Goal: Task Accomplishment & Management: Complete application form

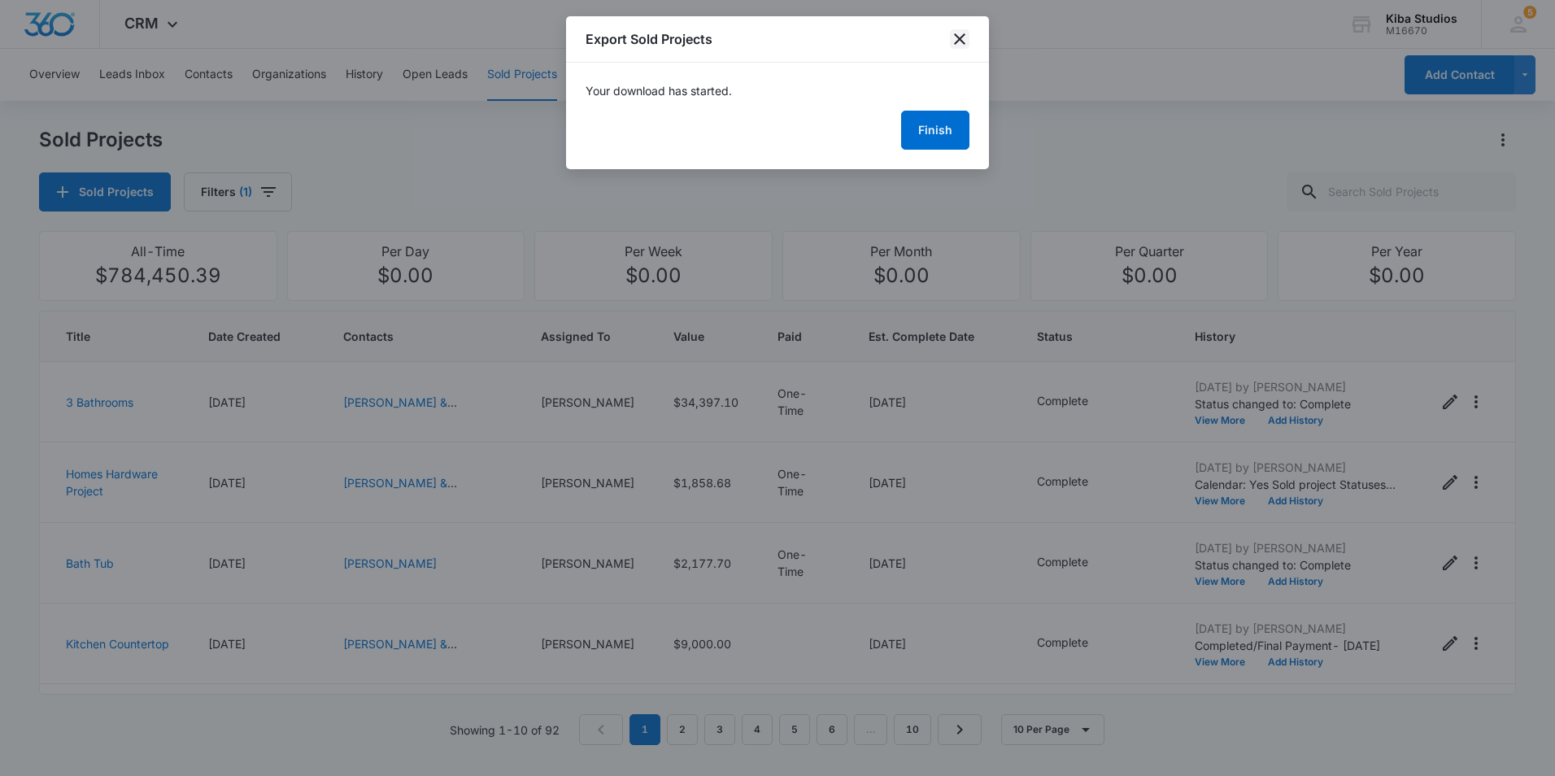
click at [960, 38] on icon "close" at bounding box center [959, 38] width 11 height 11
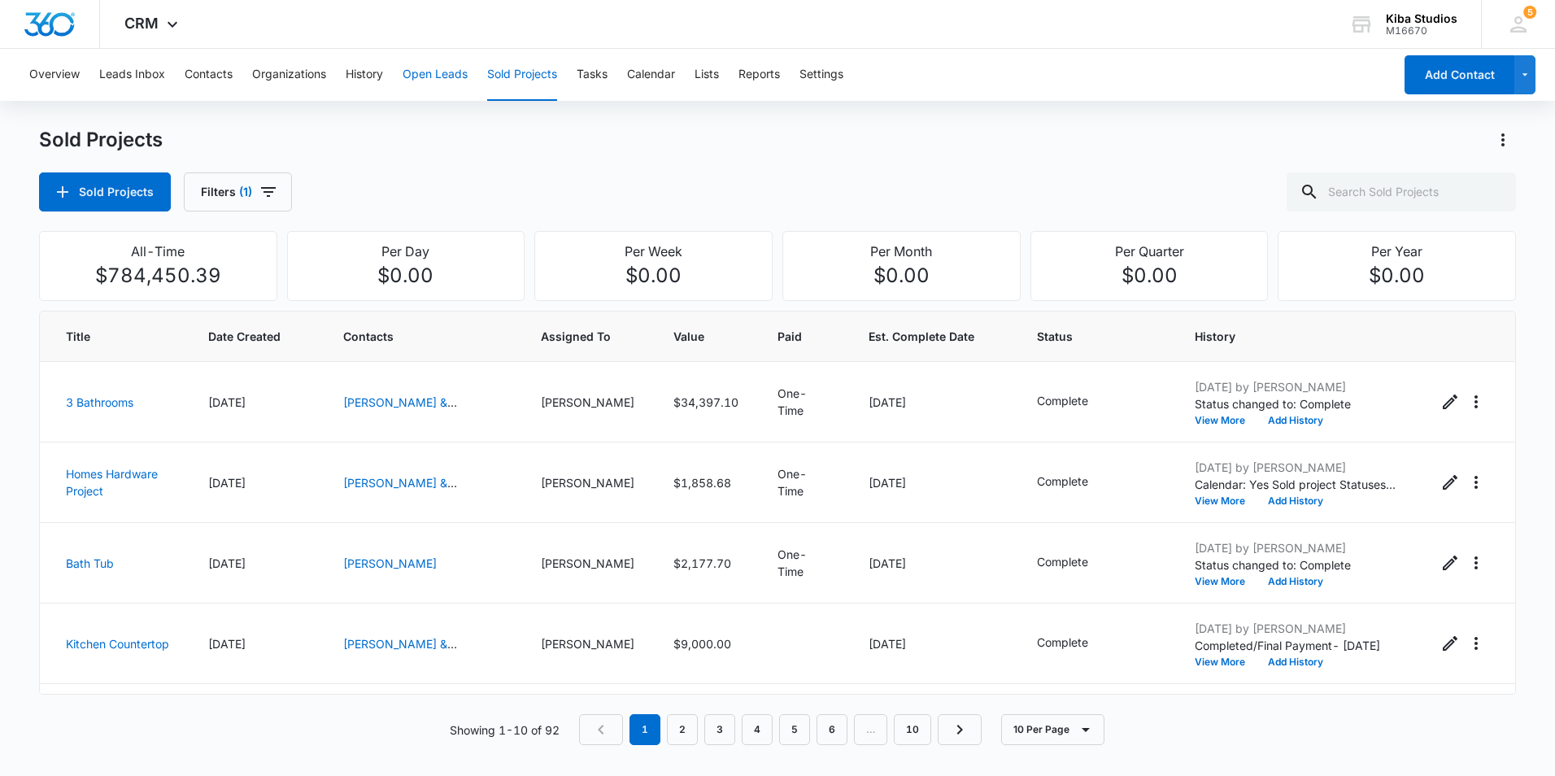
click at [433, 74] on button "Open Leads" at bounding box center [435, 75] width 65 height 52
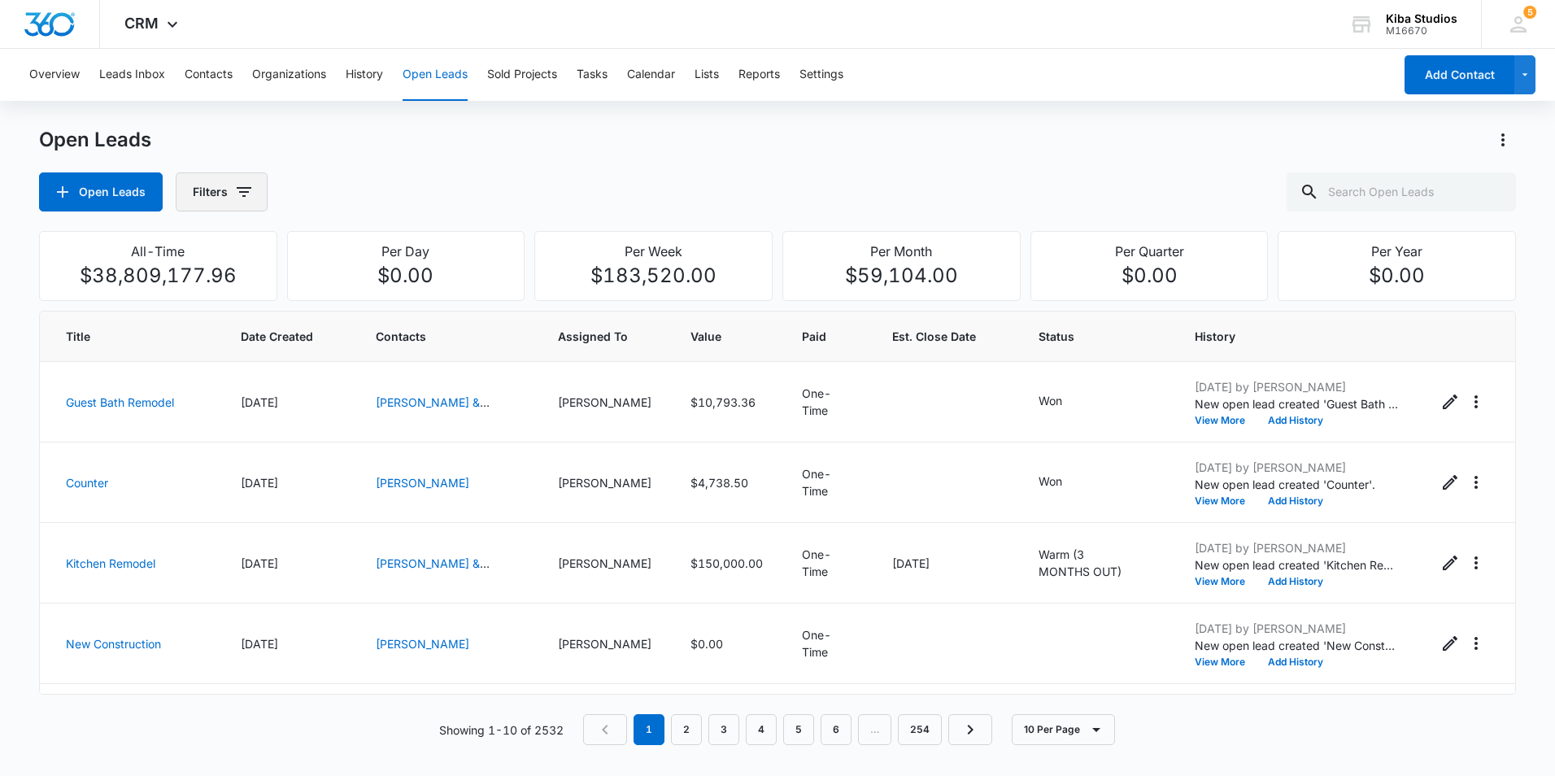
click at [236, 198] on icon "button" at bounding box center [244, 192] width 20 height 20
click at [372, 299] on icon "Show Assigned To filters" at bounding box center [369, 294] width 20 height 20
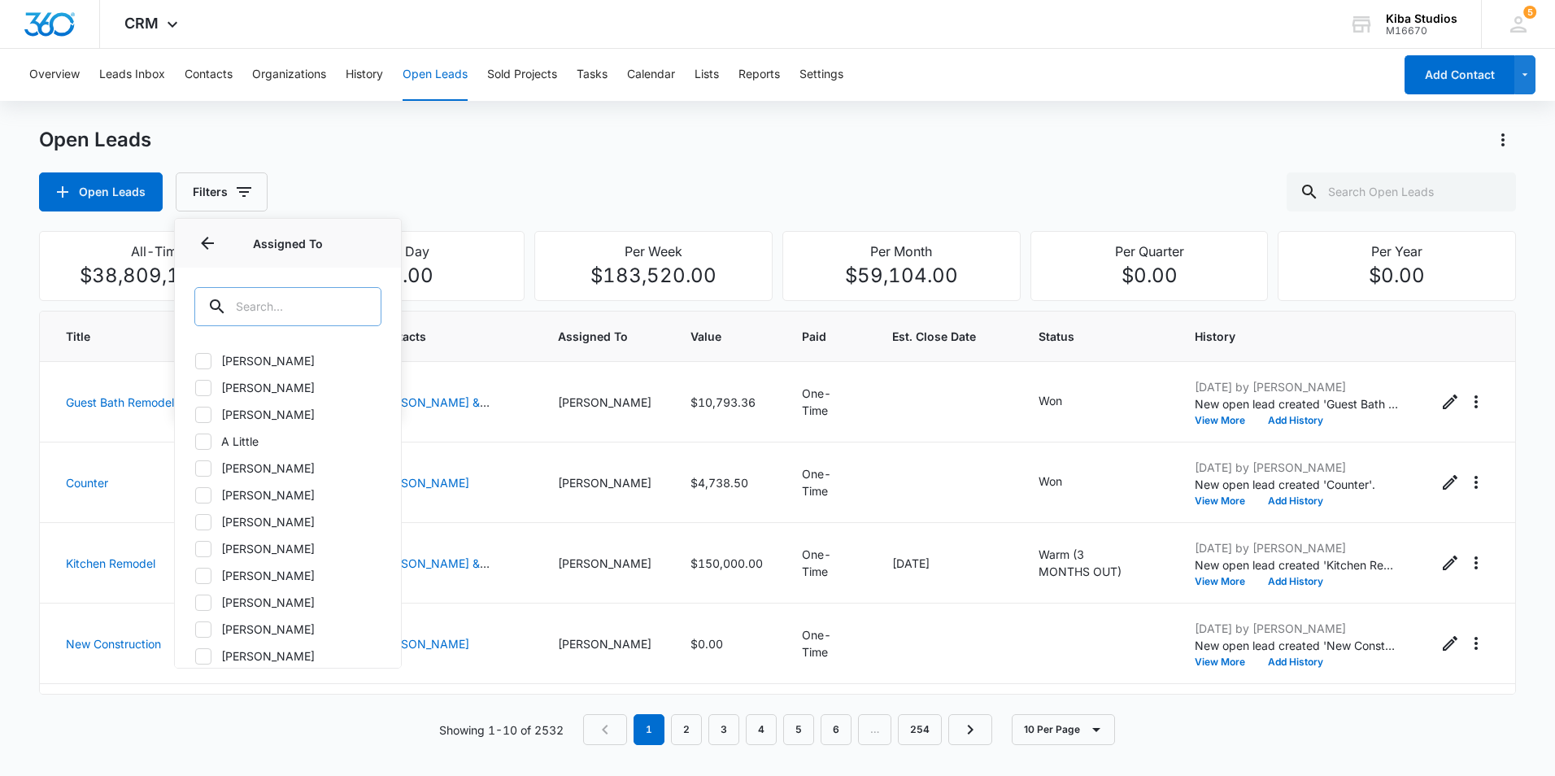
click at [255, 308] on input "text" at bounding box center [287, 306] width 187 height 39
type input "[PERSON_NAME]"
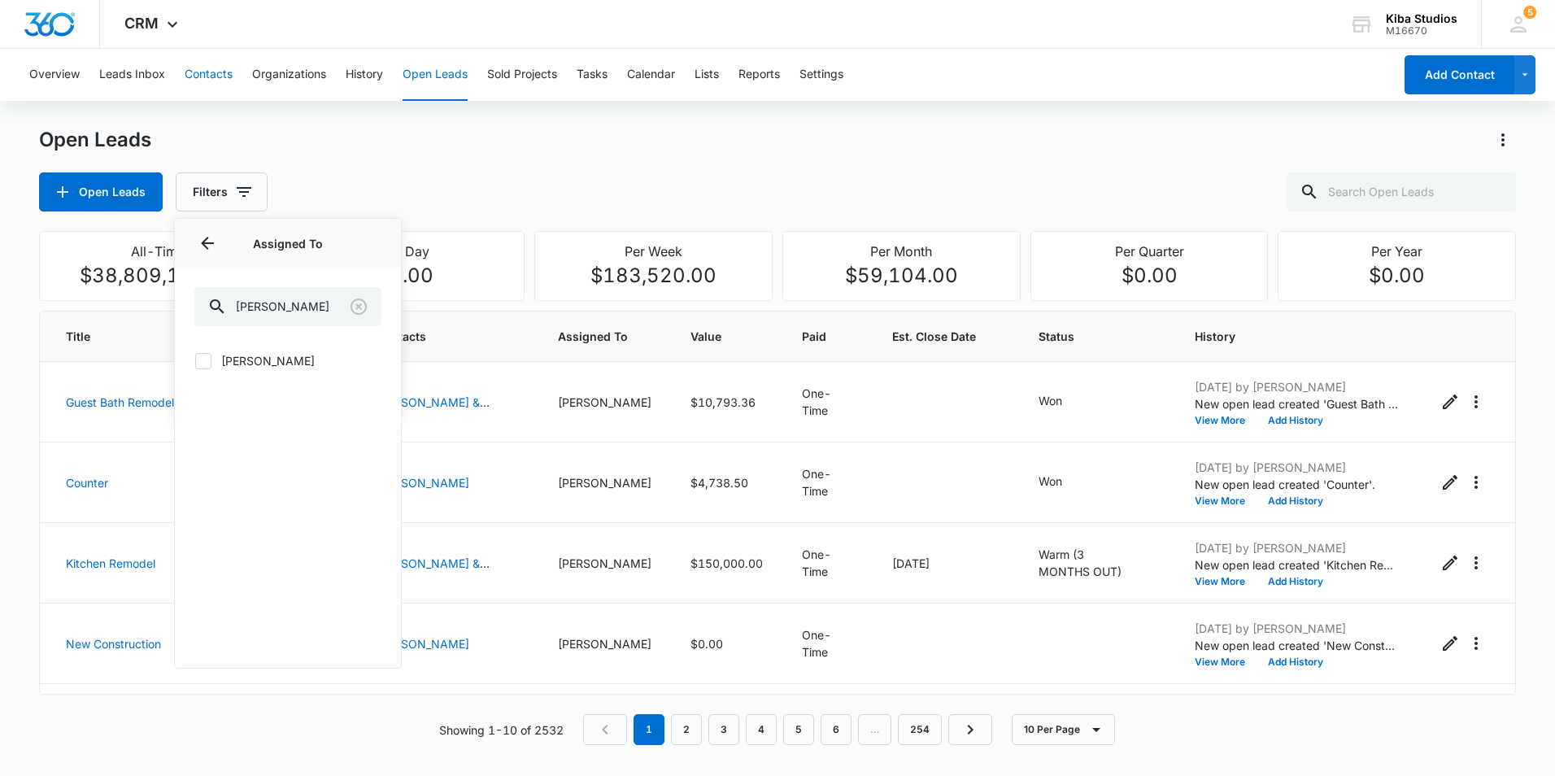
click at [188, 75] on button "Contacts" at bounding box center [209, 75] width 48 height 52
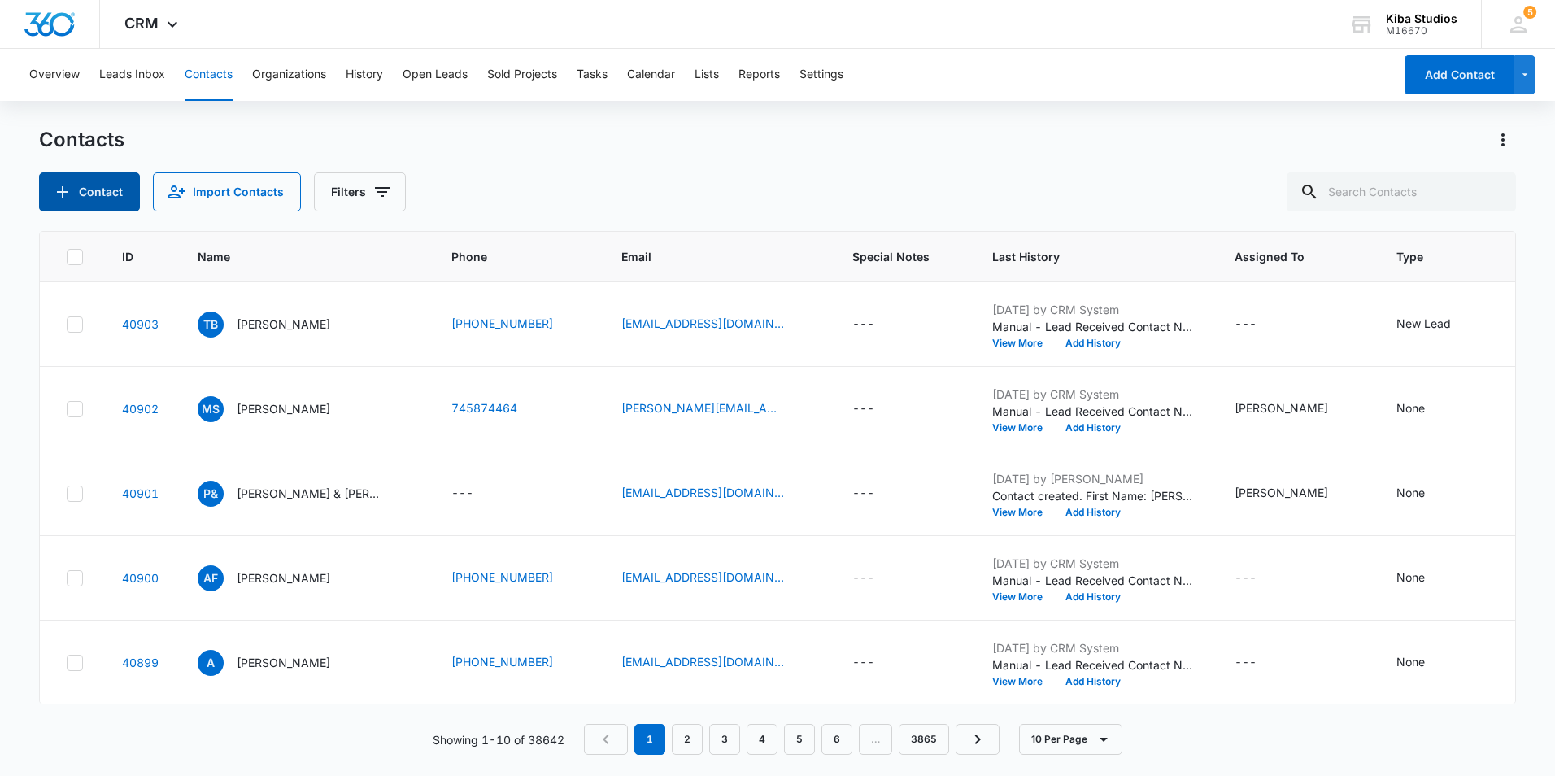
click at [107, 185] on button "Contact" at bounding box center [89, 191] width 101 height 39
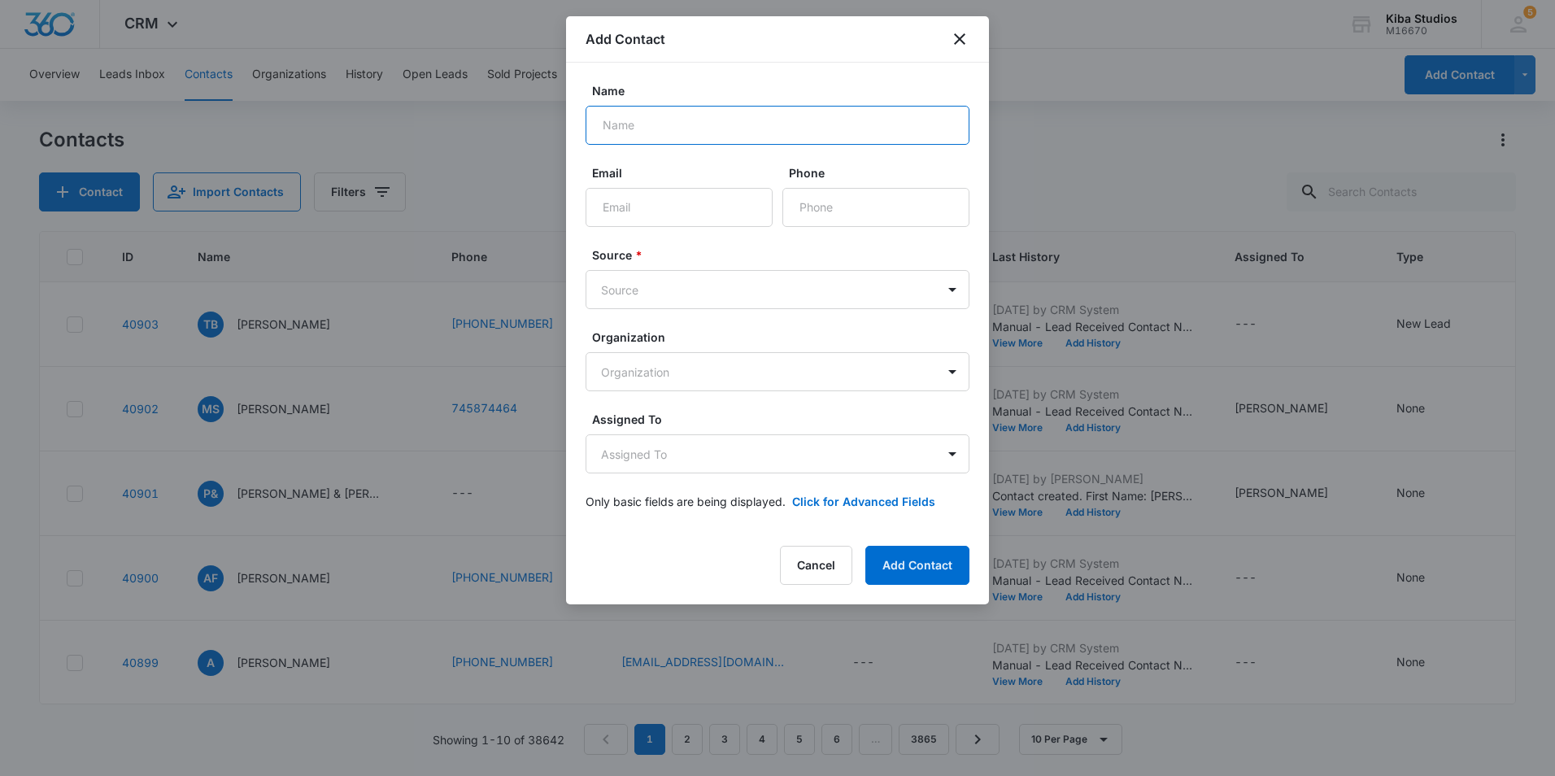
click at [640, 129] on input "Name" at bounding box center [778, 125] width 384 height 39
type input "[PERSON_NAME]"
click at [952, 39] on icon "close" at bounding box center [960, 39] width 20 height 20
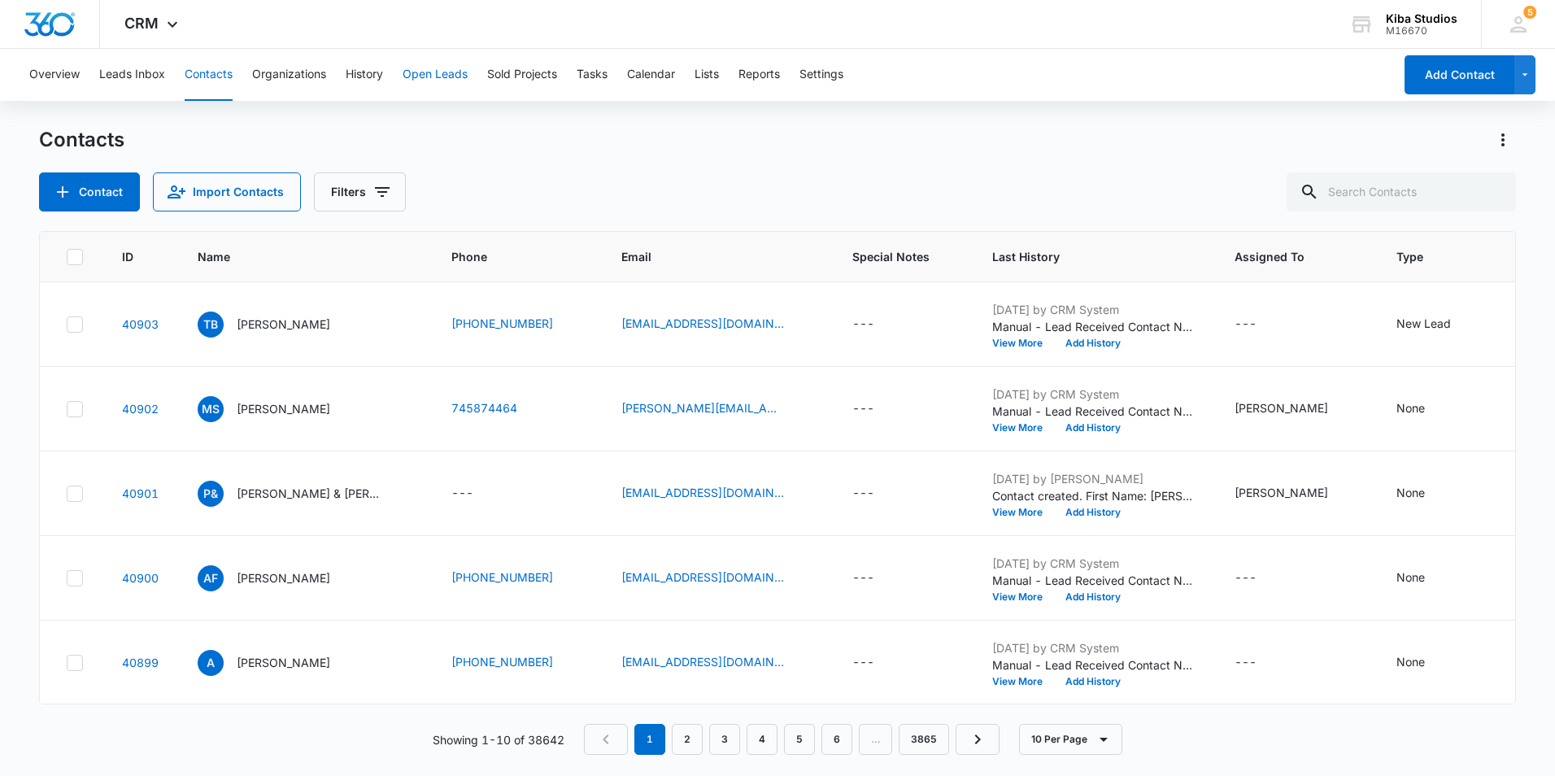
click at [453, 76] on button "Open Leads" at bounding box center [435, 75] width 65 height 52
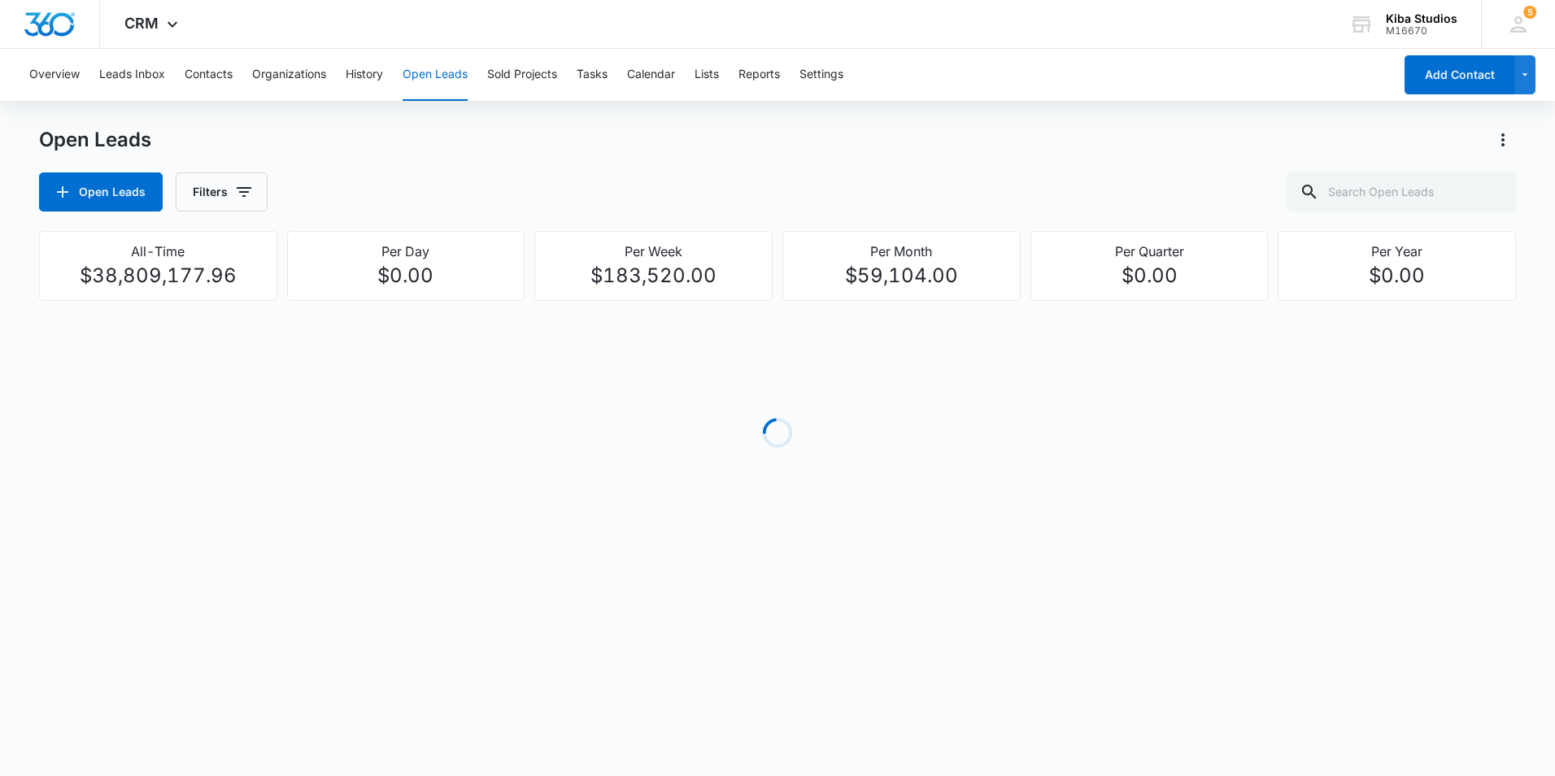
click at [355, 173] on div "Open Leads Filters" at bounding box center [777, 191] width 1477 height 39
click at [243, 191] on icon "button" at bounding box center [244, 192] width 15 height 10
click at [366, 296] on icon "Show Assigned To filters" at bounding box center [369, 294] width 20 height 20
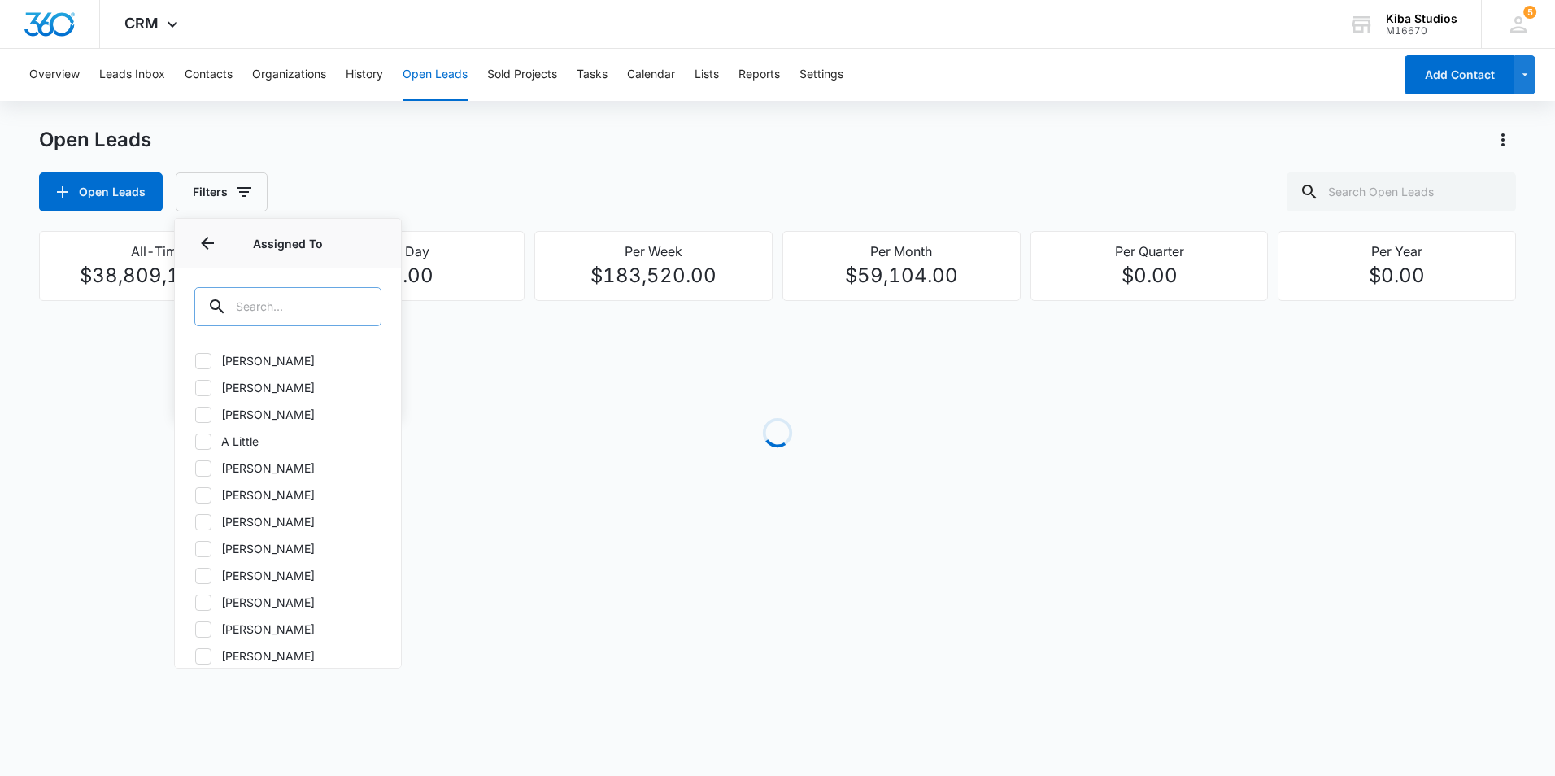
click at [310, 305] on input "text" at bounding box center [287, 306] width 187 height 39
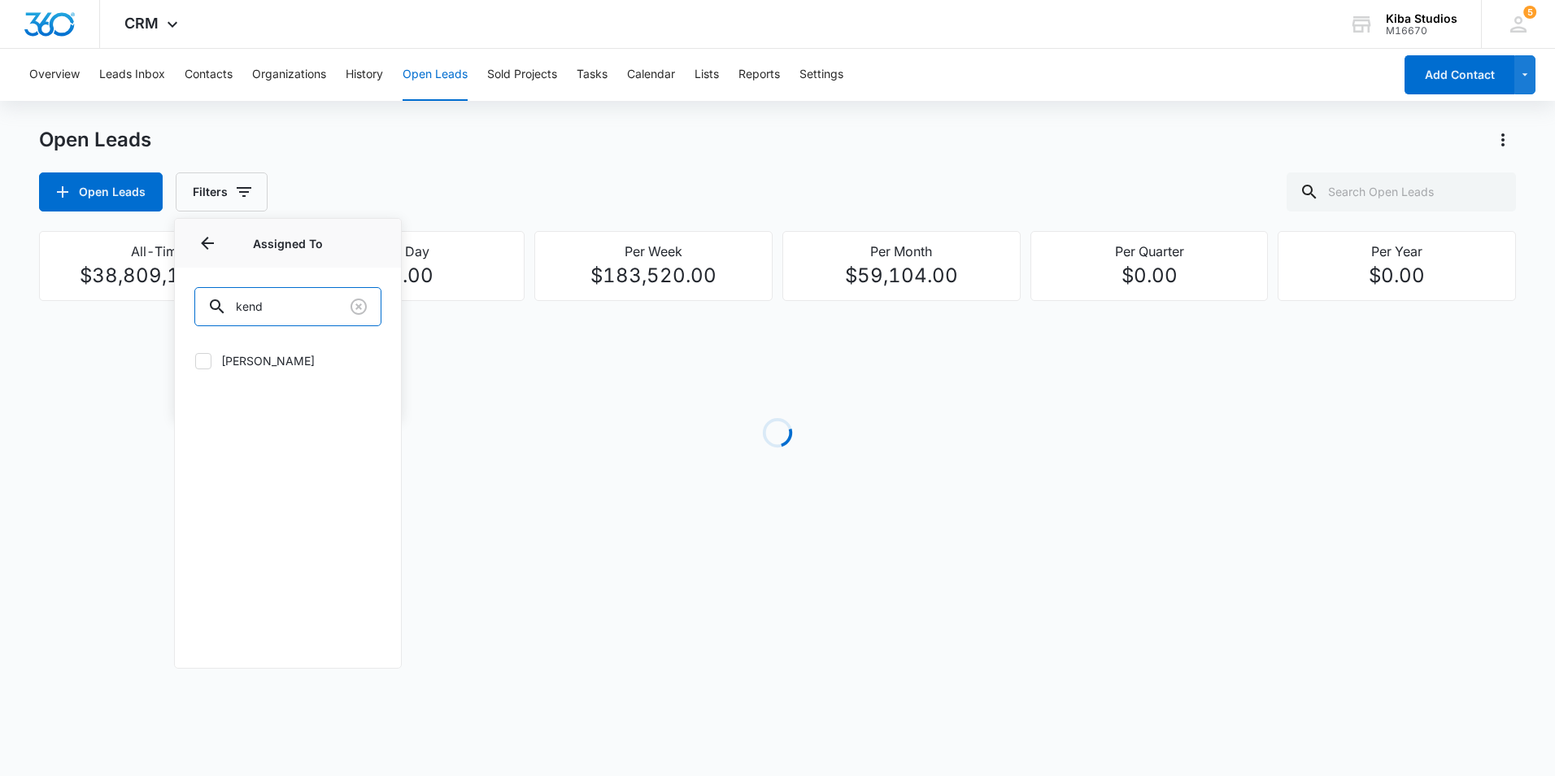
type input "kend"
click at [211, 358] on label "[PERSON_NAME]" at bounding box center [287, 360] width 187 height 17
click at [195, 360] on input "[PERSON_NAME]" at bounding box center [194, 360] width 1 height 1
checkbox input "true"
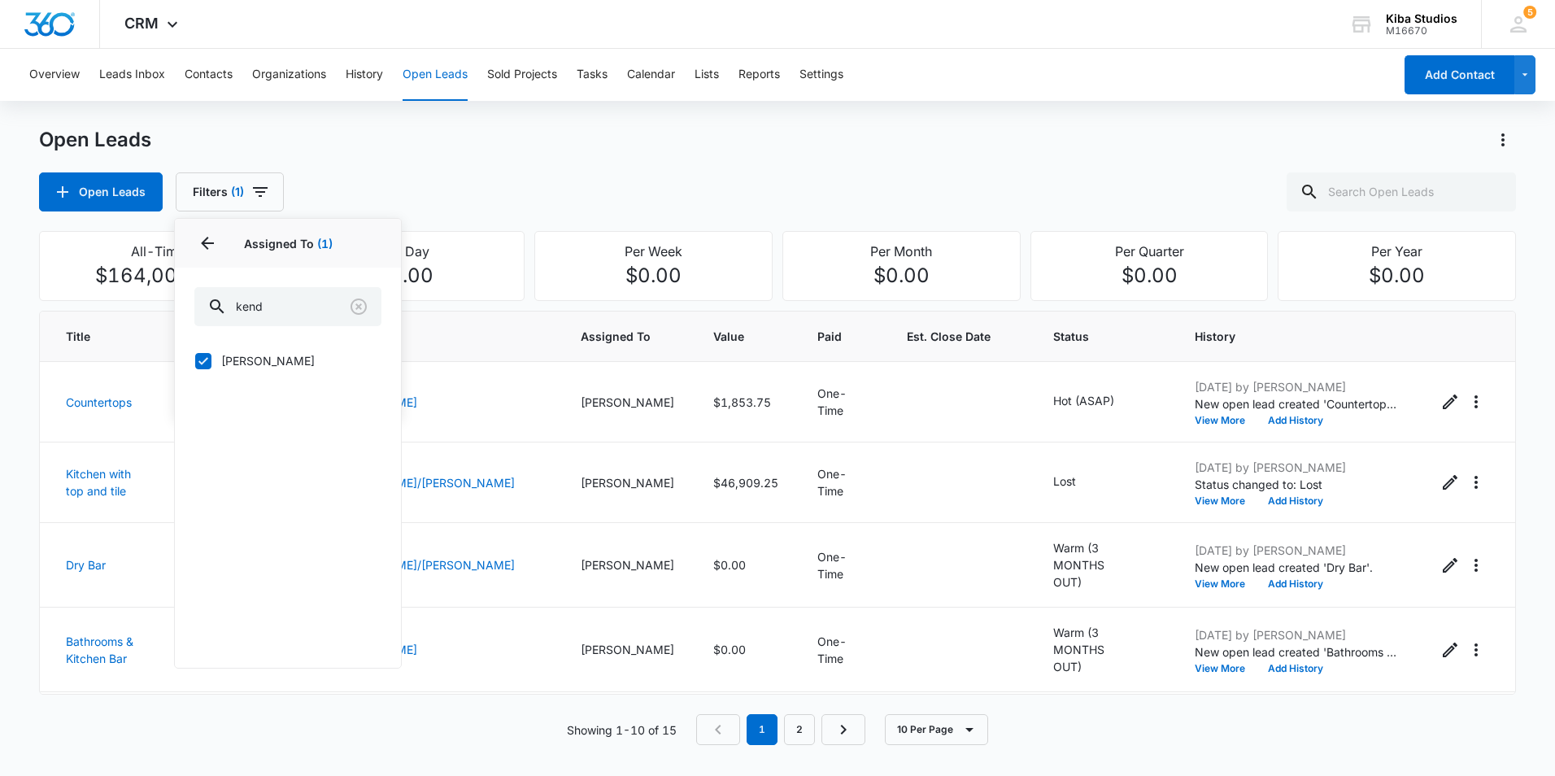
click at [366, 152] on div "Open Leads" at bounding box center [777, 140] width 1477 height 26
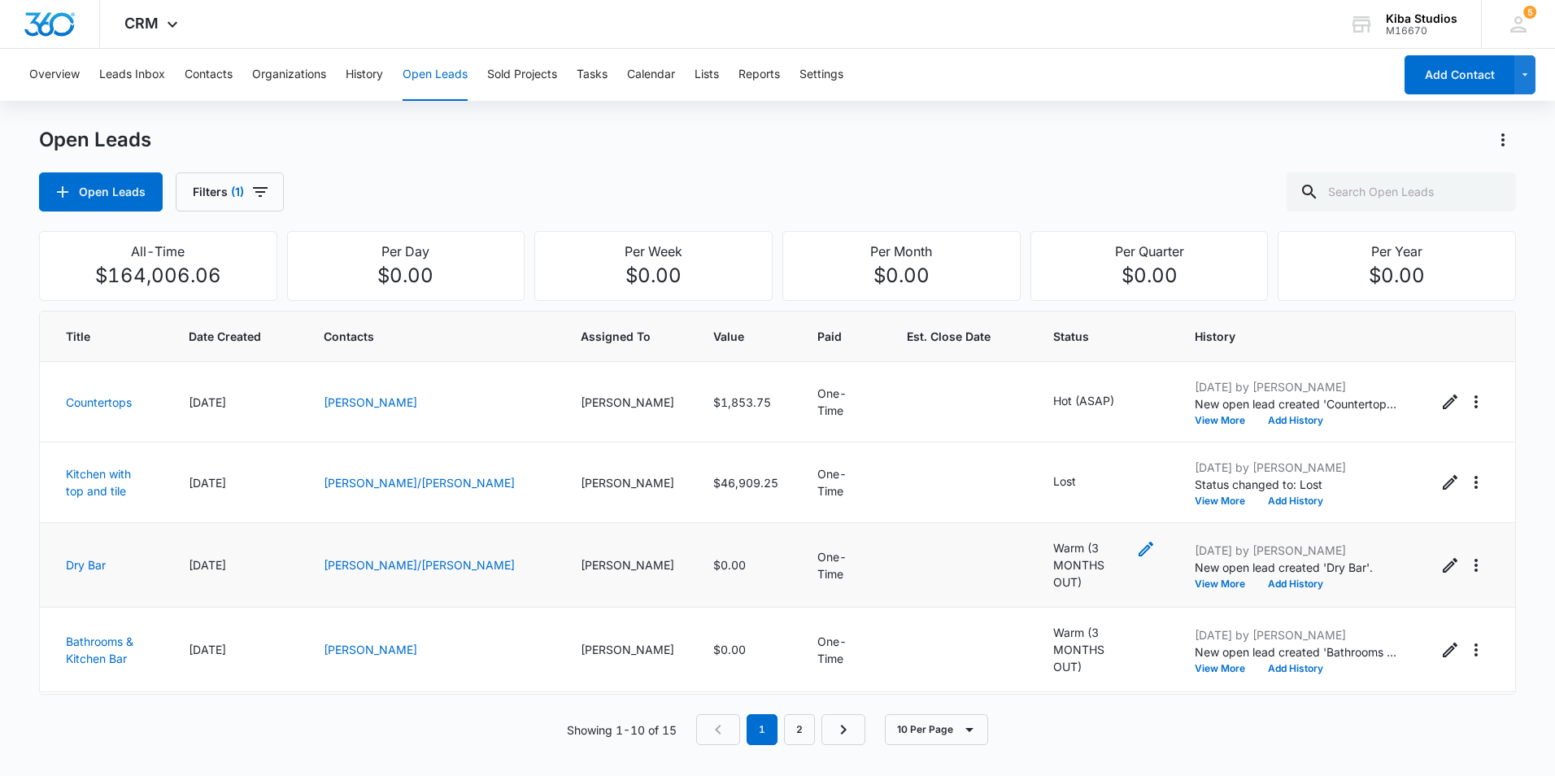
click at [1136, 559] on icon "- - Select to Edit Field" at bounding box center [1146, 549] width 20 height 20
click at [1104, 451] on icon "Remove Warm (3 MONTHS OUT)" at bounding box center [1107, 451] width 10 height 10
click at [1104, 451] on td "Lost" at bounding box center [1105, 482] width 142 height 81
click at [1136, 559] on icon "- - Select to Edit Field" at bounding box center [1146, 549] width 20 height 20
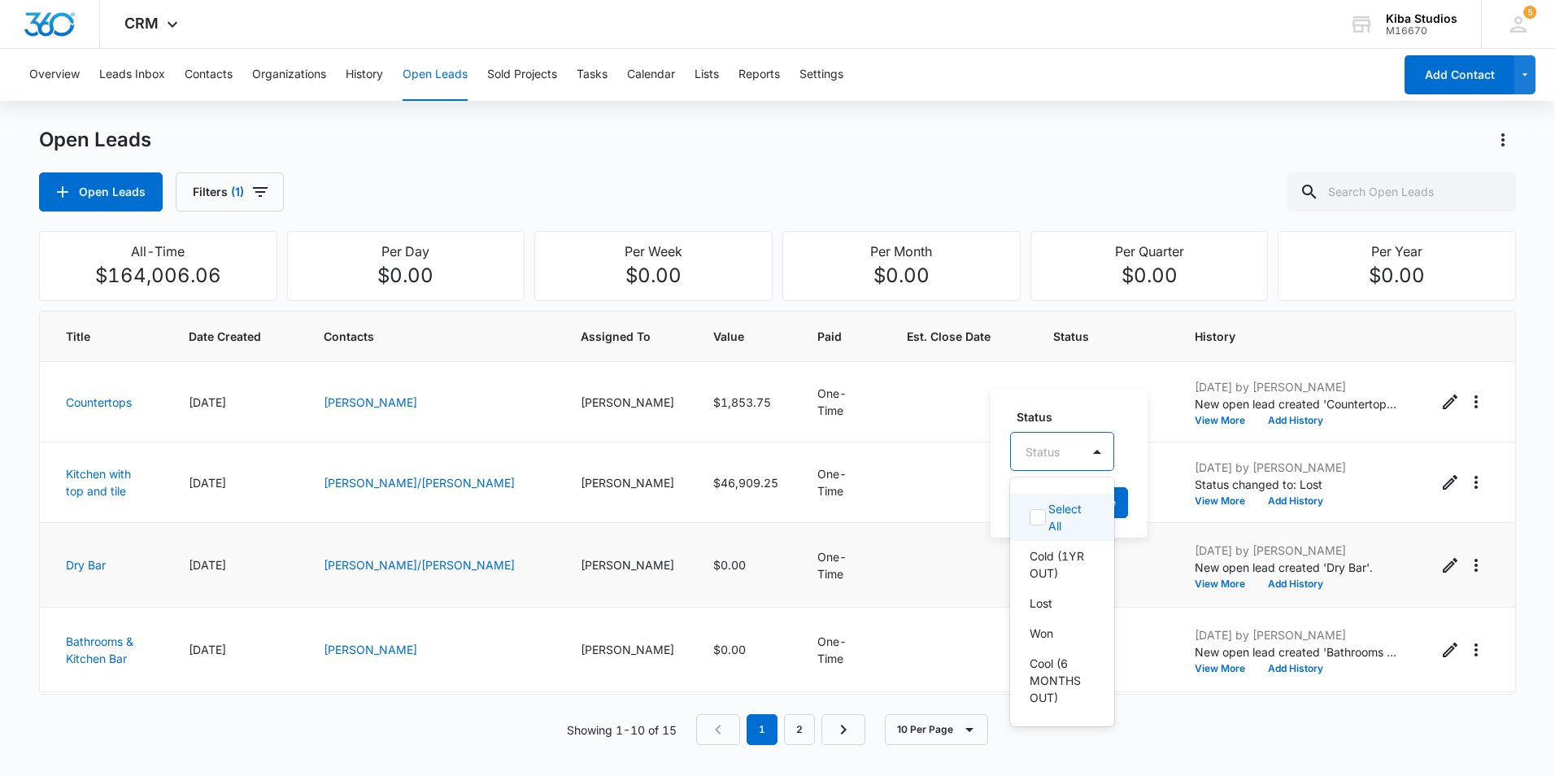
click at [1063, 450] on div "Status" at bounding box center [1046, 451] width 70 height 37
click at [1062, 688] on p "Cool (6 MONTHS OUT)" at bounding box center [1061, 680] width 62 height 51
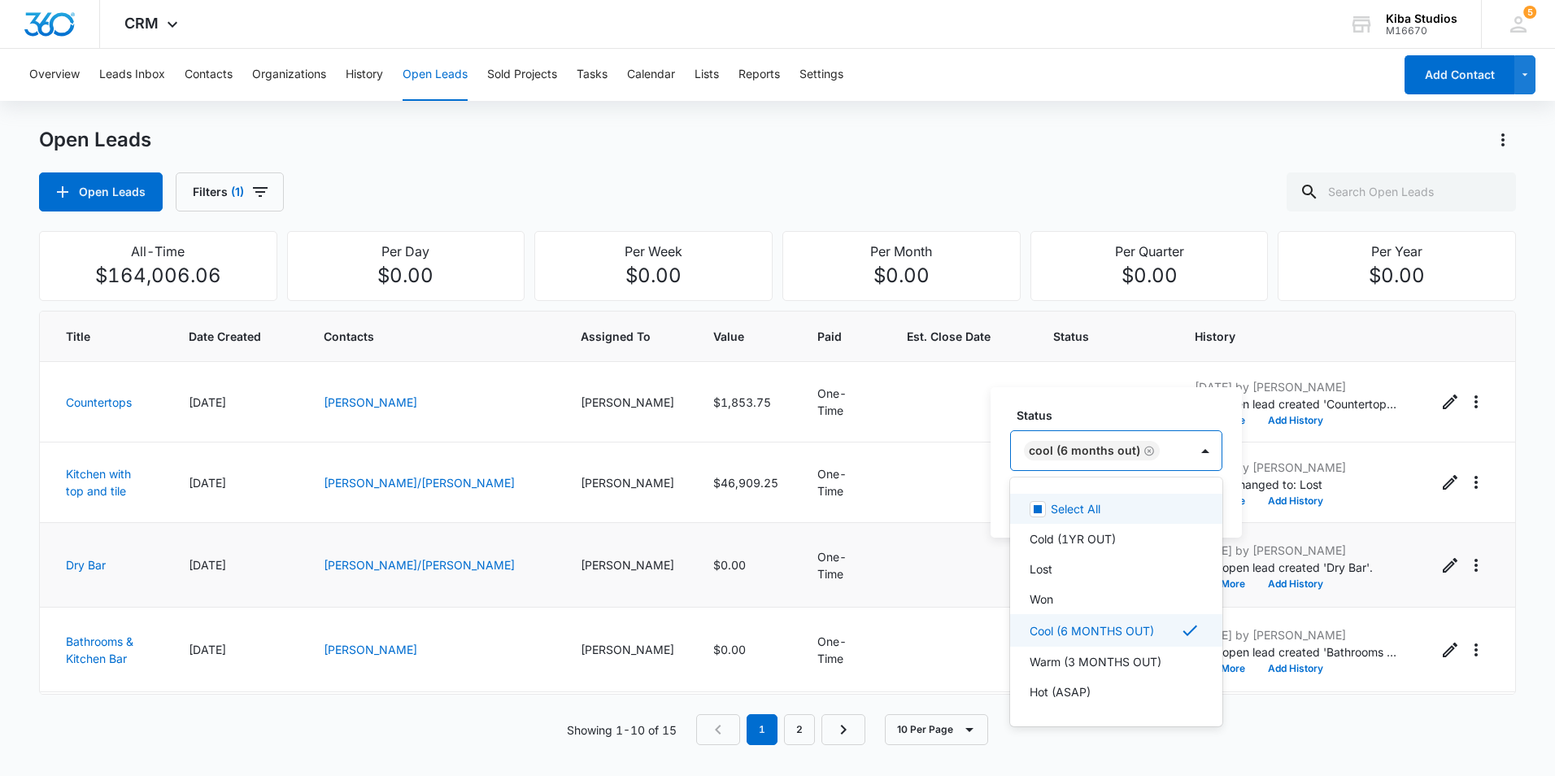
click at [1136, 406] on div "Status option Cool (6 MONTHS OUT), selected. 8 results available. Use Up and Do…" at bounding box center [1116, 462] width 251 height 150
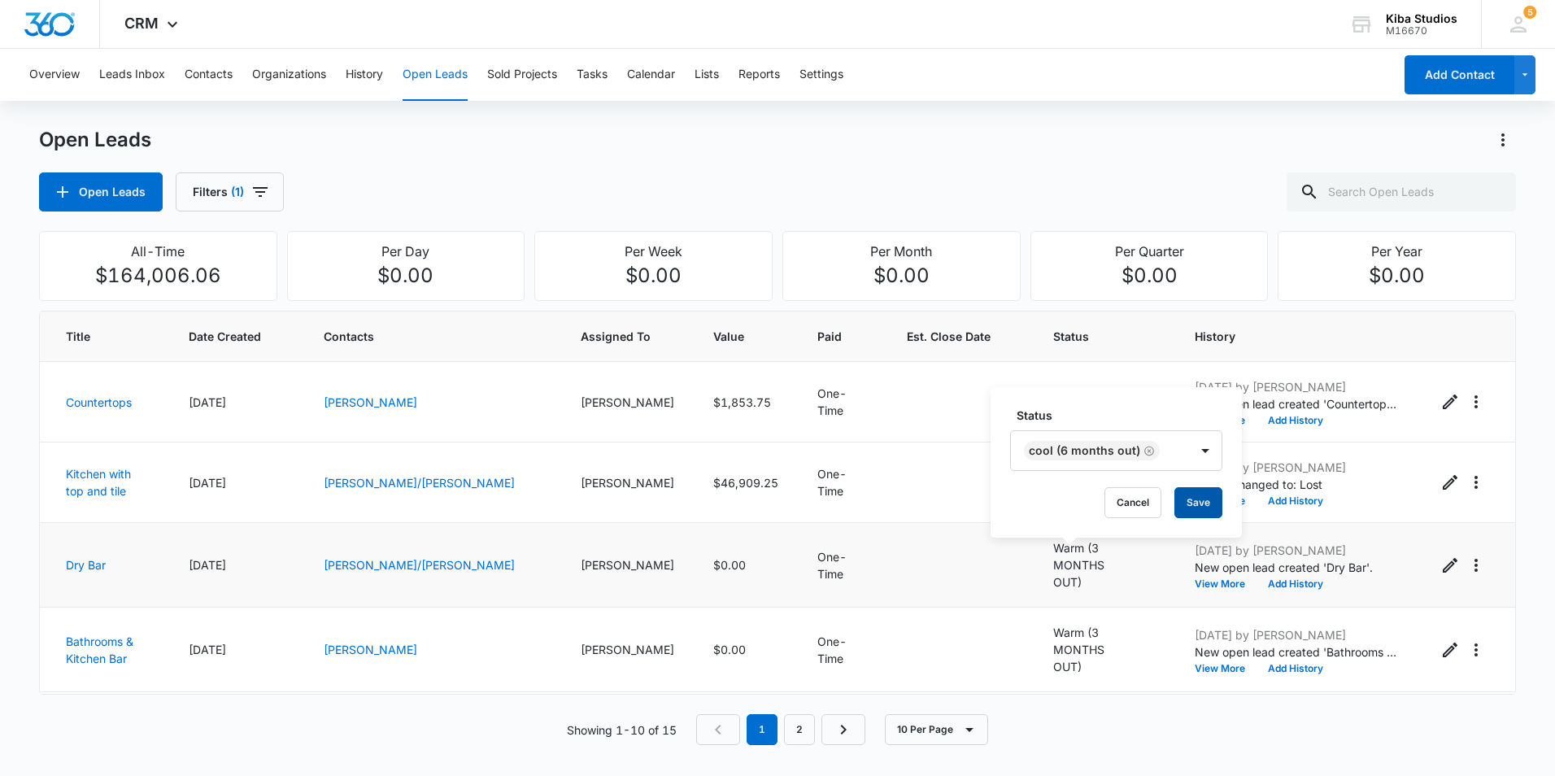
click at [1187, 501] on button "Save" at bounding box center [1198, 502] width 48 height 31
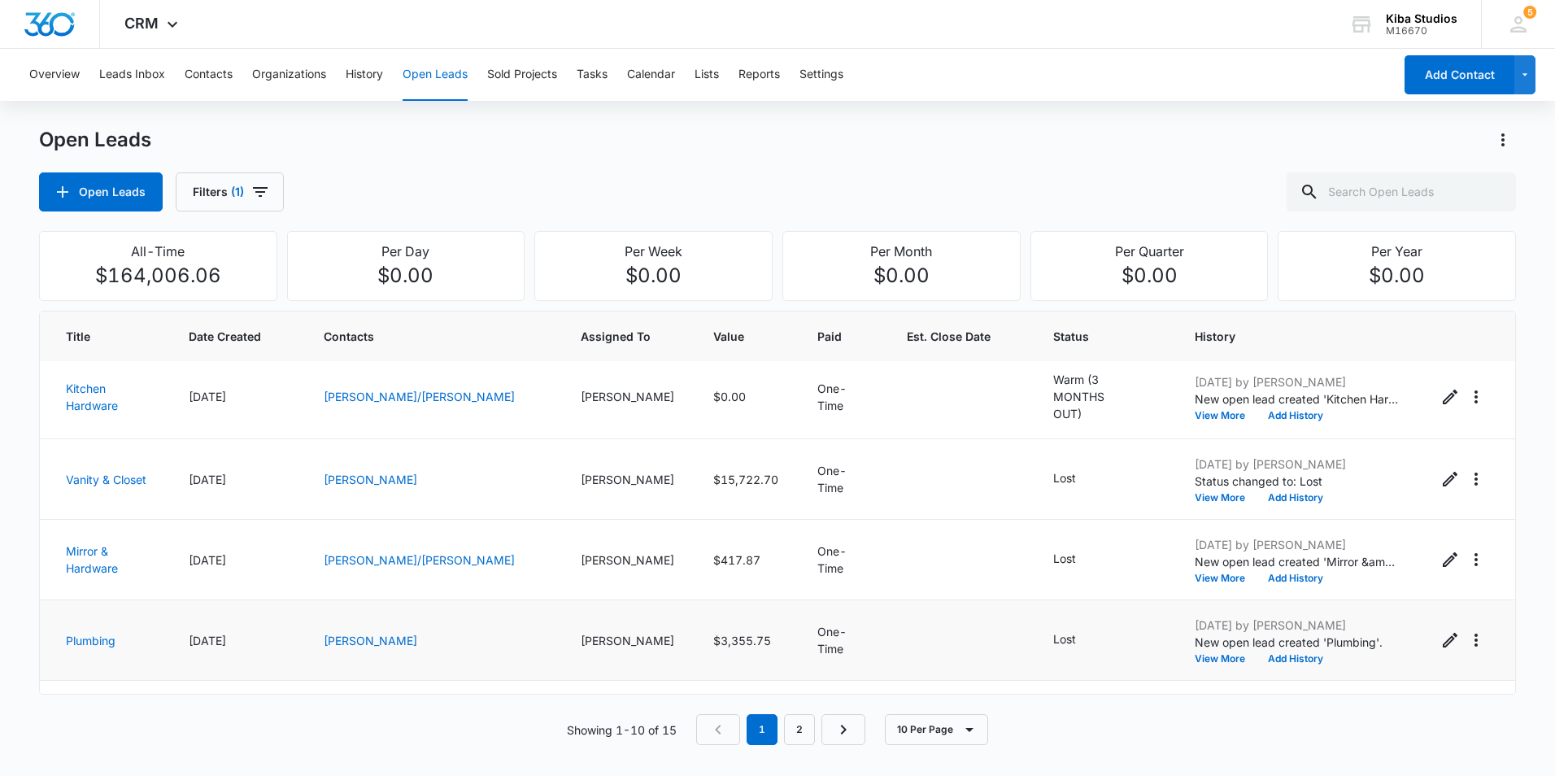
scroll to position [473, 0]
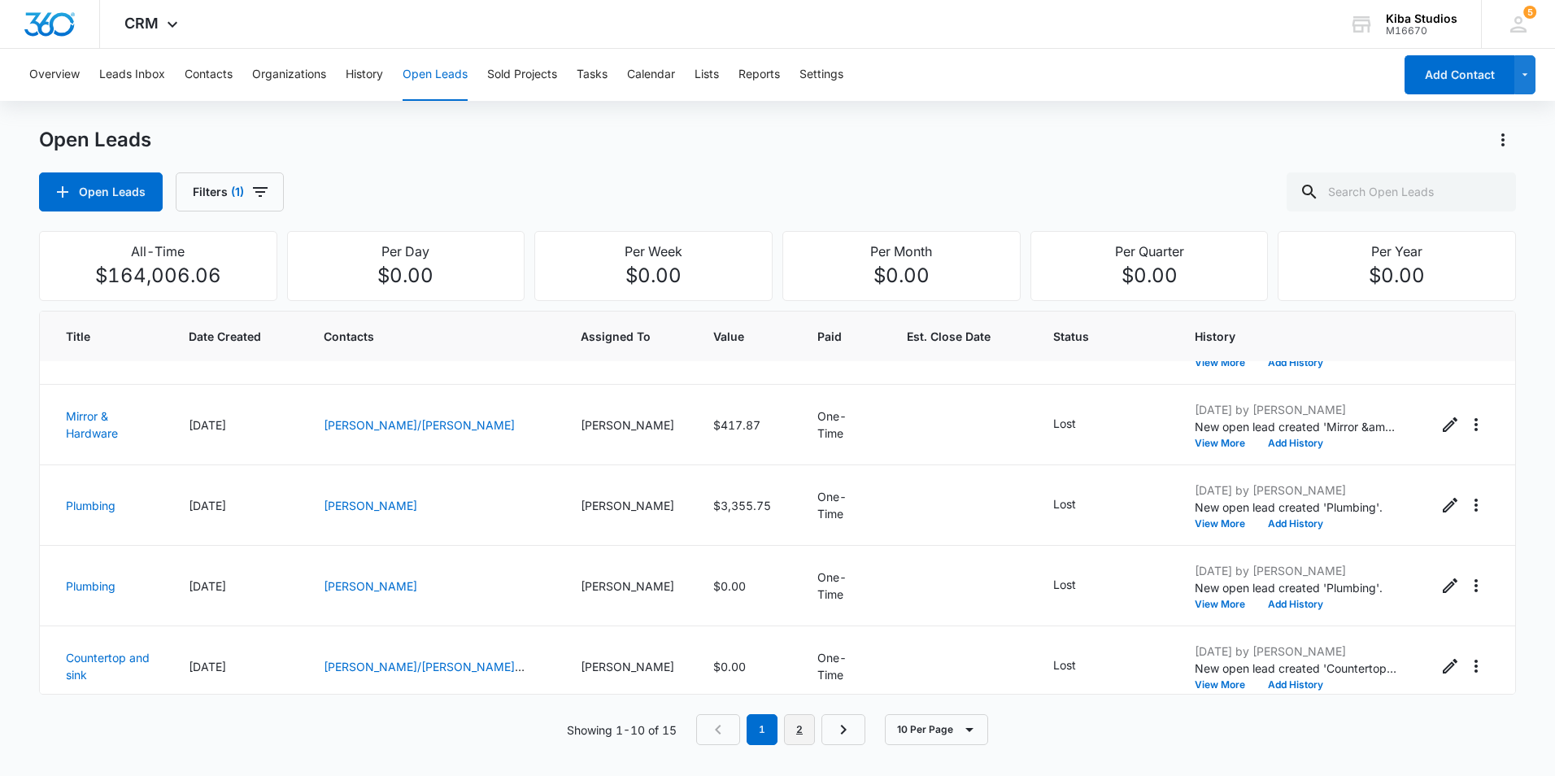
click at [794, 735] on link "2" at bounding box center [799, 729] width 31 height 31
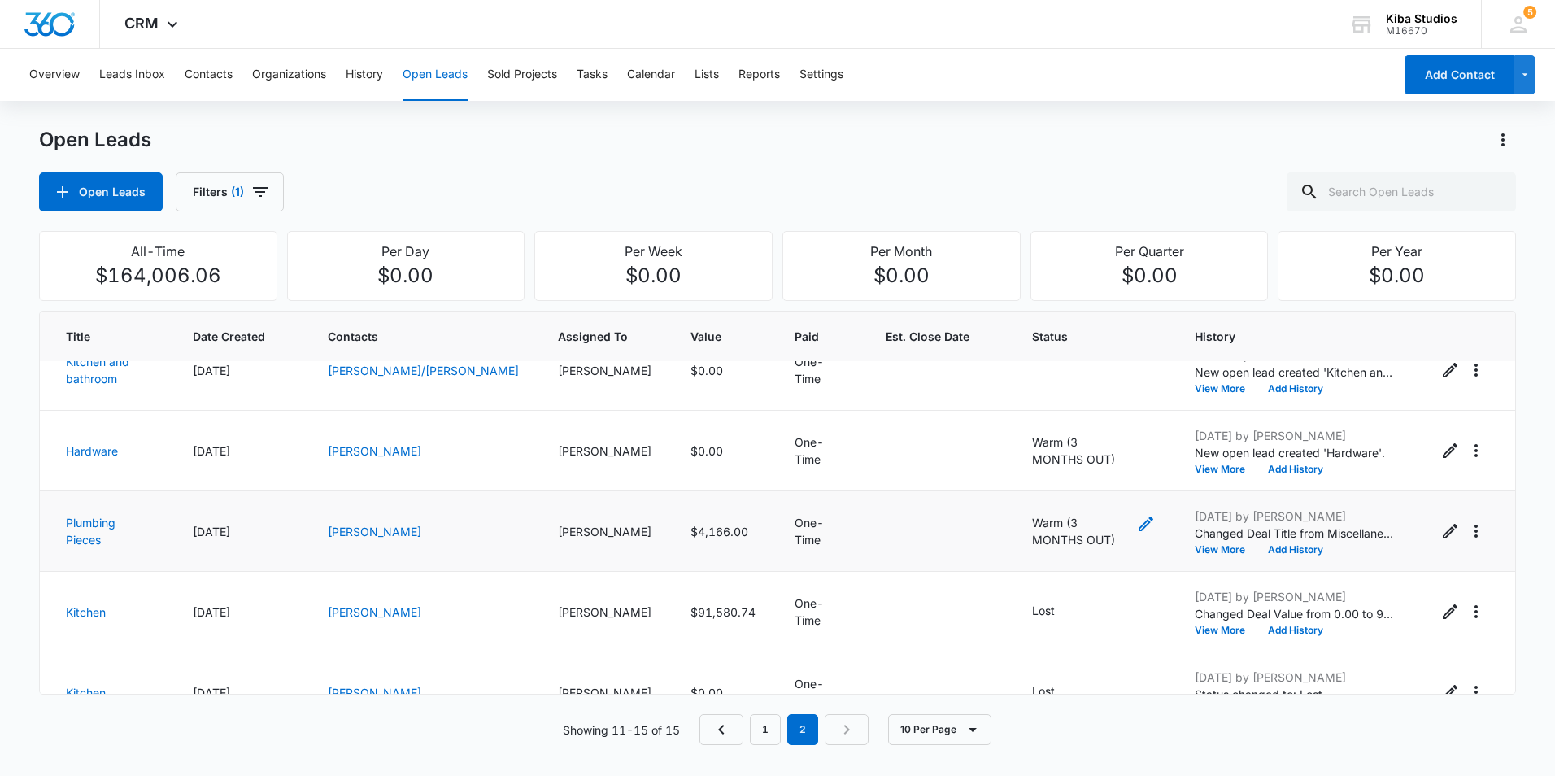
scroll to position [0, 0]
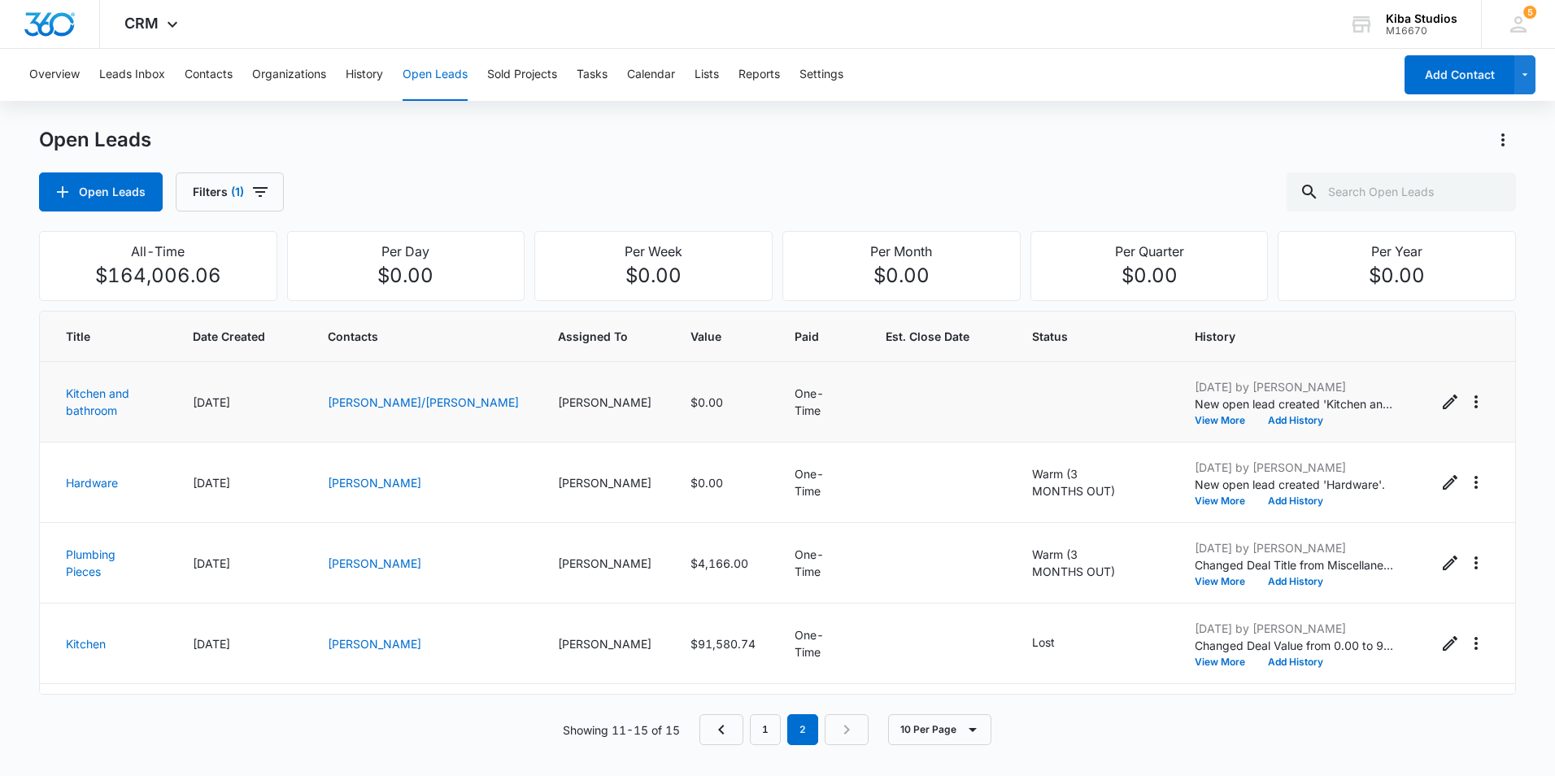
click at [1083, 395] on div at bounding box center [1094, 402] width 124 height 24
click at [1044, 398] on icon "- - Select to Edit Field" at bounding box center [1051, 400] width 15 height 15
click at [1040, 305] on div at bounding box center [1039, 303] width 26 height 26
click at [998, 538] on p "Cool (6 MONTHS OUT)" at bounding box center [1002, 531] width 62 height 51
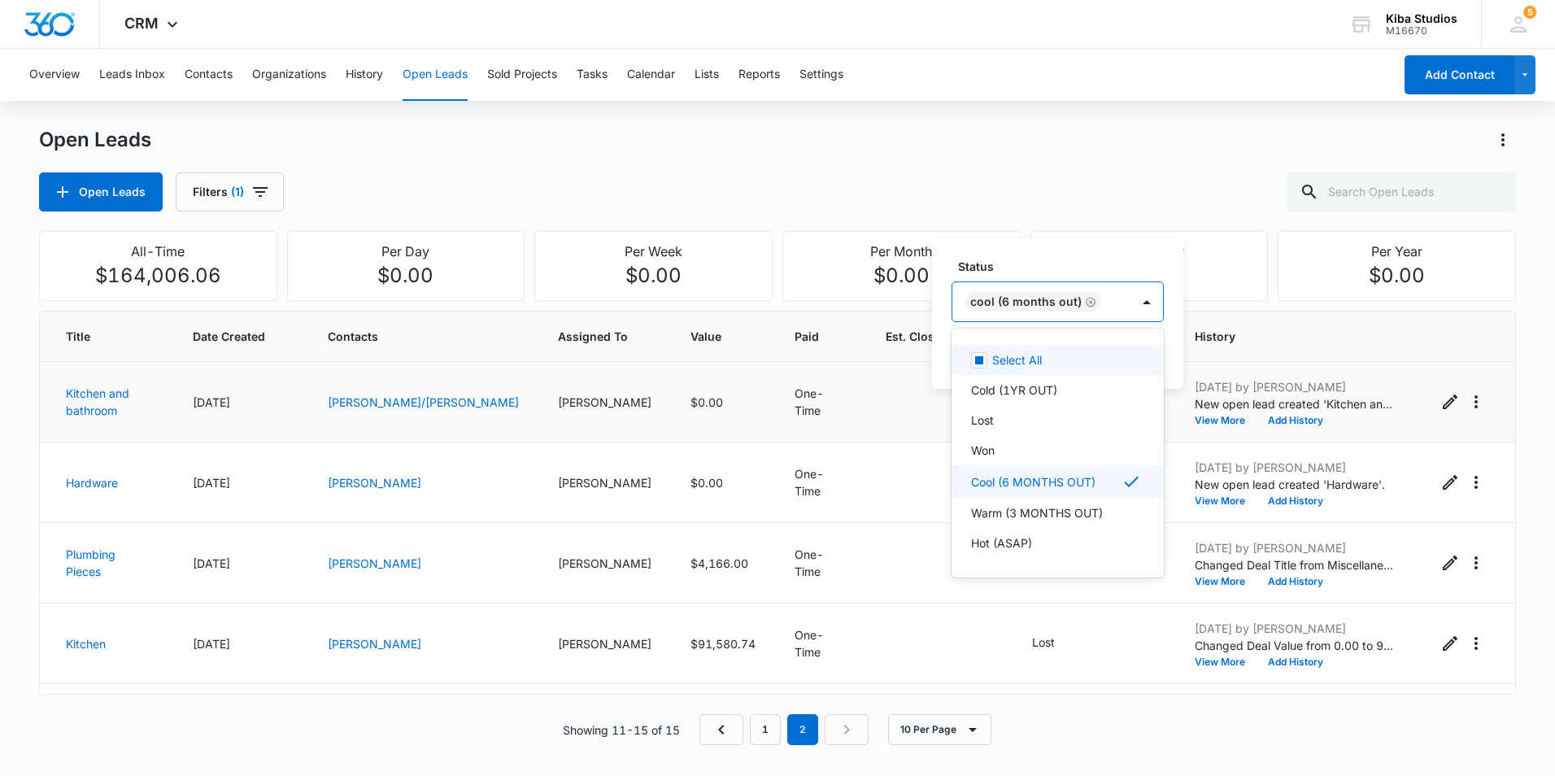
click at [1074, 261] on label "Status" at bounding box center [1064, 266] width 212 height 17
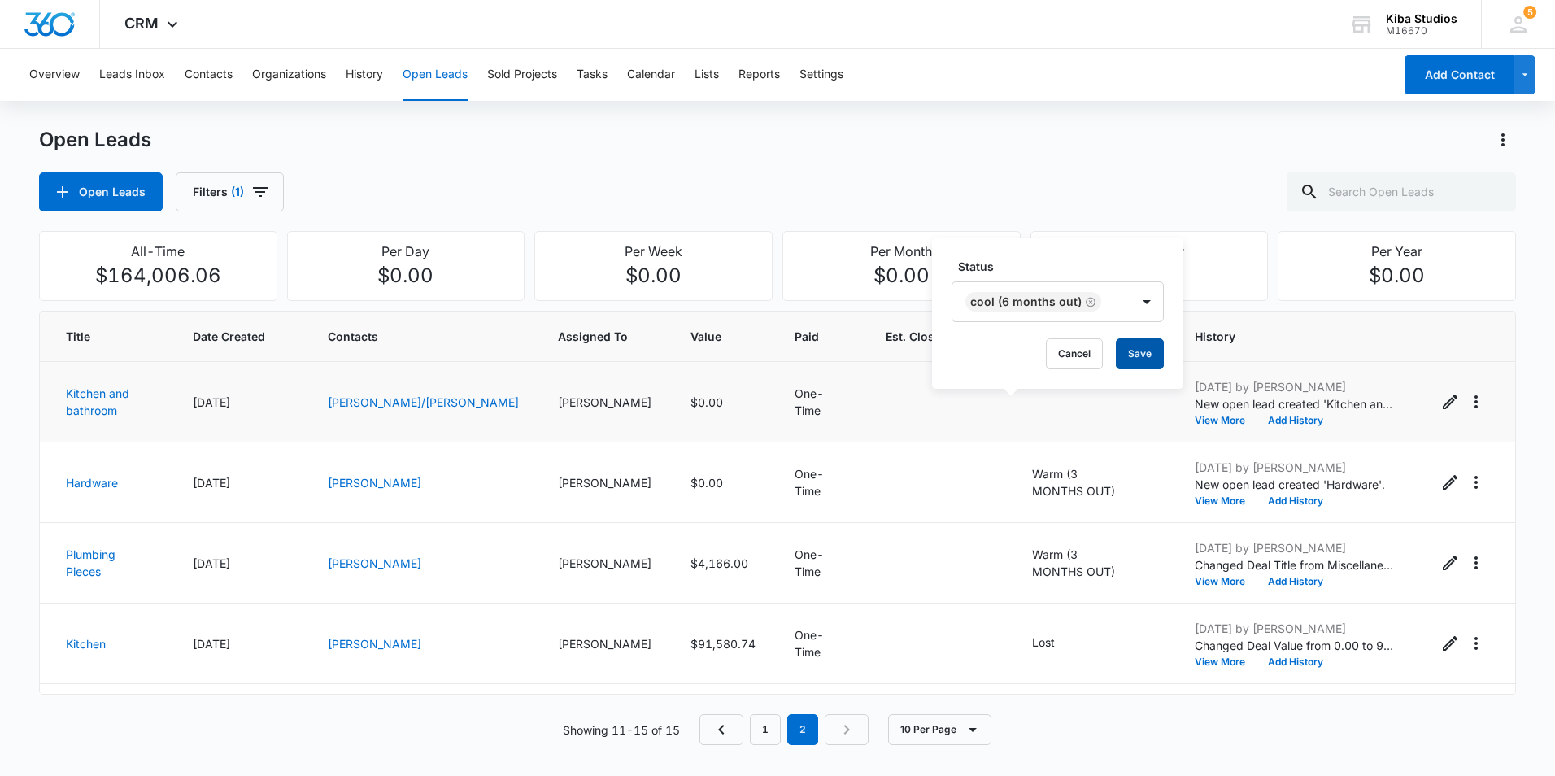
click at [1124, 355] on button "Save" at bounding box center [1140, 353] width 48 height 31
click at [766, 733] on link "1" at bounding box center [765, 729] width 31 height 31
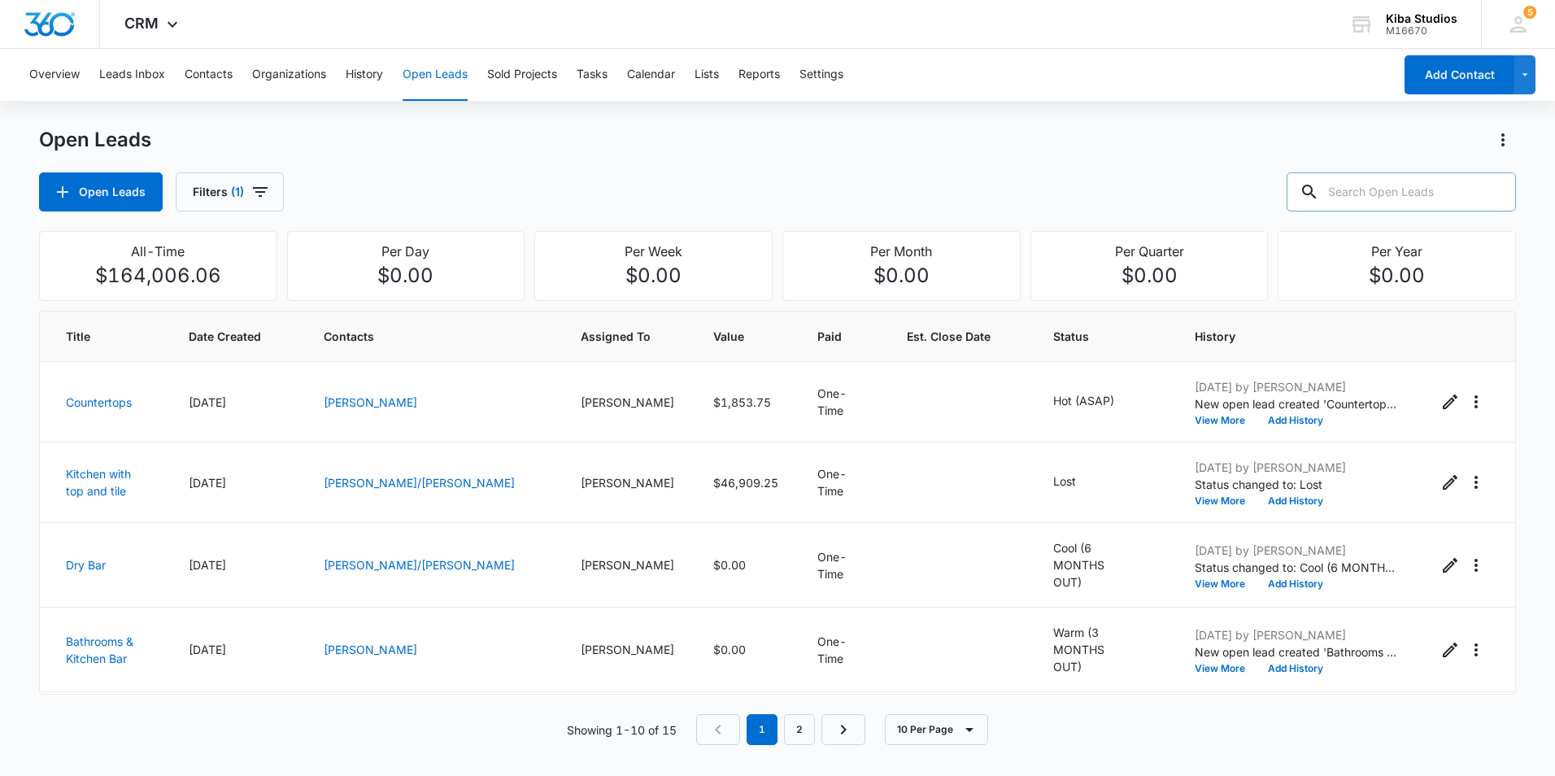
click at [1407, 198] on input "text" at bounding box center [1401, 191] width 229 height 39
type input "[PERSON_NAME]"
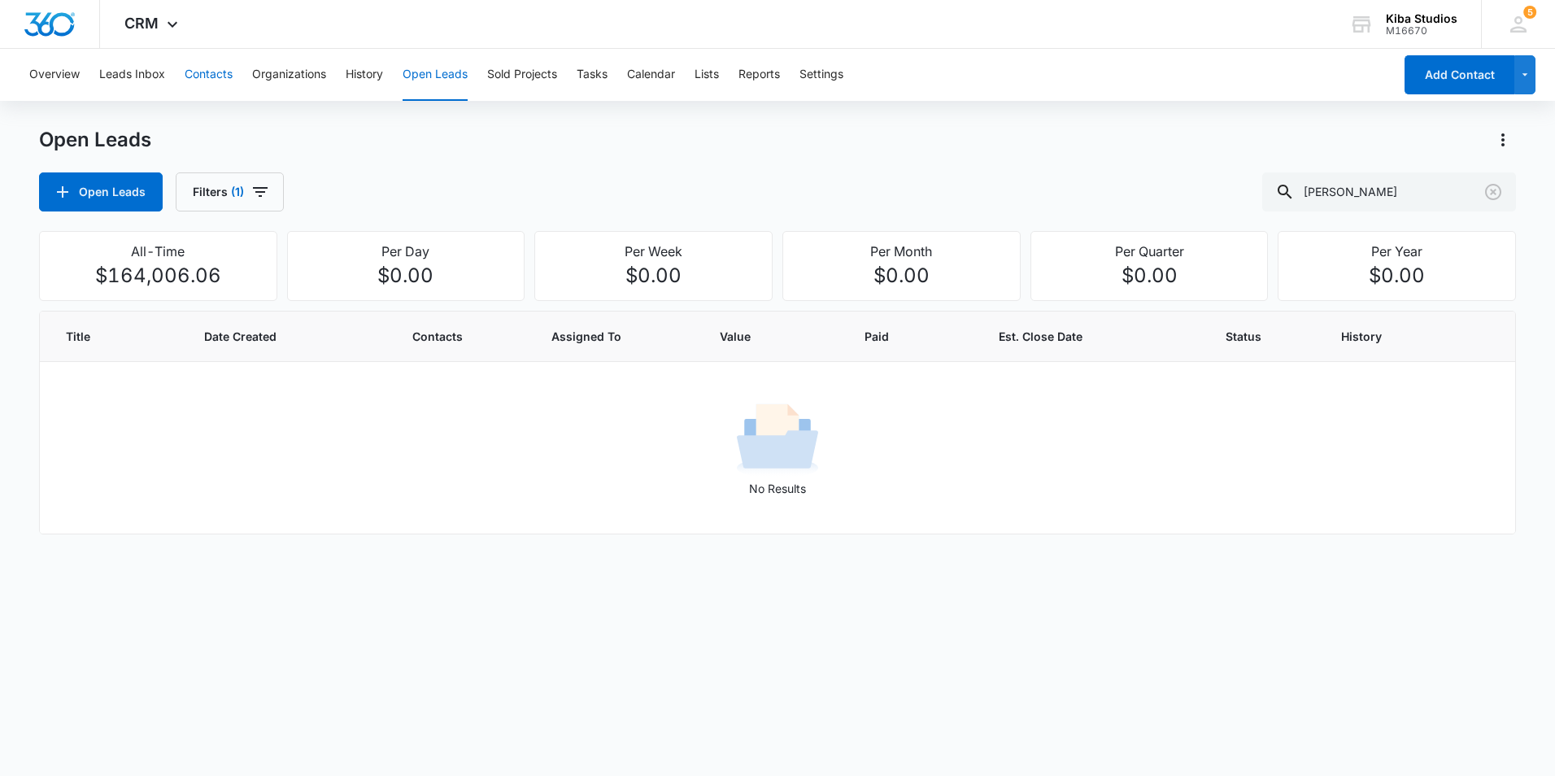
click at [211, 78] on button "Contacts" at bounding box center [209, 75] width 48 height 52
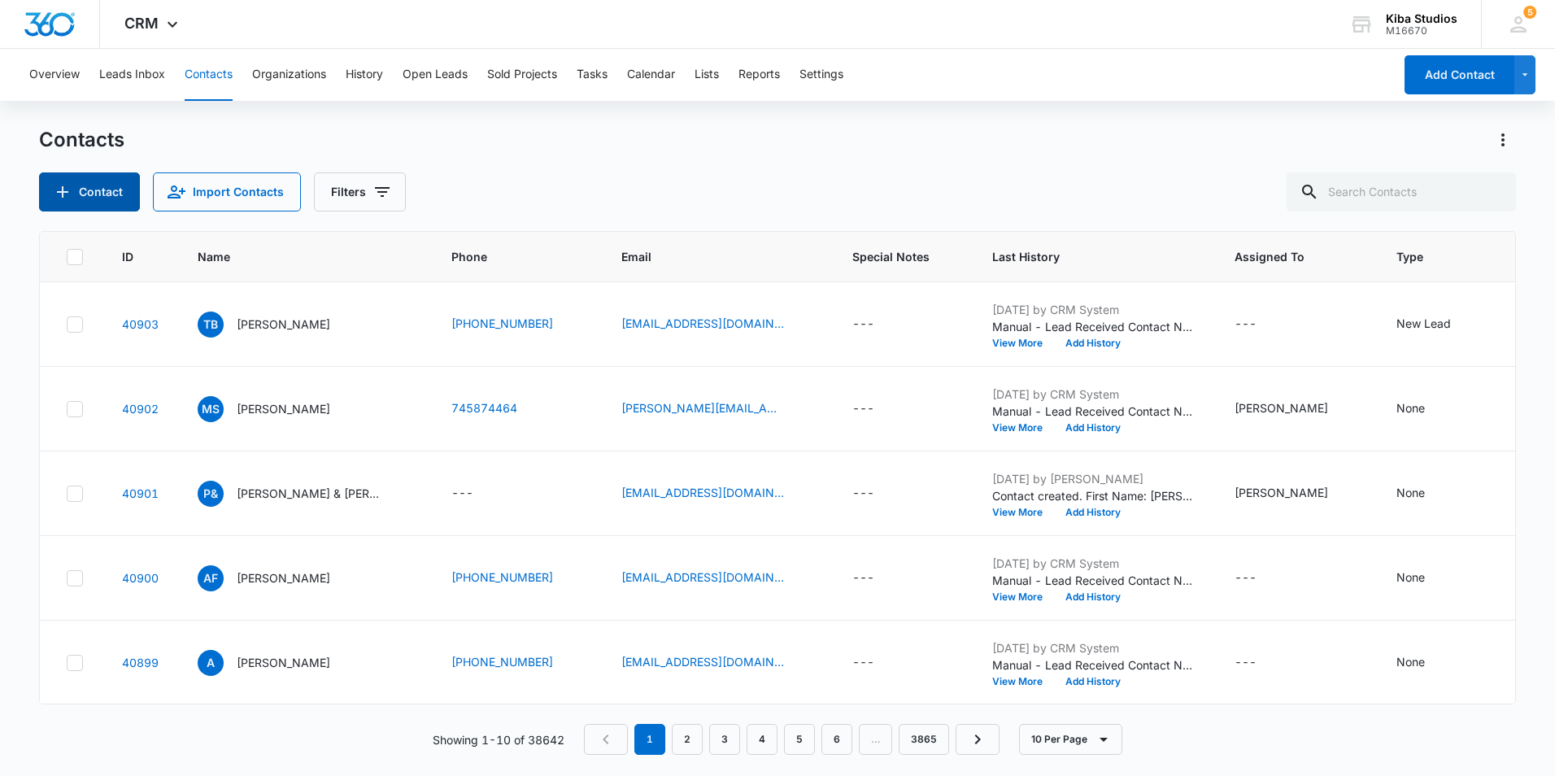
click at [96, 184] on button "Contact" at bounding box center [89, 191] width 101 height 39
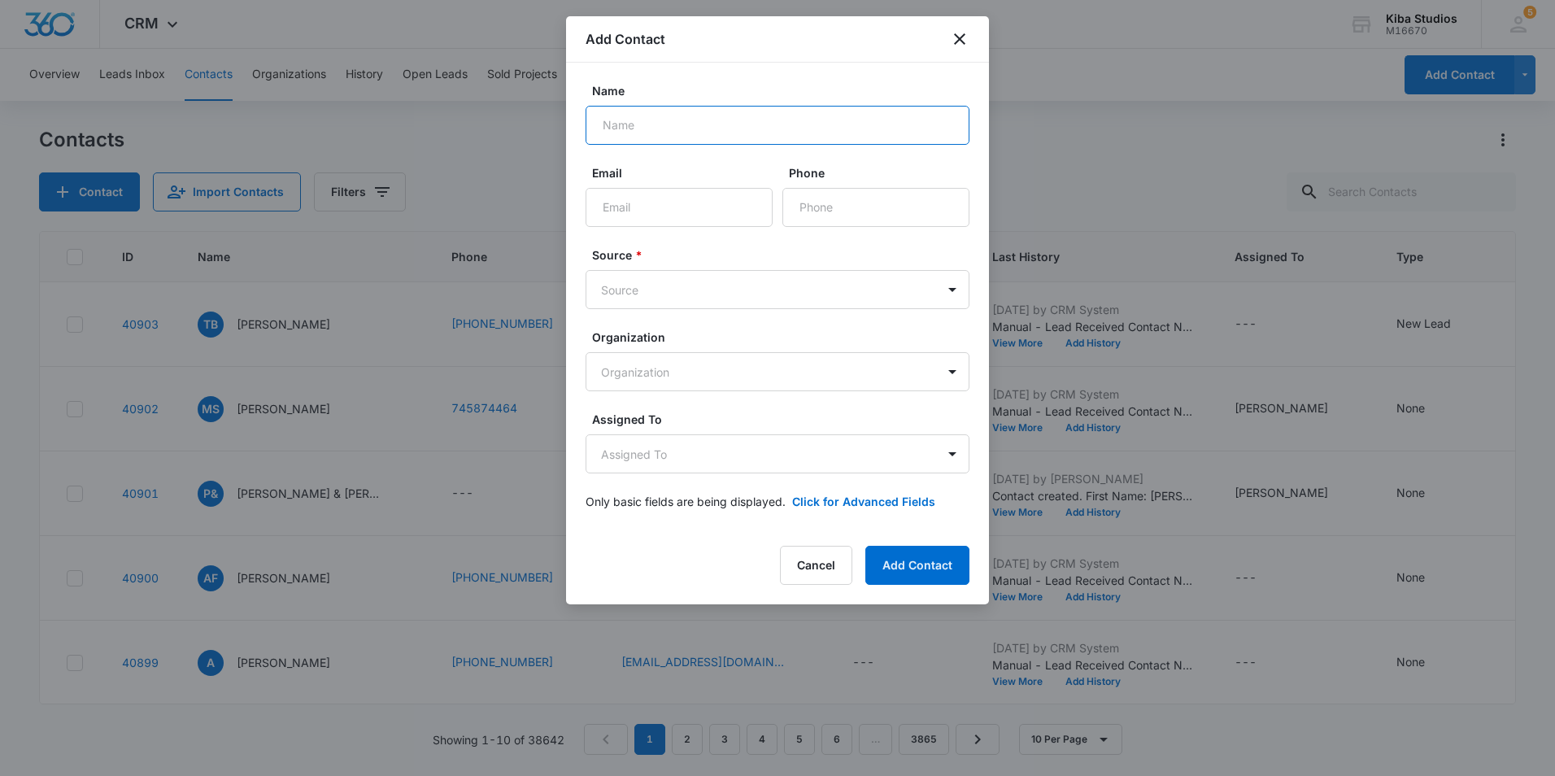
click at [709, 110] on input "Name" at bounding box center [778, 125] width 384 height 39
type input "[PERSON_NAME]"
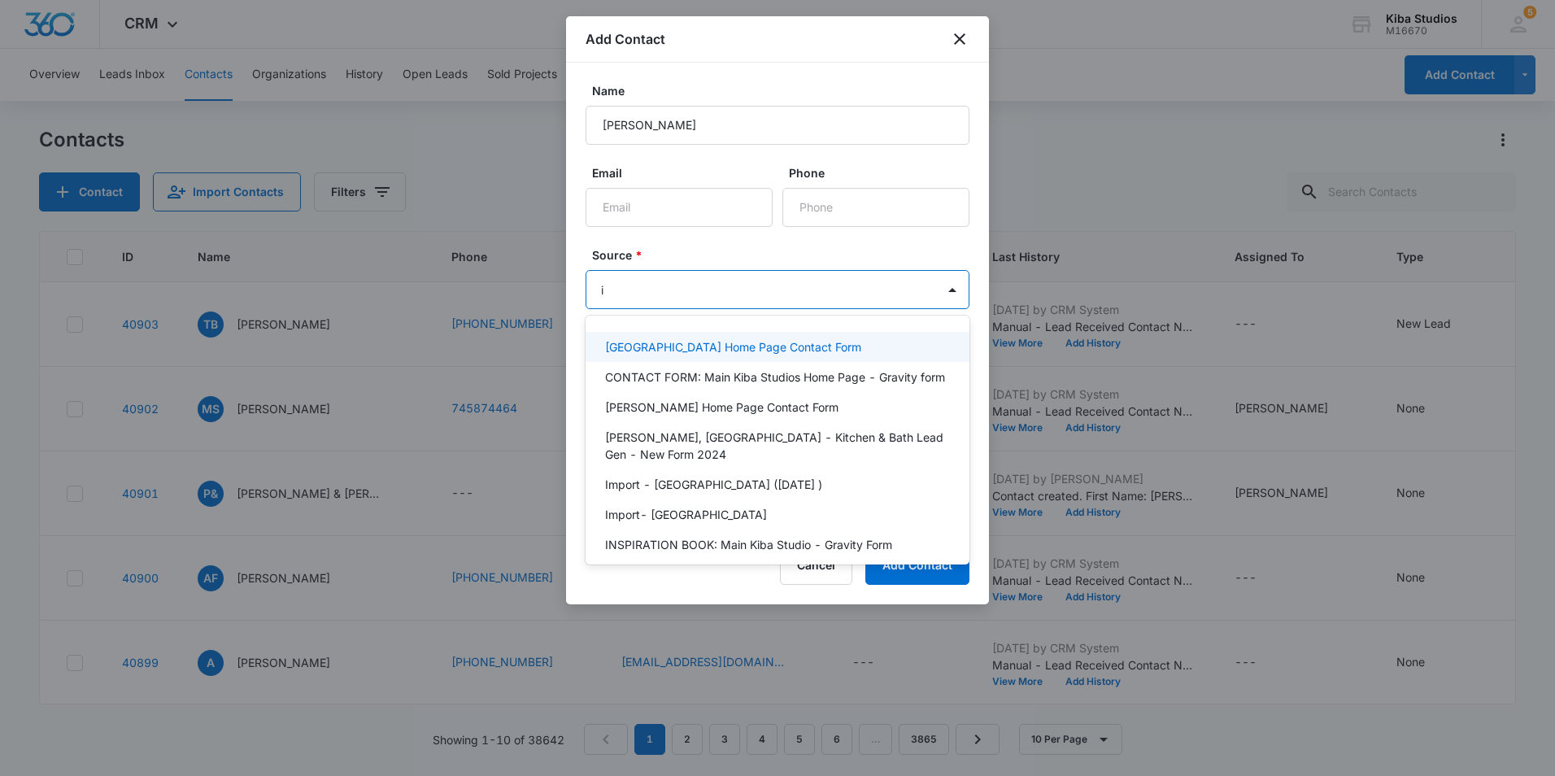
type input "in"
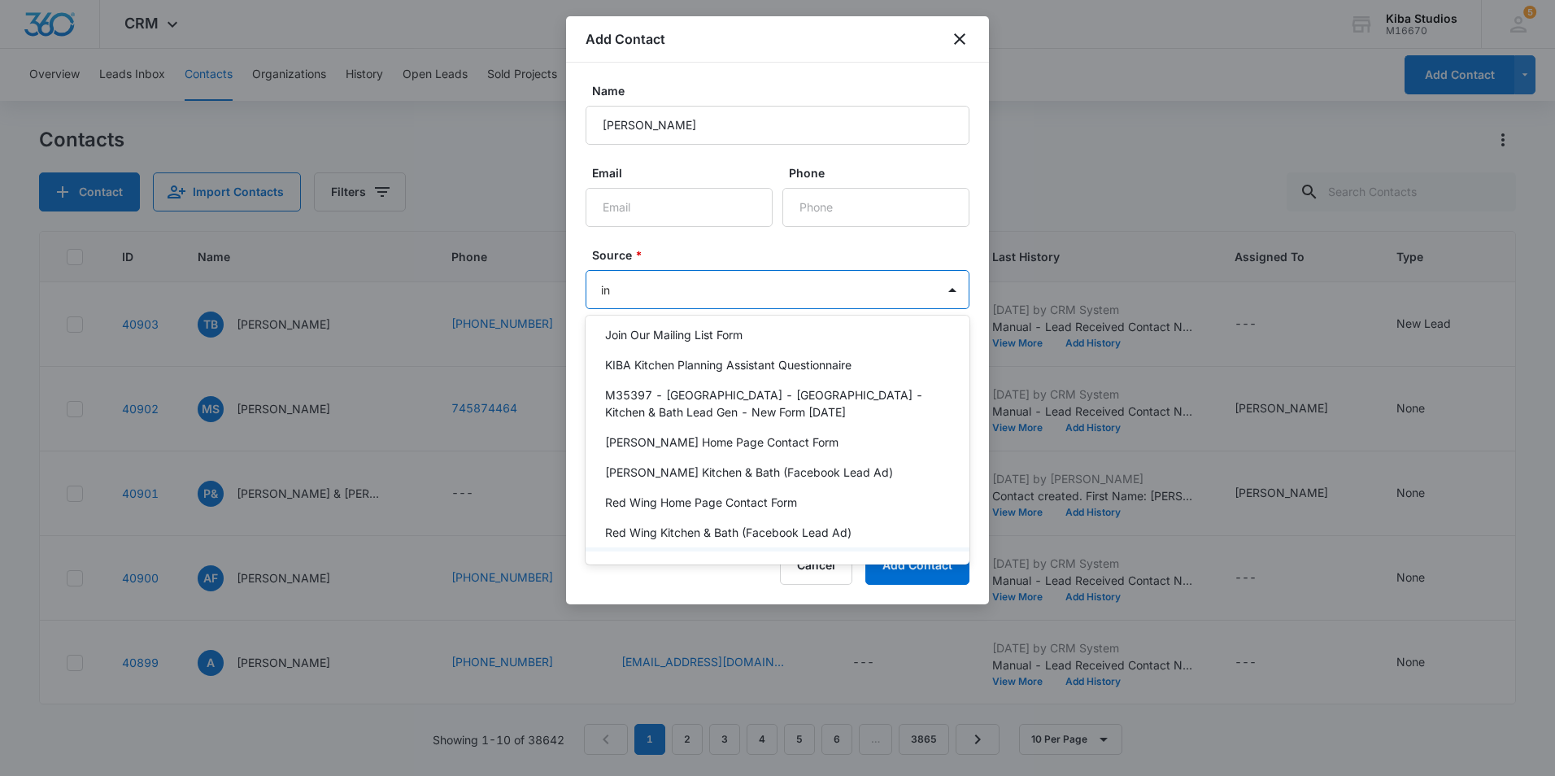
scroll to position [94, 0]
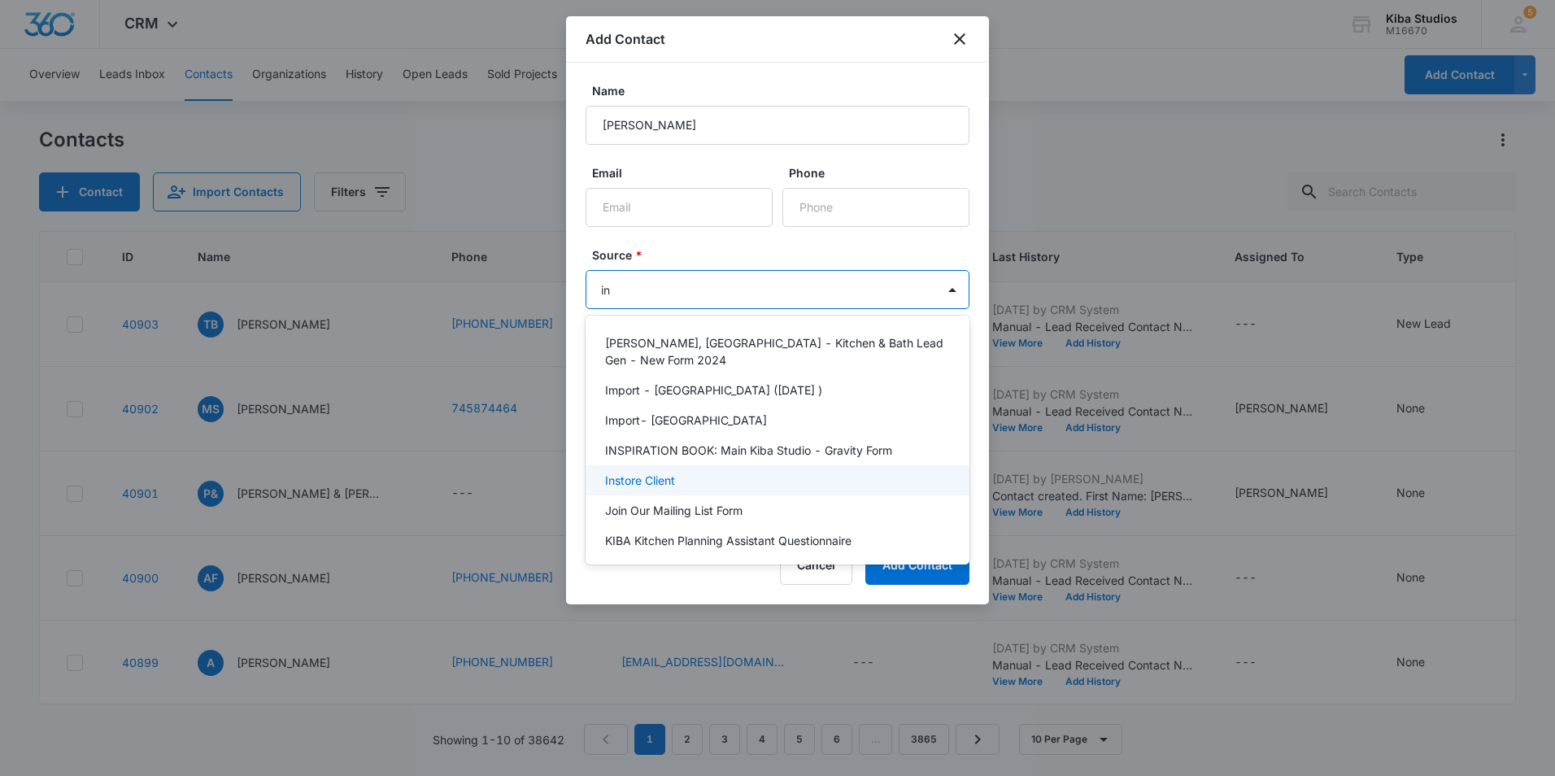
click at [714, 474] on div "Instore Client" at bounding box center [776, 480] width 342 height 17
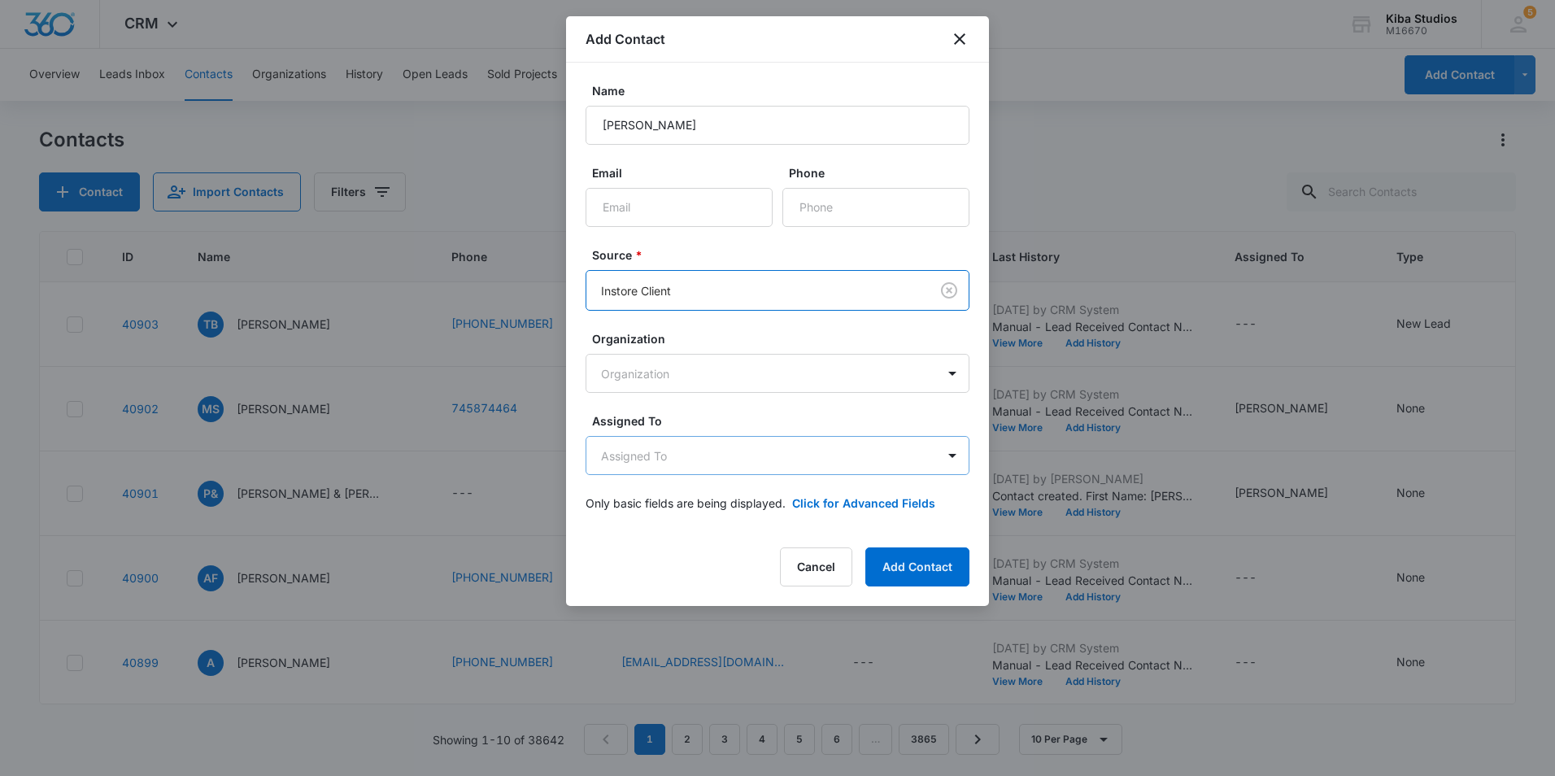
click at [743, 453] on body "CRM Apps Reputation Websites Forms CRM Email Social Shop Scheduling Payments PO…" at bounding box center [777, 388] width 1555 height 776
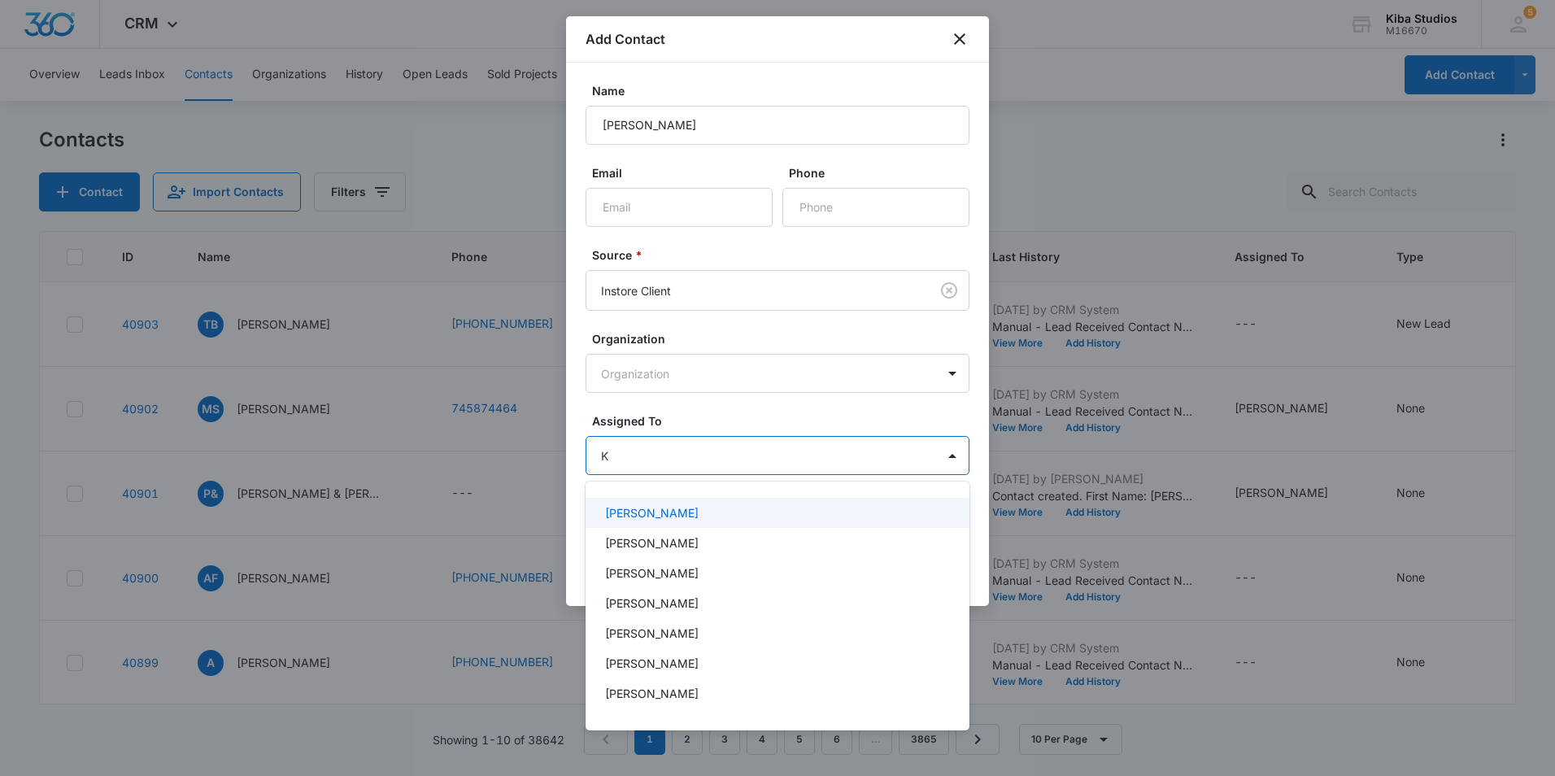
type input "Ke"
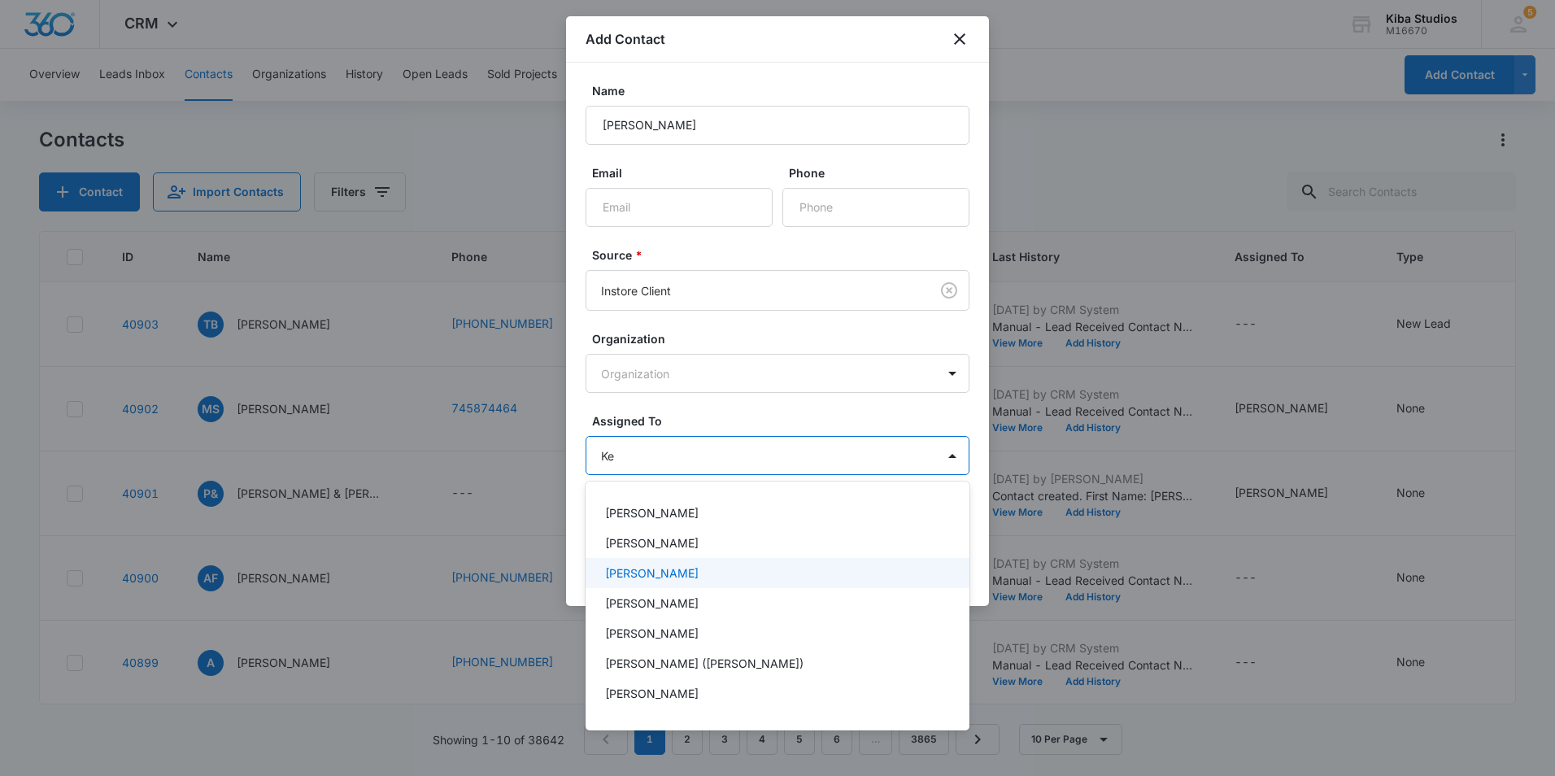
click at [690, 577] on div "[PERSON_NAME]" at bounding box center [776, 572] width 342 height 17
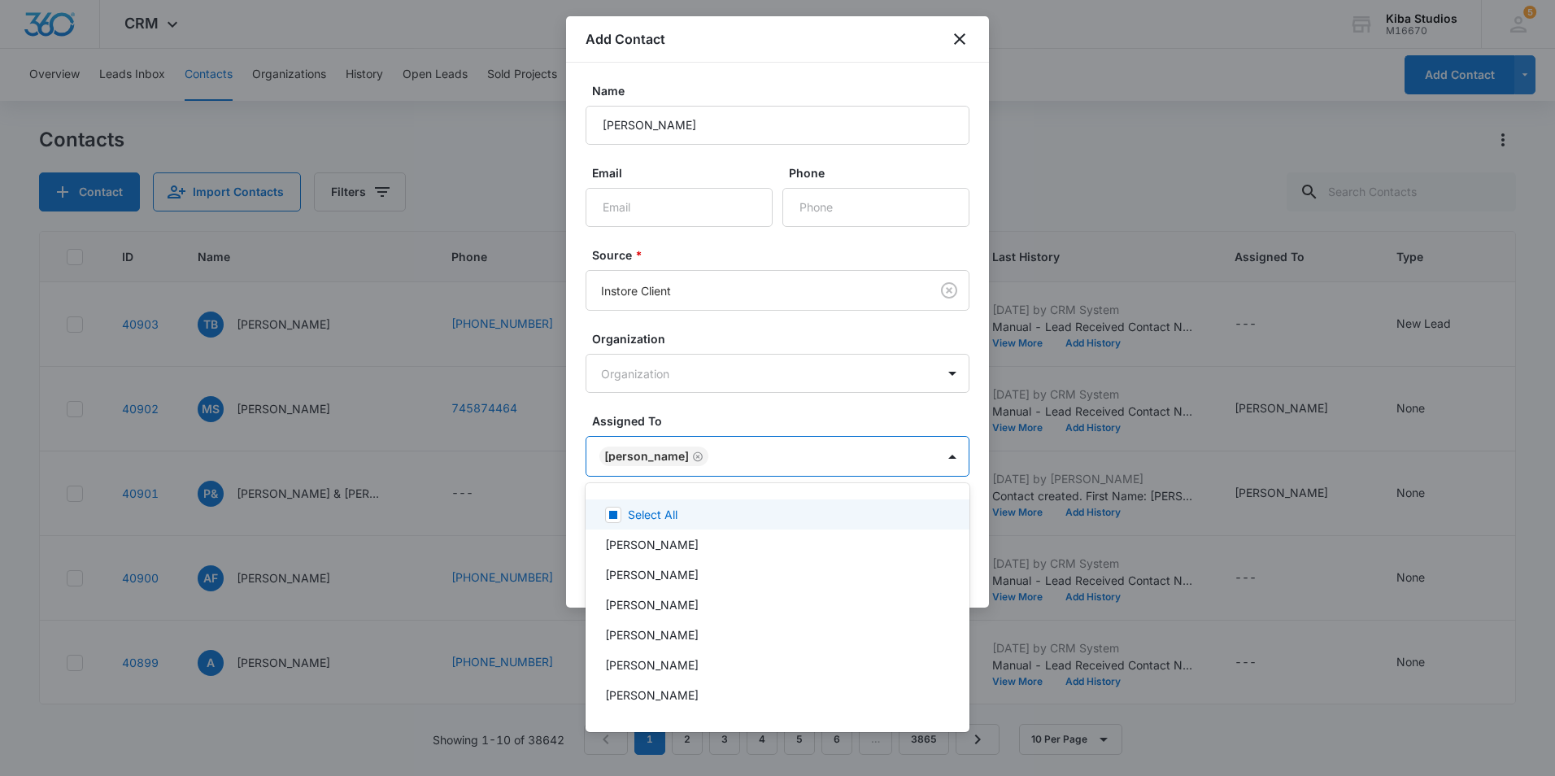
click at [826, 418] on div at bounding box center [777, 388] width 1555 height 776
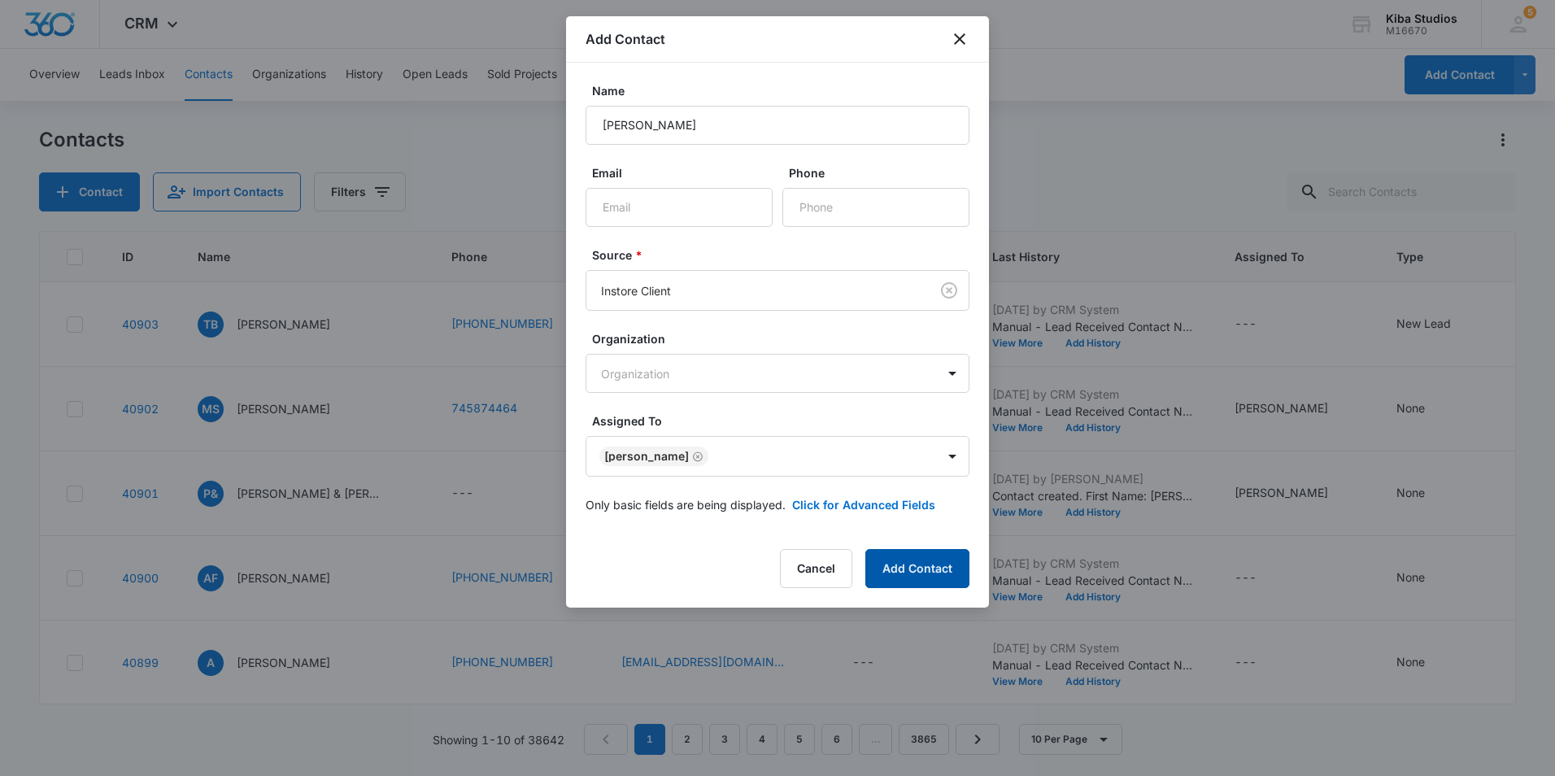
click at [935, 573] on button "Add Contact" at bounding box center [917, 568] width 104 height 39
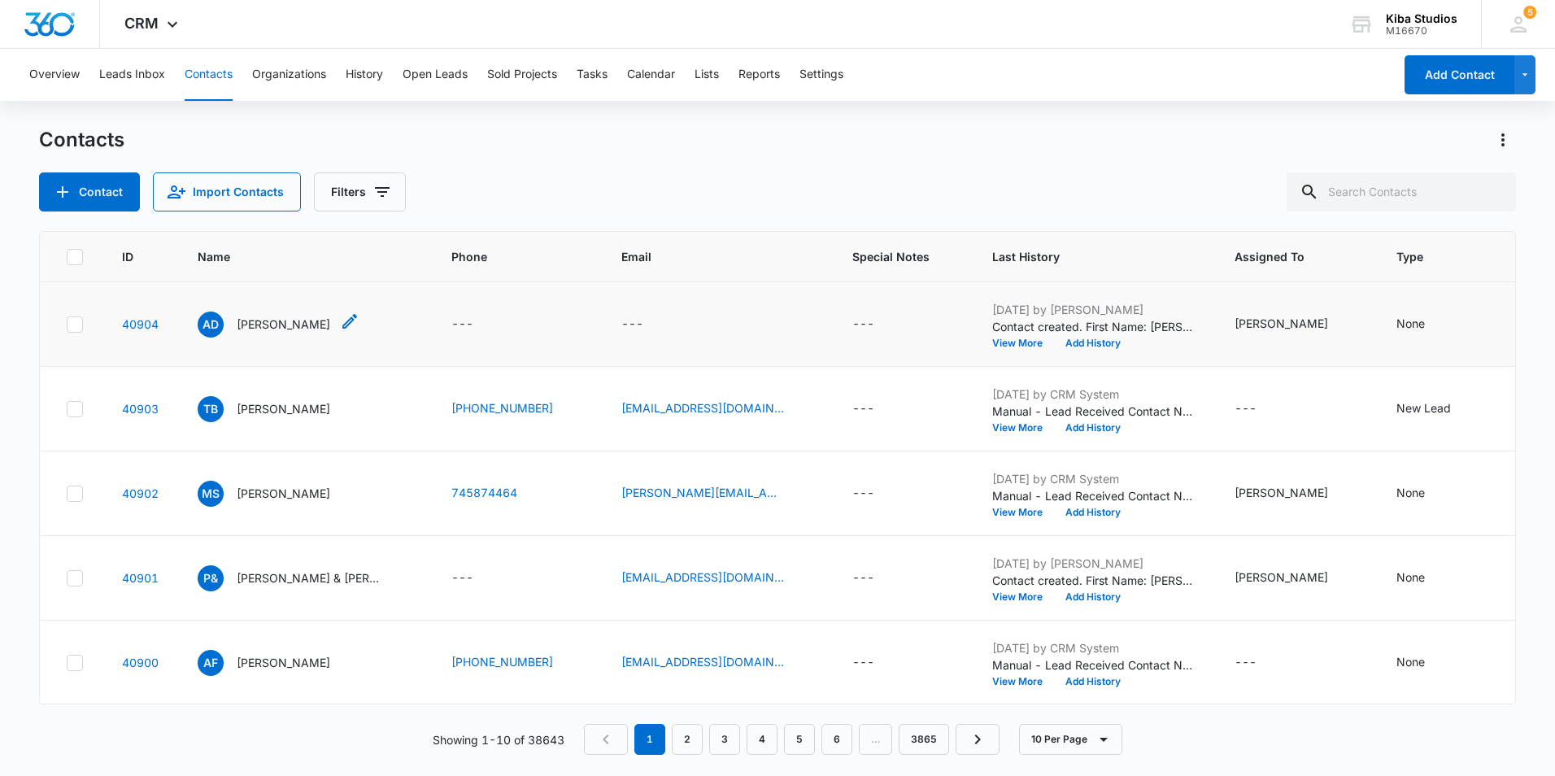
click at [248, 329] on p "[PERSON_NAME]" at bounding box center [284, 324] width 94 height 17
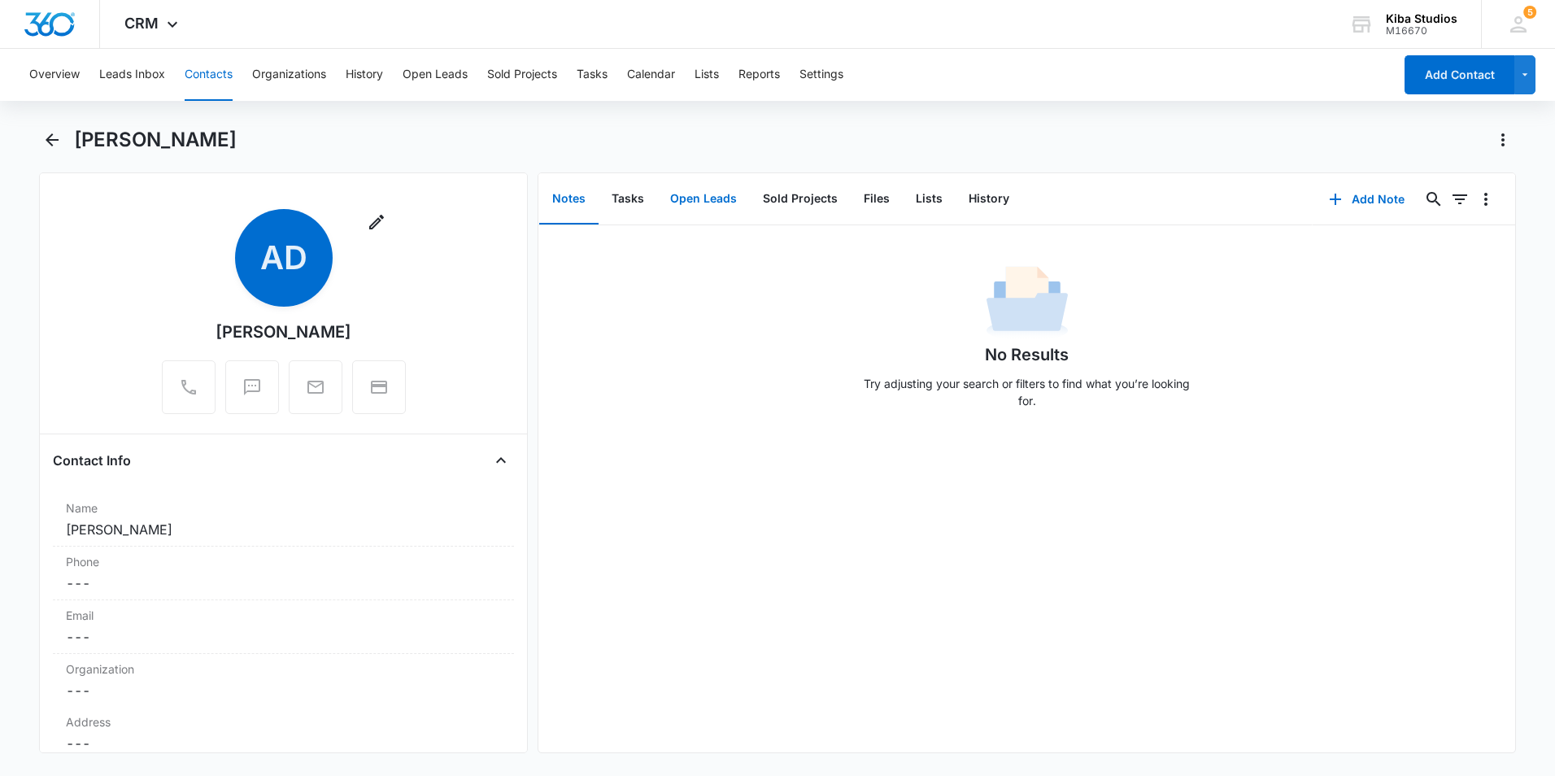
click at [695, 205] on button "Open Leads" at bounding box center [703, 199] width 93 height 50
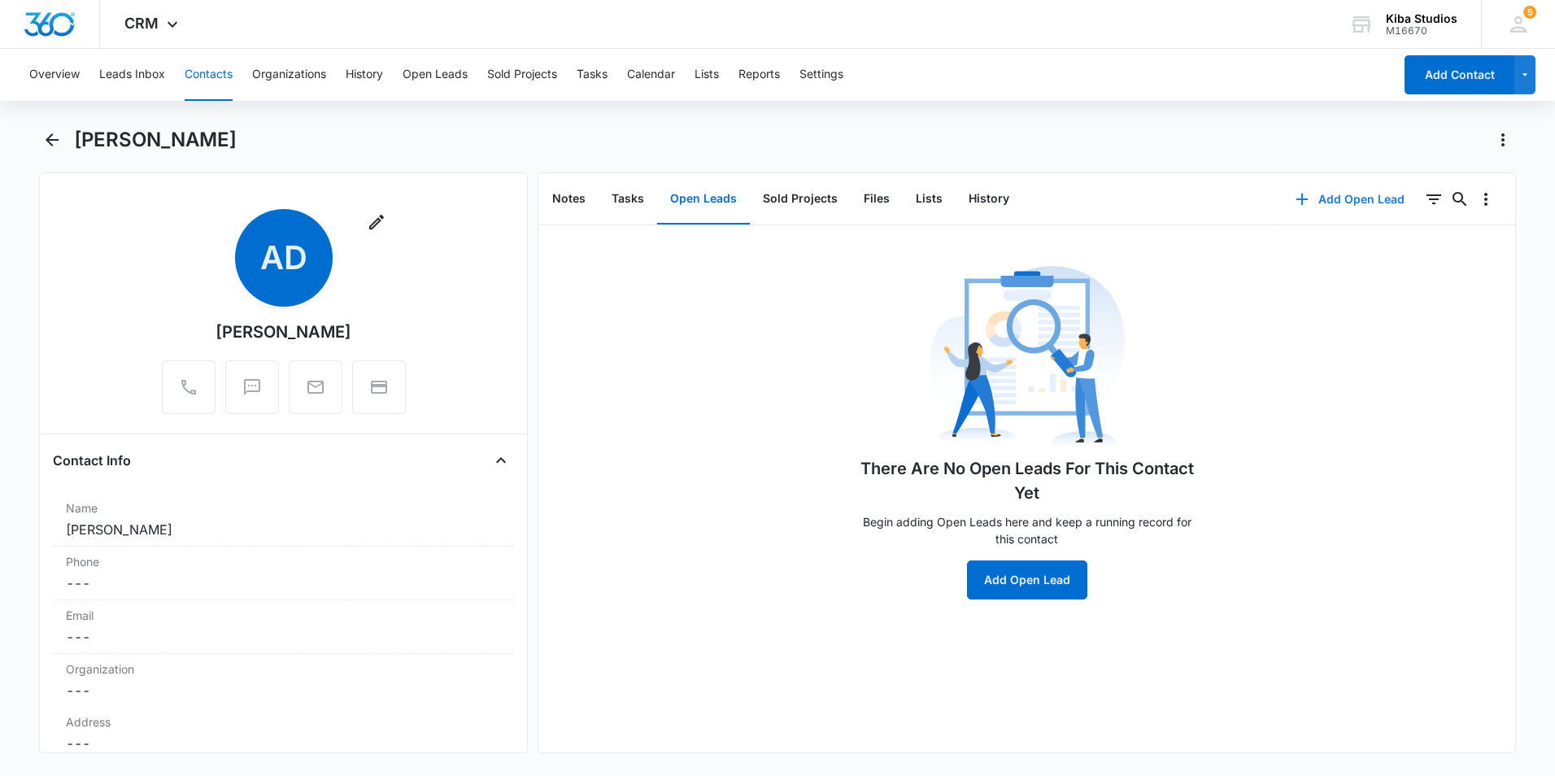
click at [1331, 203] on button "Add Open Lead" at bounding box center [1350, 199] width 142 height 39
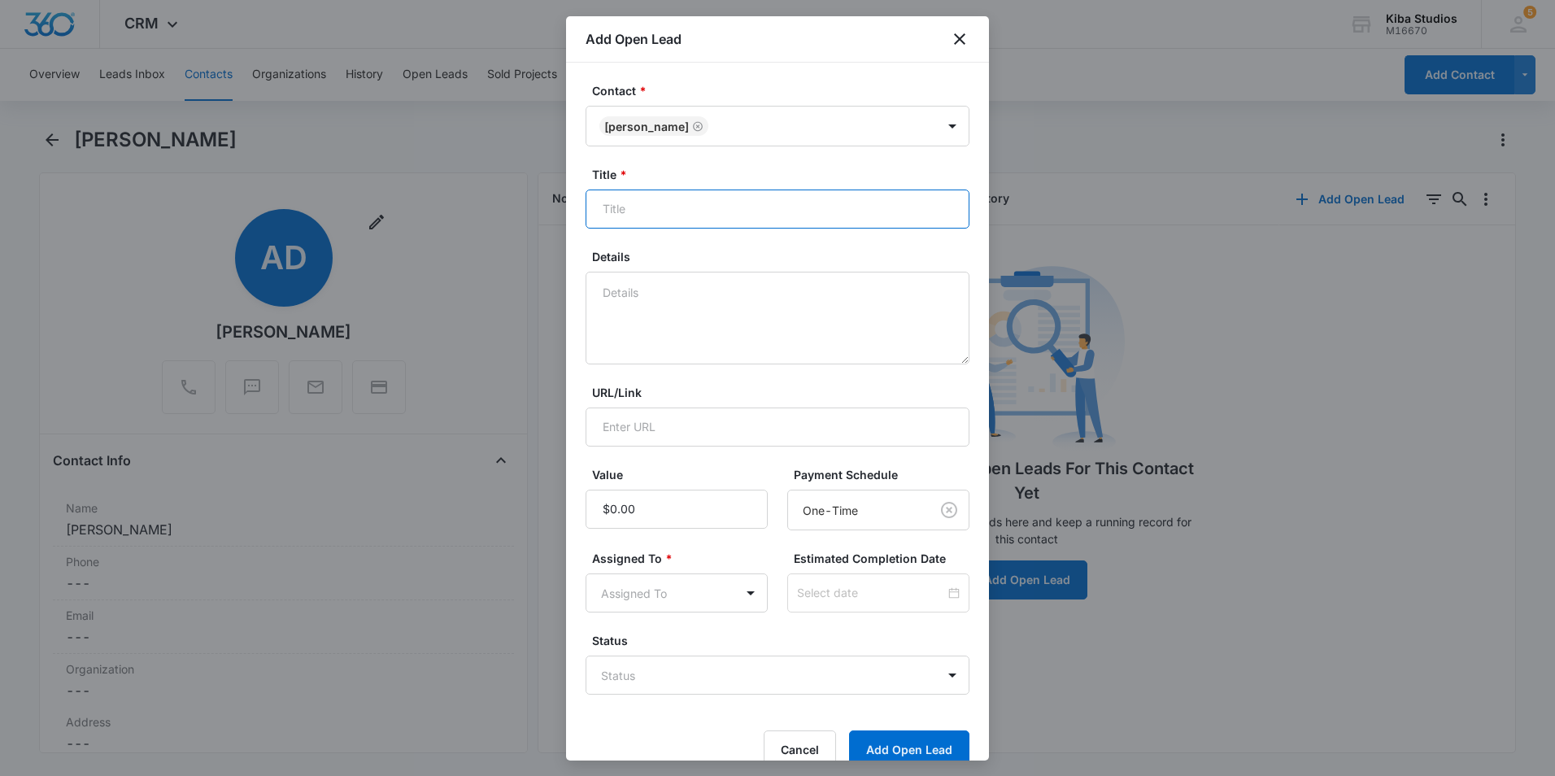
click at [669, 212] on input "Title *" at bounding box center [778, 208] width 384 height 39
type input "Kitchen"
type textarea "C"
click at [700, 211] on input "Kitchen" at bounding box center [778, 208] width 384 height 39
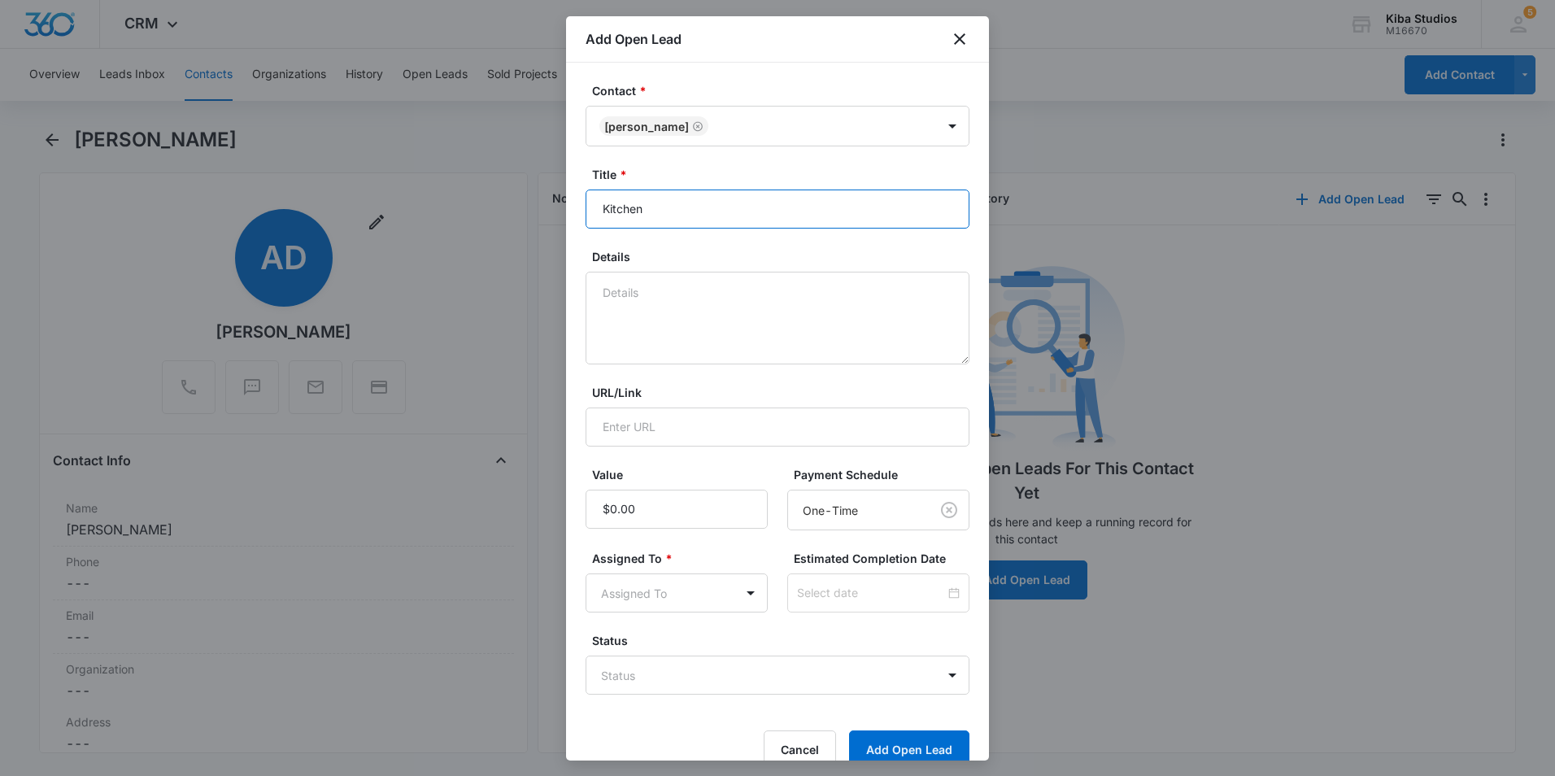
click at [700, 211] on input "Kitchen" at bounding box center [778, 208] width 384 height 39
type input "Hardware"
type textarea "Whole House"
type input "$3,407.13"
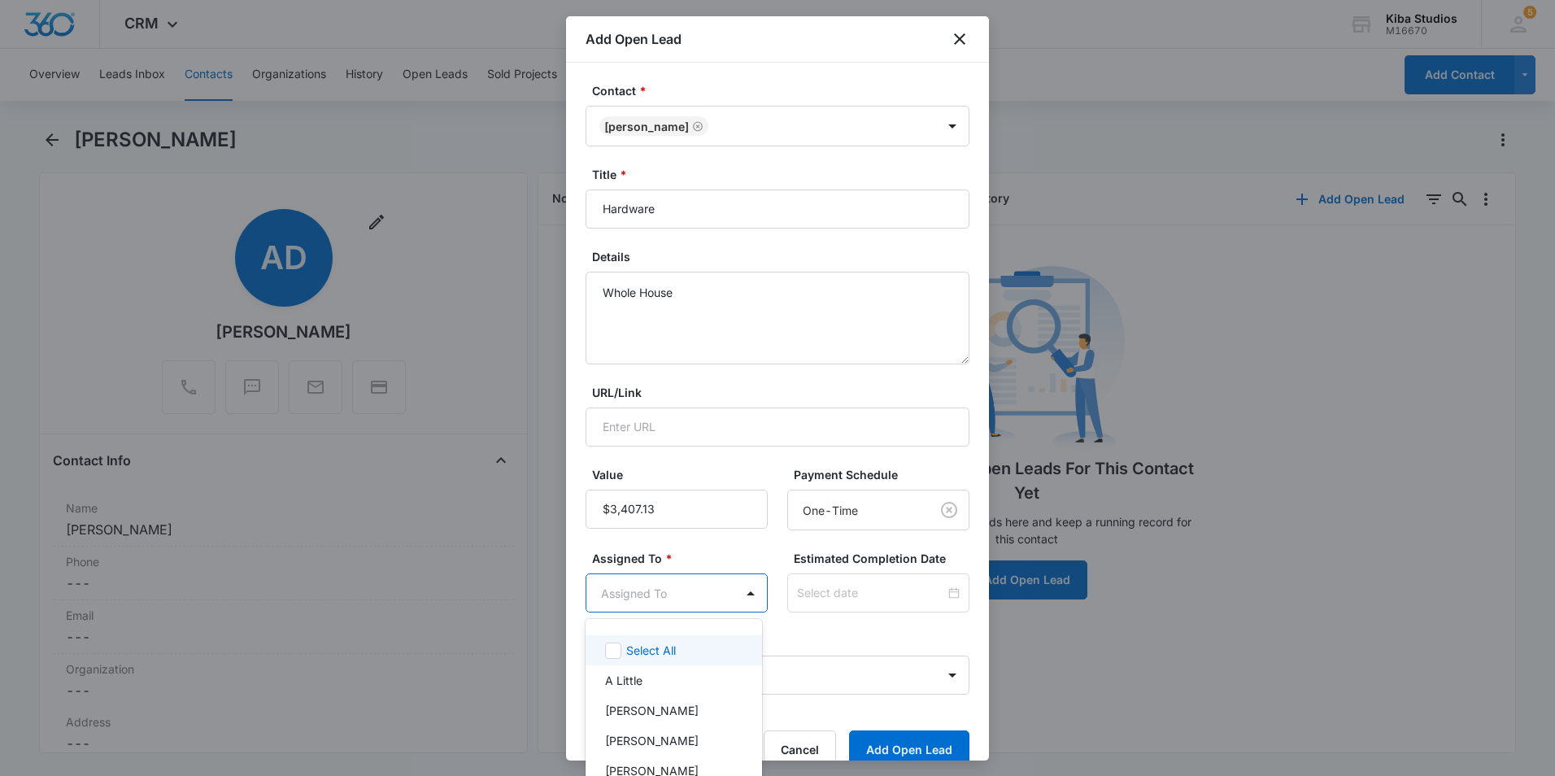
drag, startPoint x: 677, startPoint y: 592, endPoint x: 669, endPoint y: 596, distance: 9.1
click at [678, 592] on body "CRM Apps Reputation Websites Forms CRM Email Social Shop Scheduling Payments PO…" at bounding box center [777, 388] width 1555 height 776
type input "kend"
click at [709, 649] on div "[PERSON_NAME]" at bounding box center [672, 650] width 134 height 17
click at [767, 555] on div at bounding box center [777, 388] width 1555 height 776
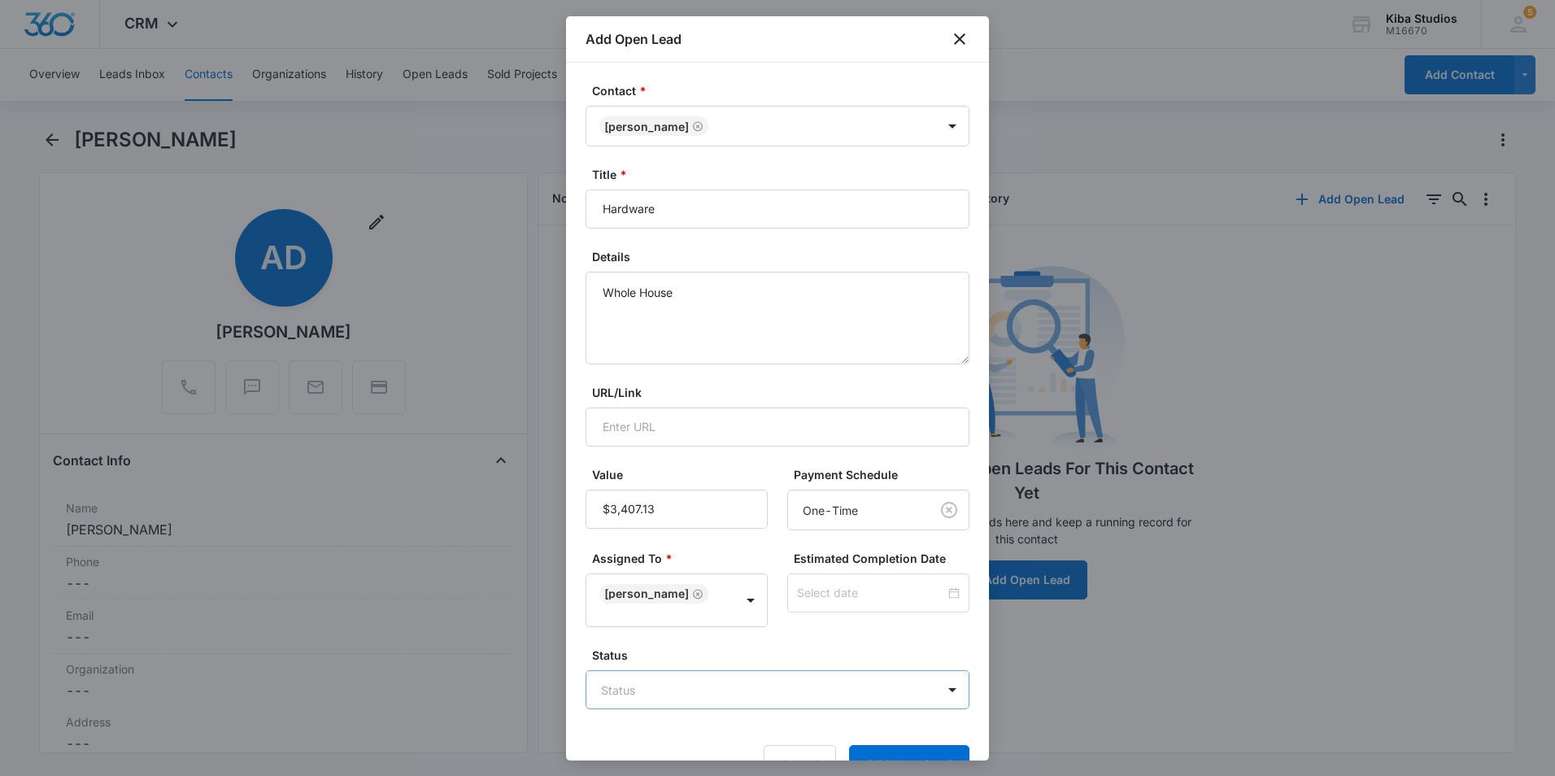
click at [770, 686] on body "CRM Apps Reputation Websites Forms CRM Email Social Shop Scheduling Payments PO…" at bounding box center [777, 388] width 1555 height 776
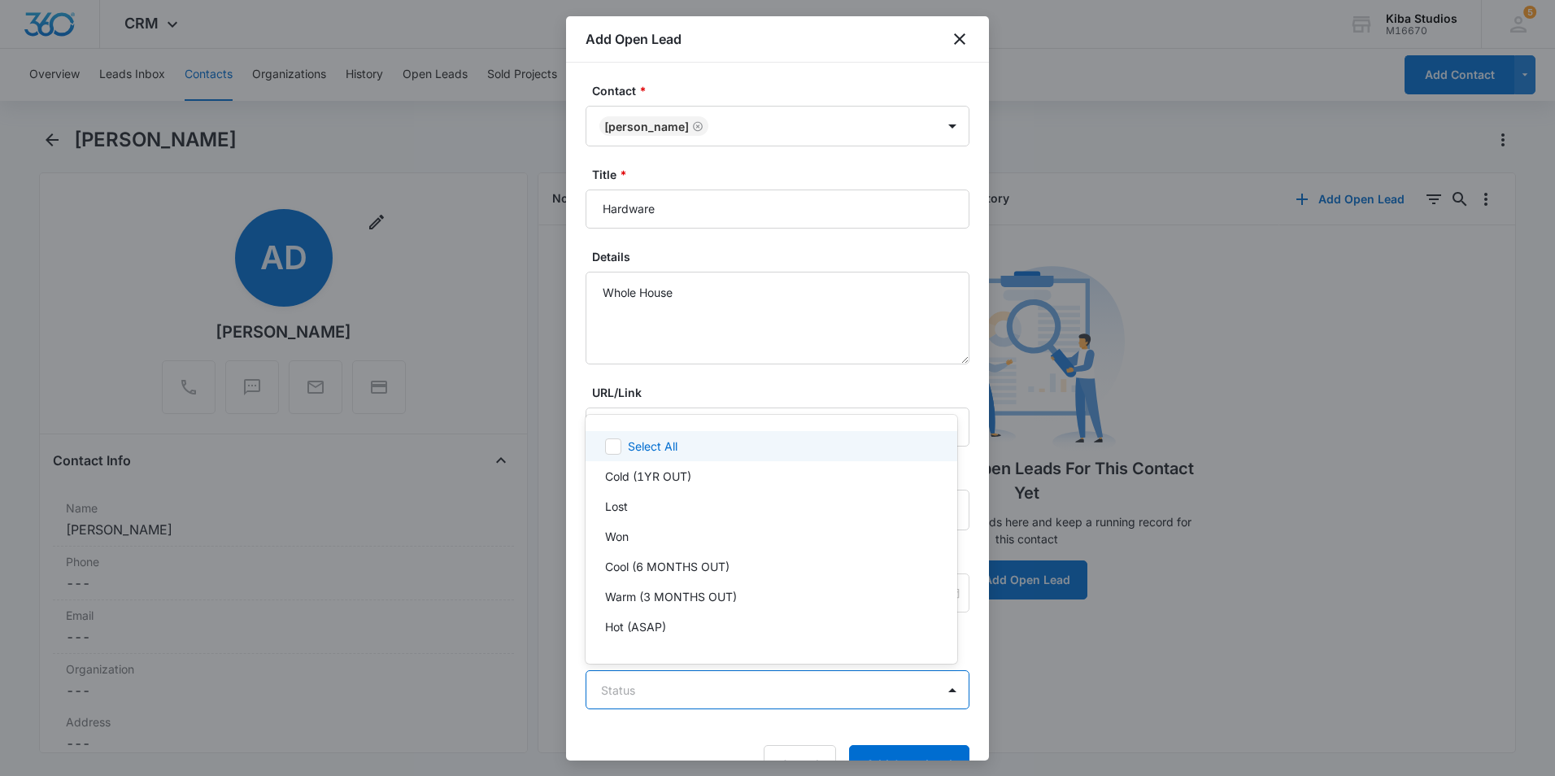
scroll to position [1, 0]
click at [723, 534] on div "Won" at bounding box center [769, 535] width 329 height 17
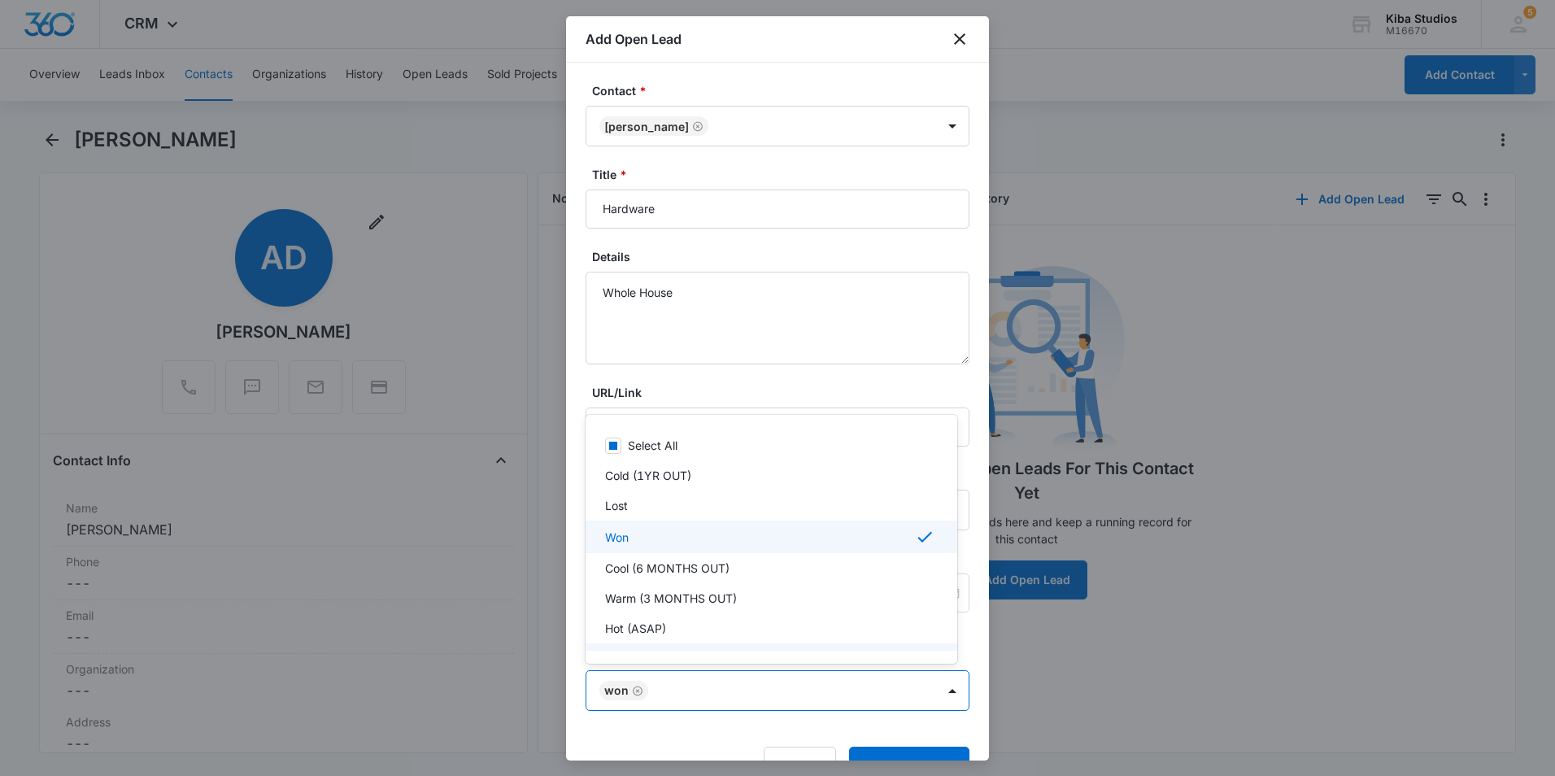
click at [695, 739] on div at bounding box center [777, 388] width 1555 height 776
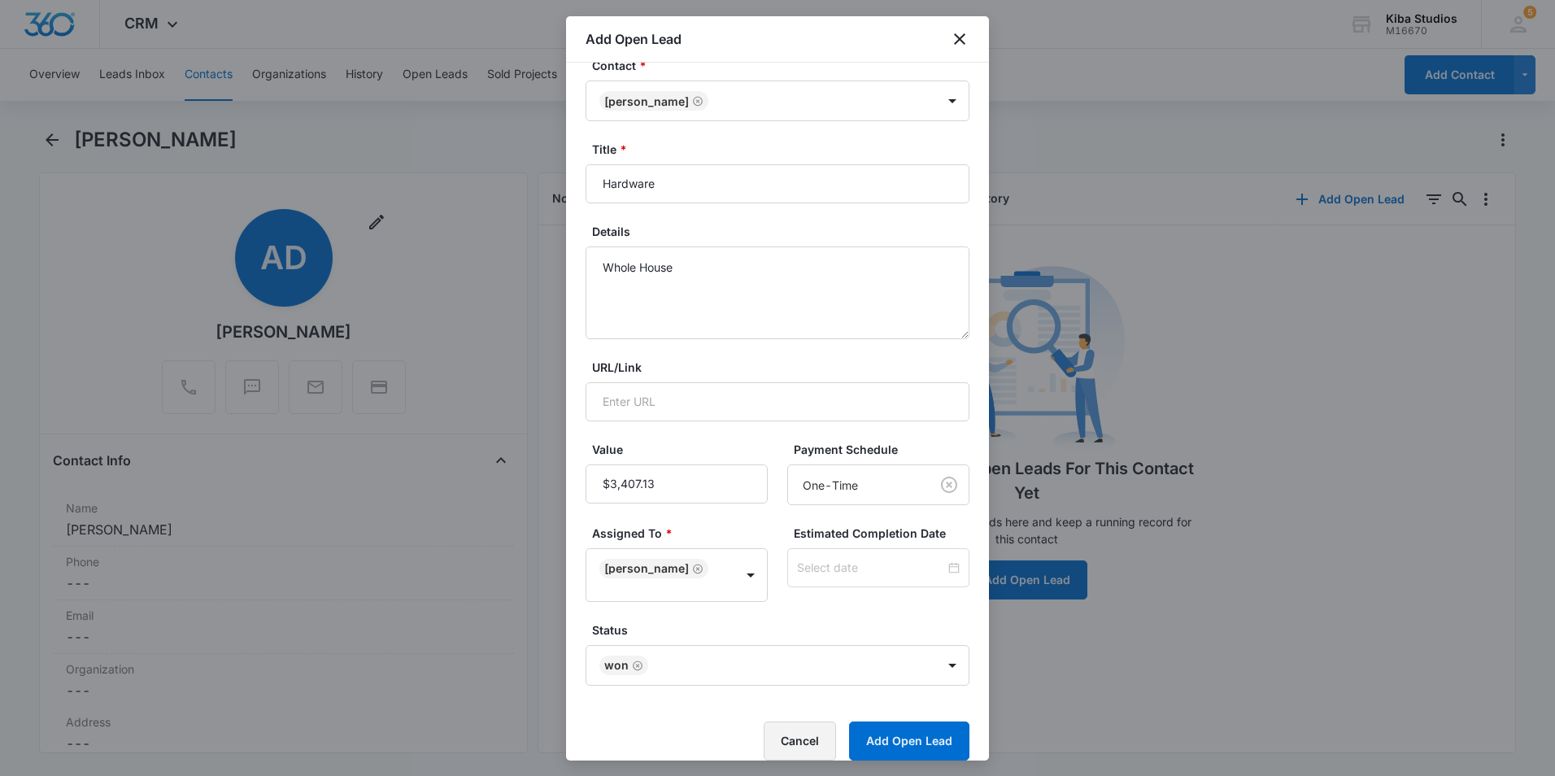
scroll to position [45, 0]
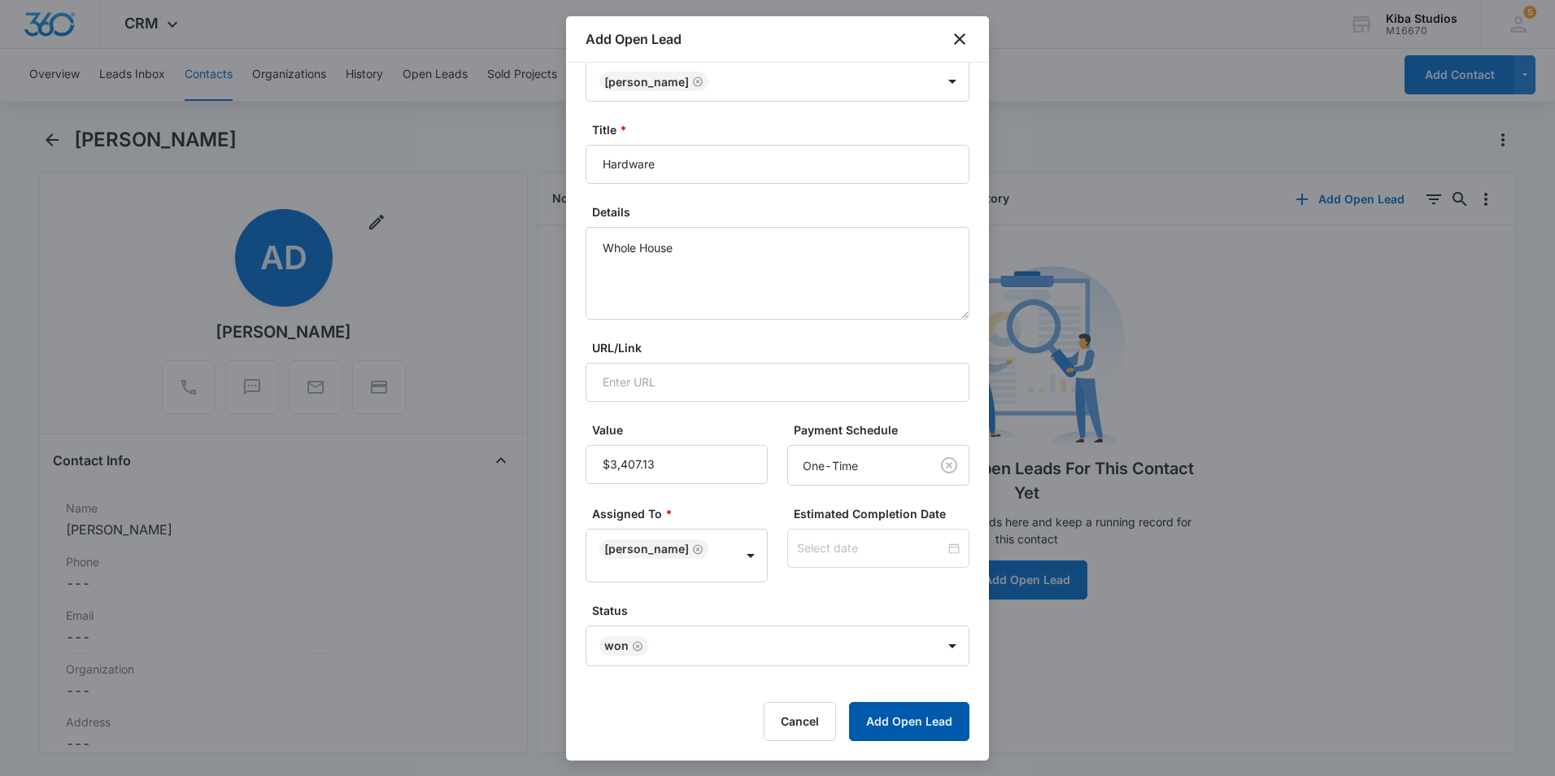
click at [882, 714] on button "Add Open Lead" at bounding box center [909, 721] width 120 height 39
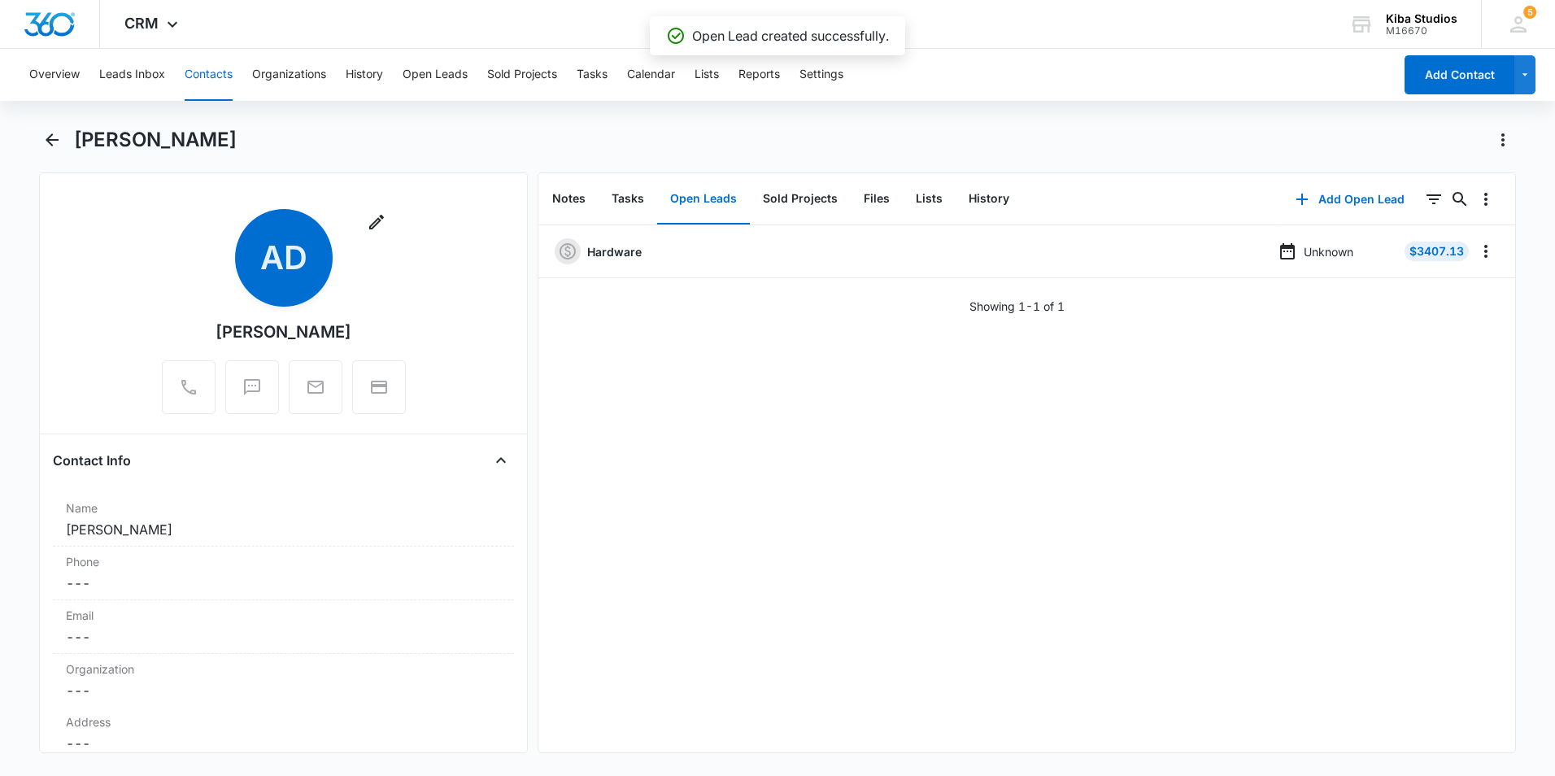
click at [194, 72] on button "Contacts" at bounding box center [209, 75] width 48 height 52
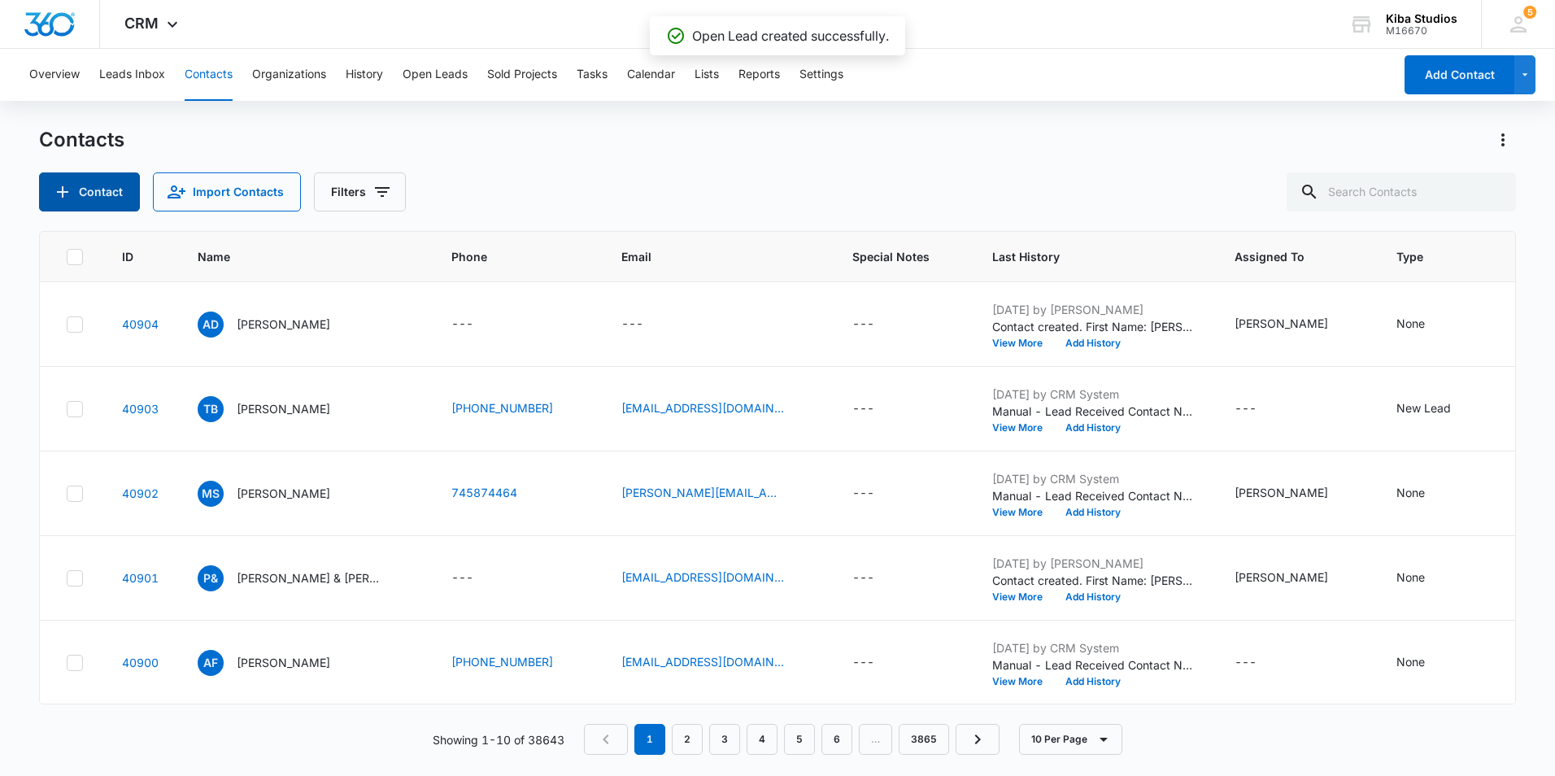
click at [108, 185] on button "Contact" at bounding box center [89, 191] width 101 height 39
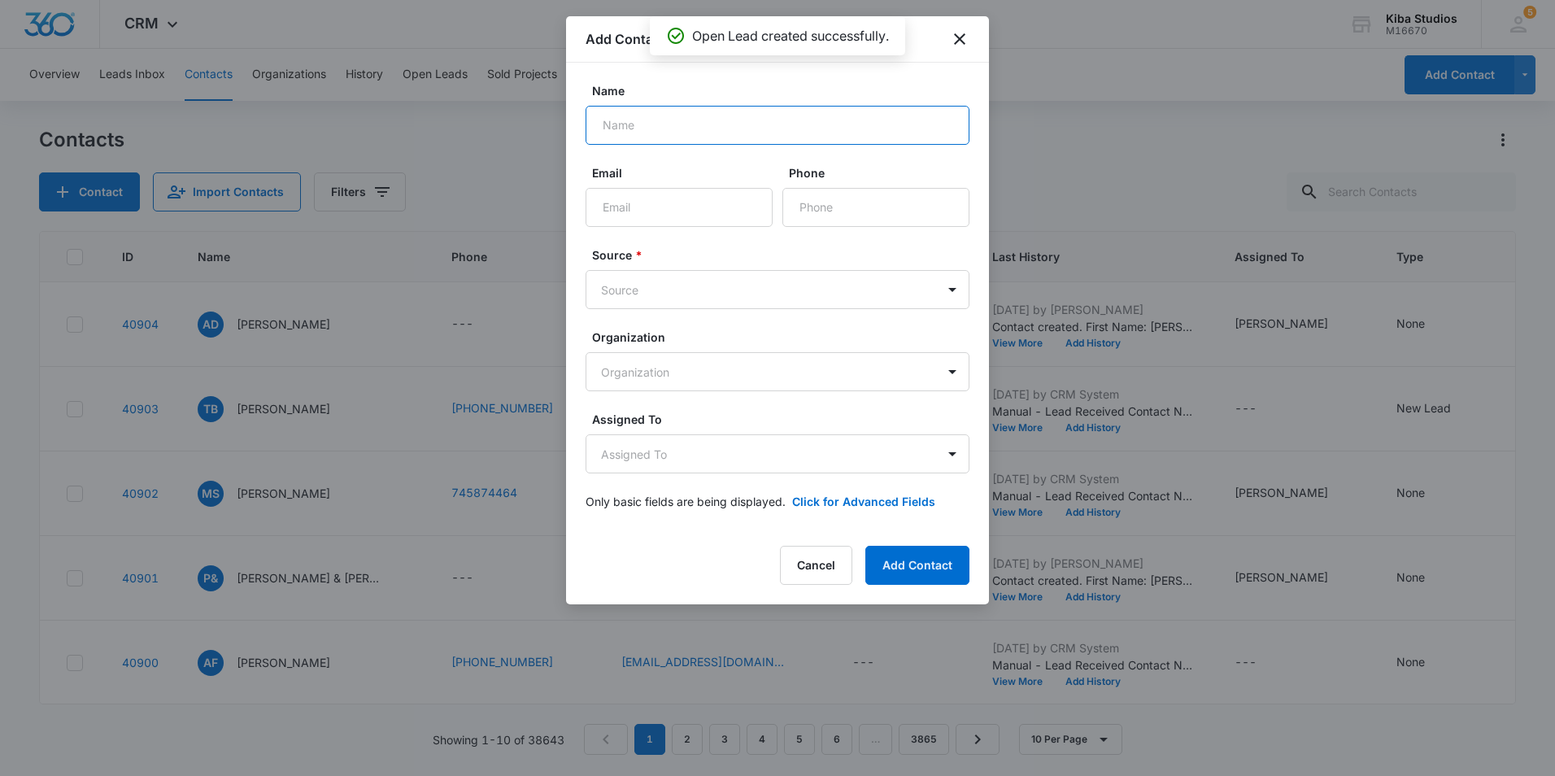
click at [676, 132] on input "Name" at bounding box center [778, 125] width 384 height 39
type input "[PERSON_NAME]"
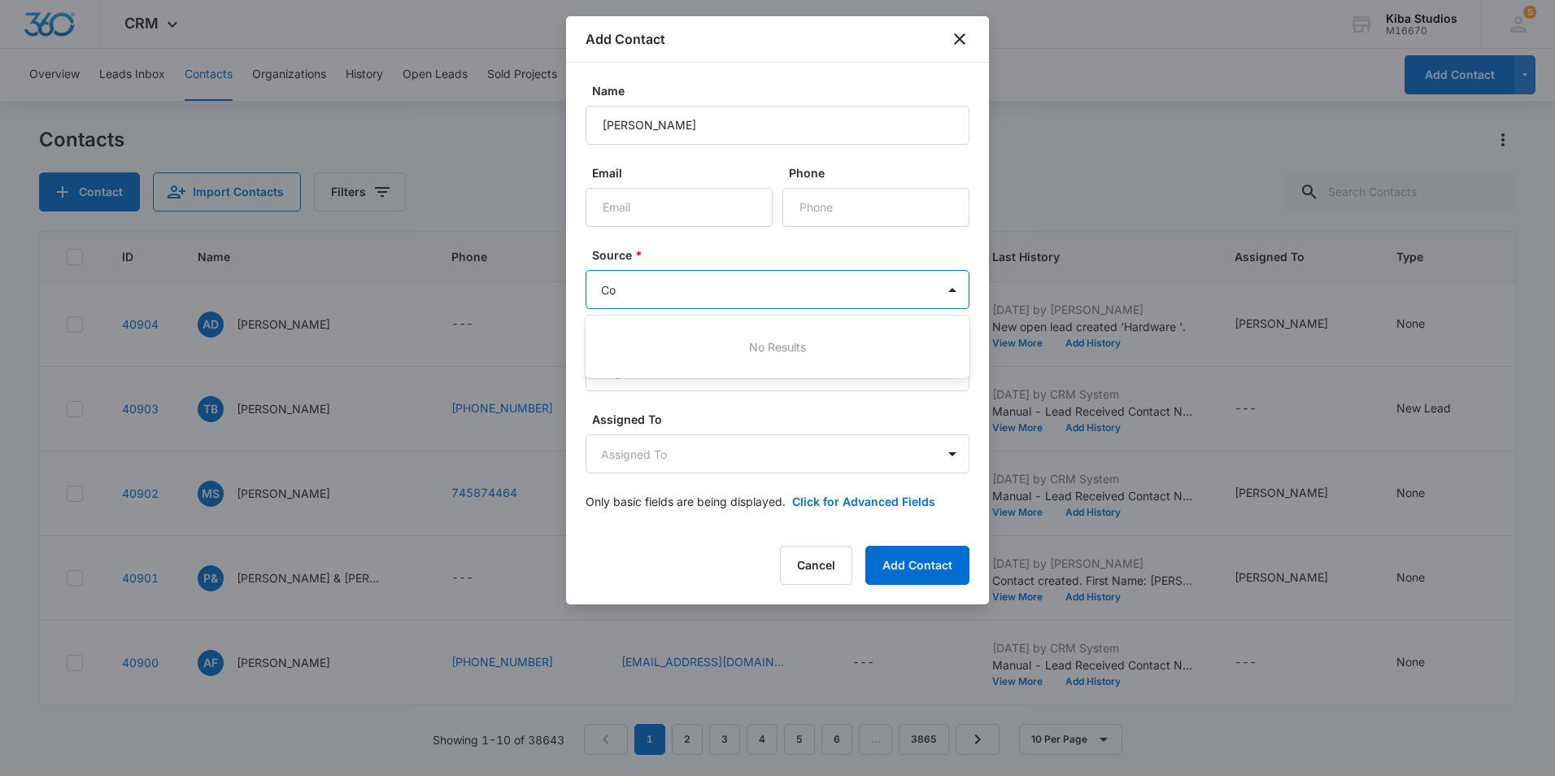
type input "C"
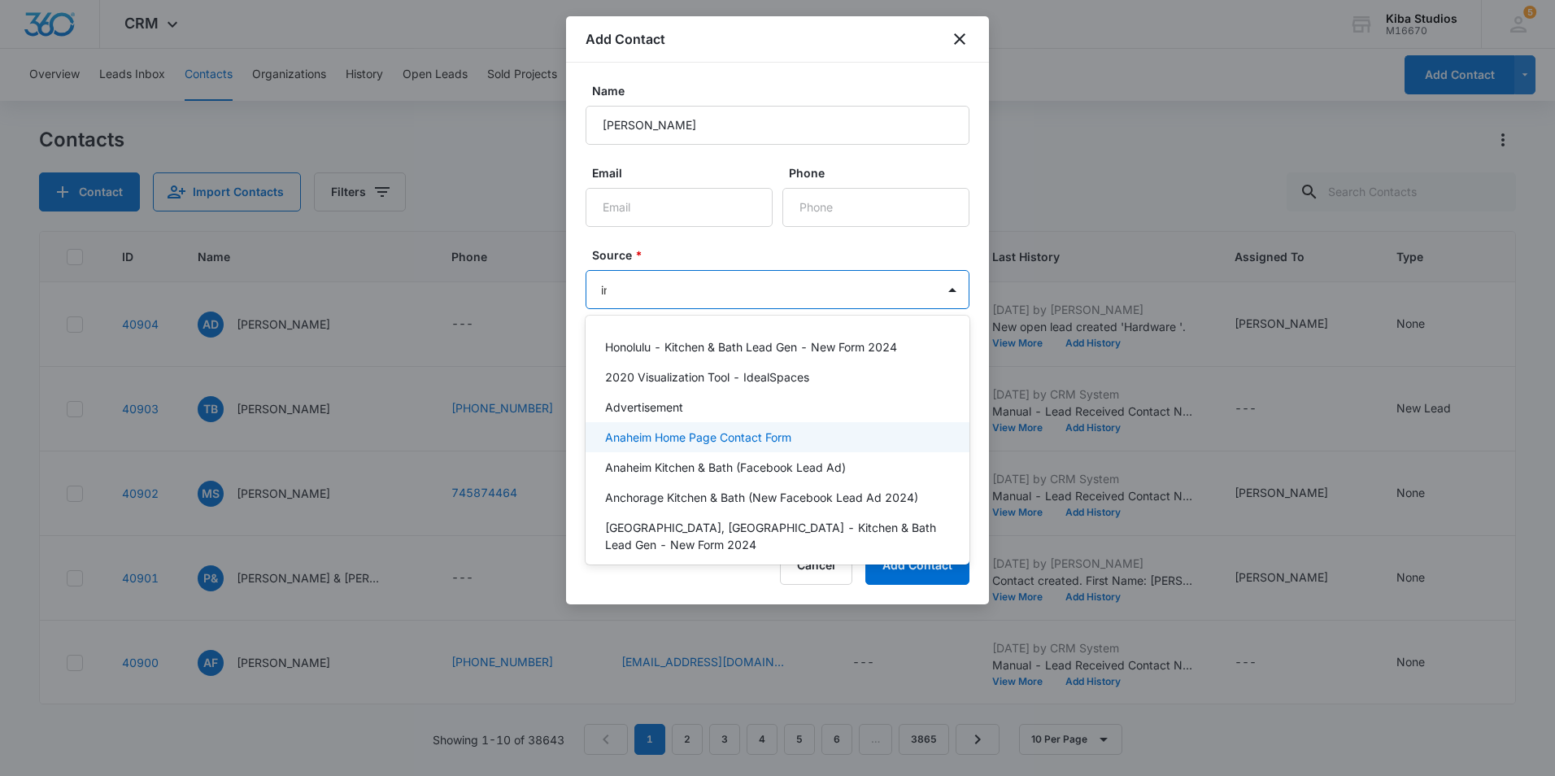
type input "ins"
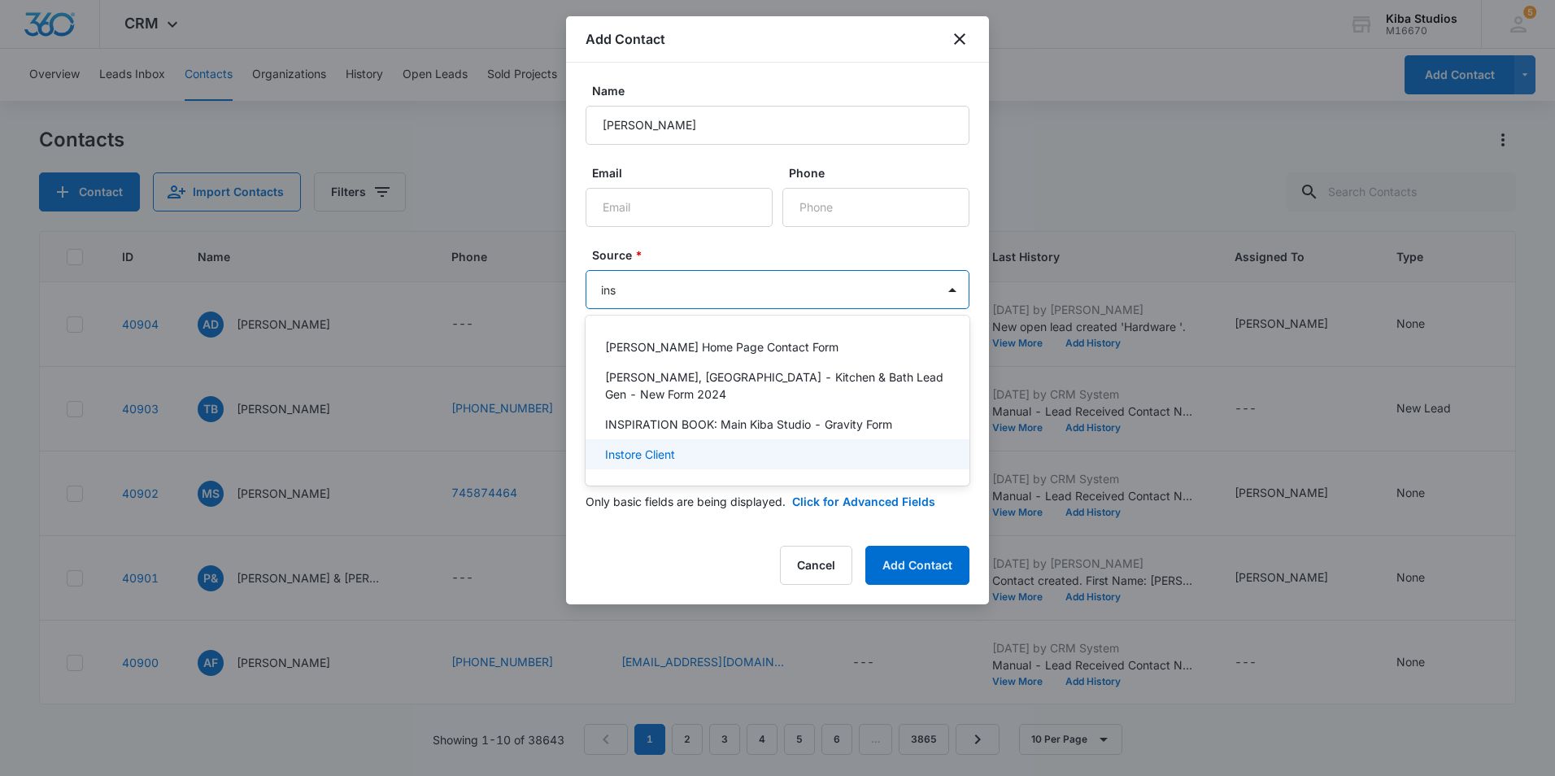
click at [646, 439] on div "Instore Client" at bounding box center [778, 454] width 384 height 30
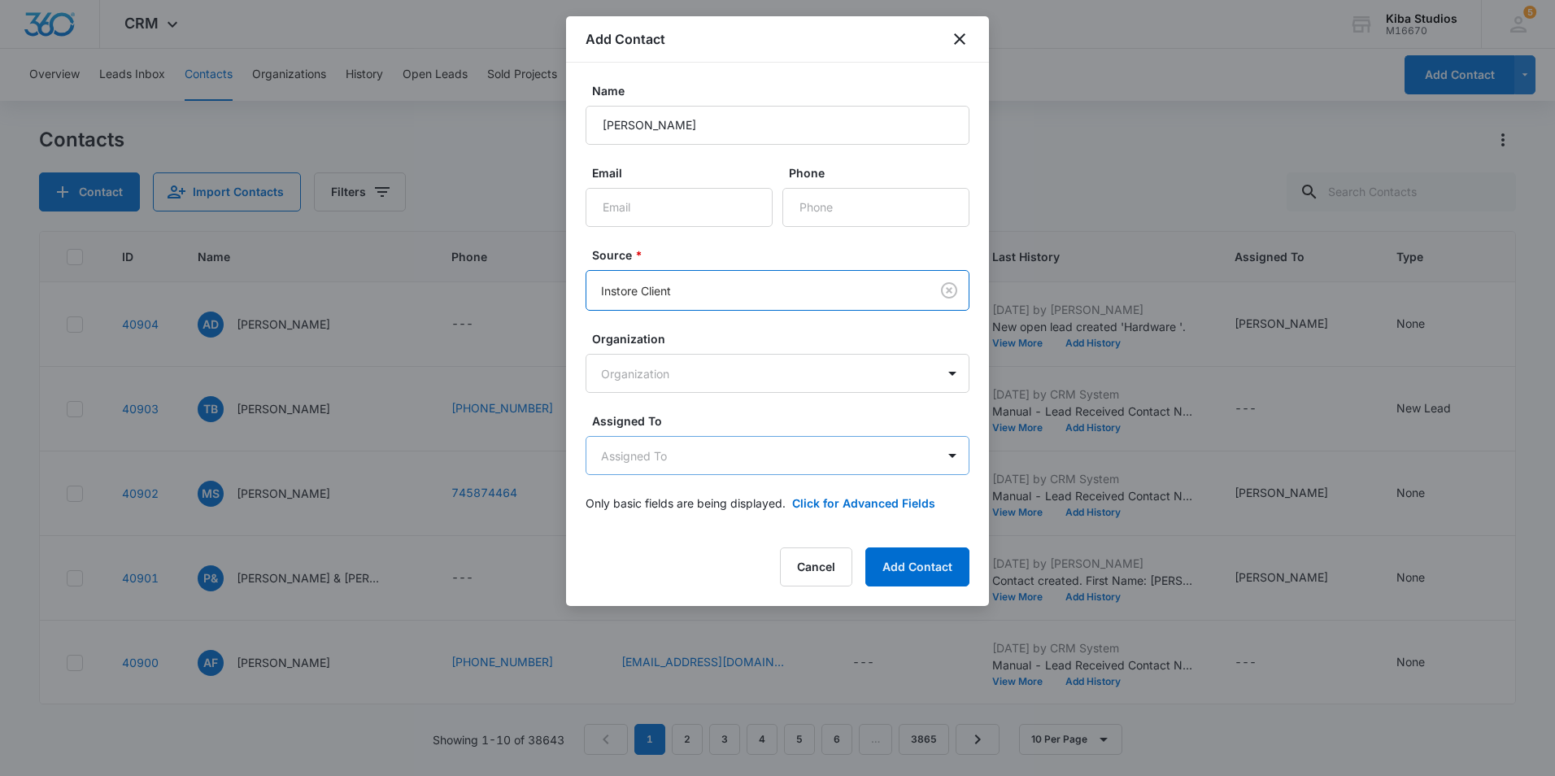
click at [660, 461] on body "CRM Apps Reputation Websites Forms CRM Email Social Shop Scheduling Payments PO…" at bounding box center [777, 388] width 1555 height 776
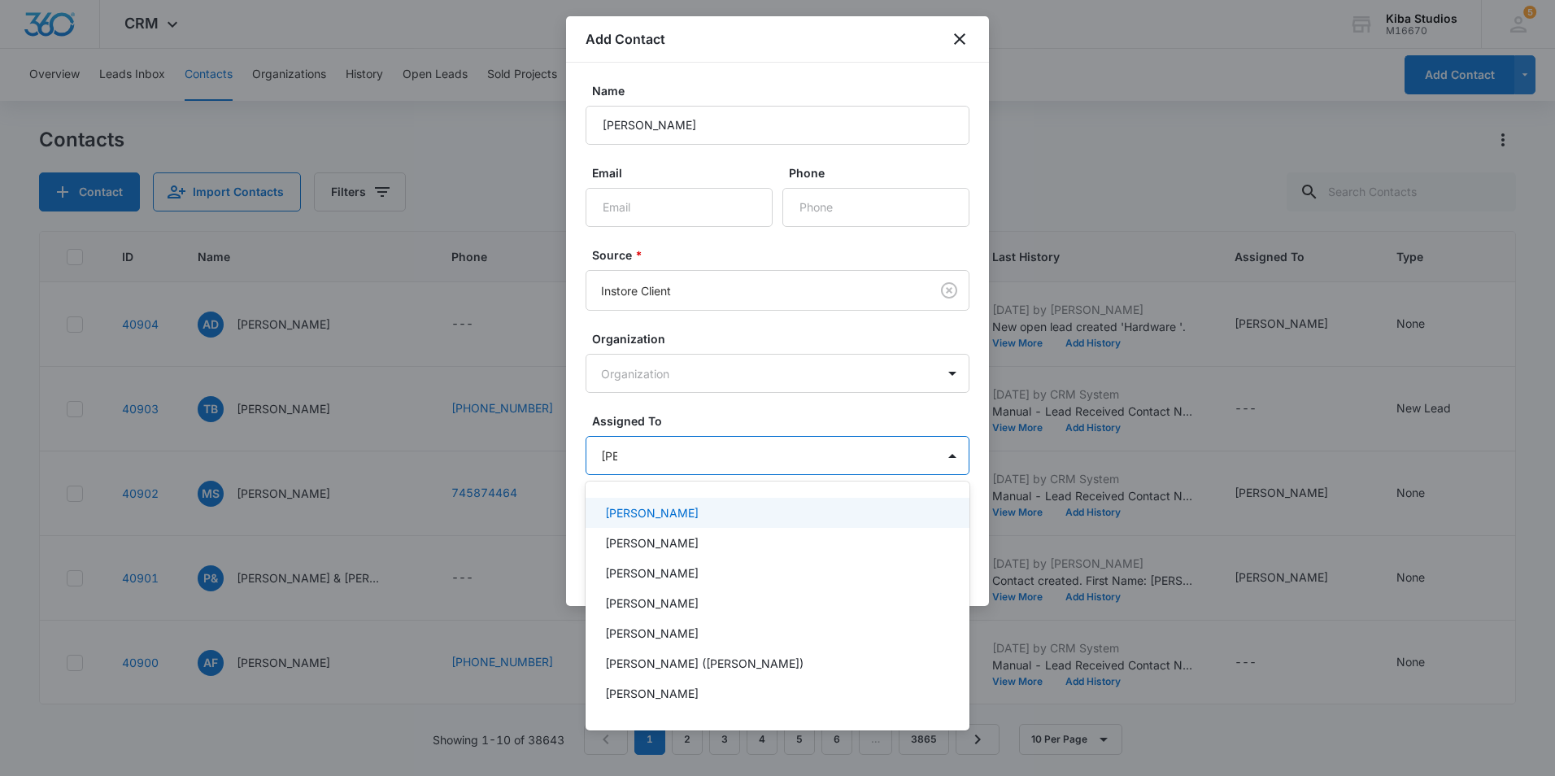
type input "kend"
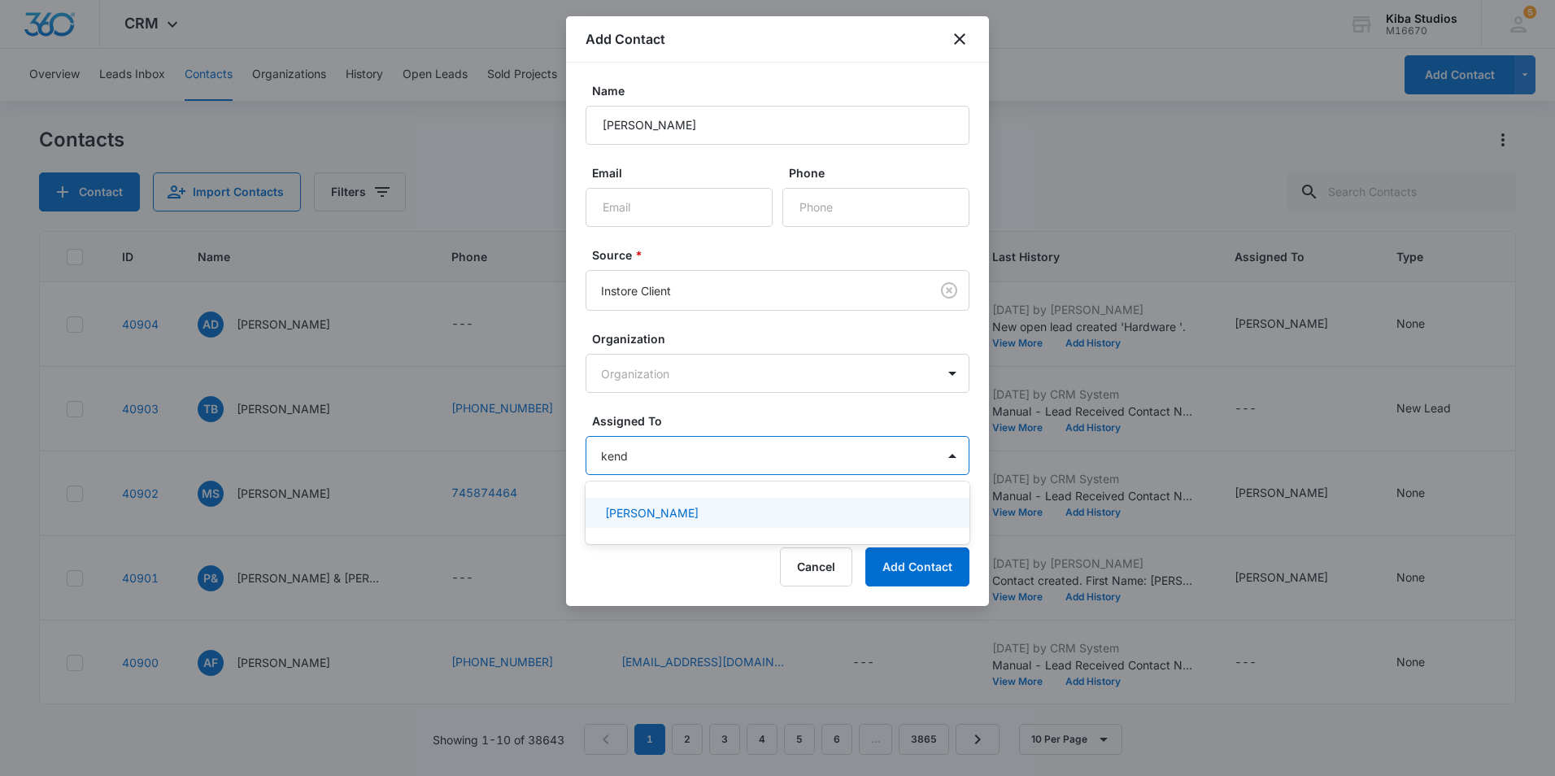
click at [702, 508] on div "[PERSON_NAME]" at bounding box center [776, 512] width 342 height 17
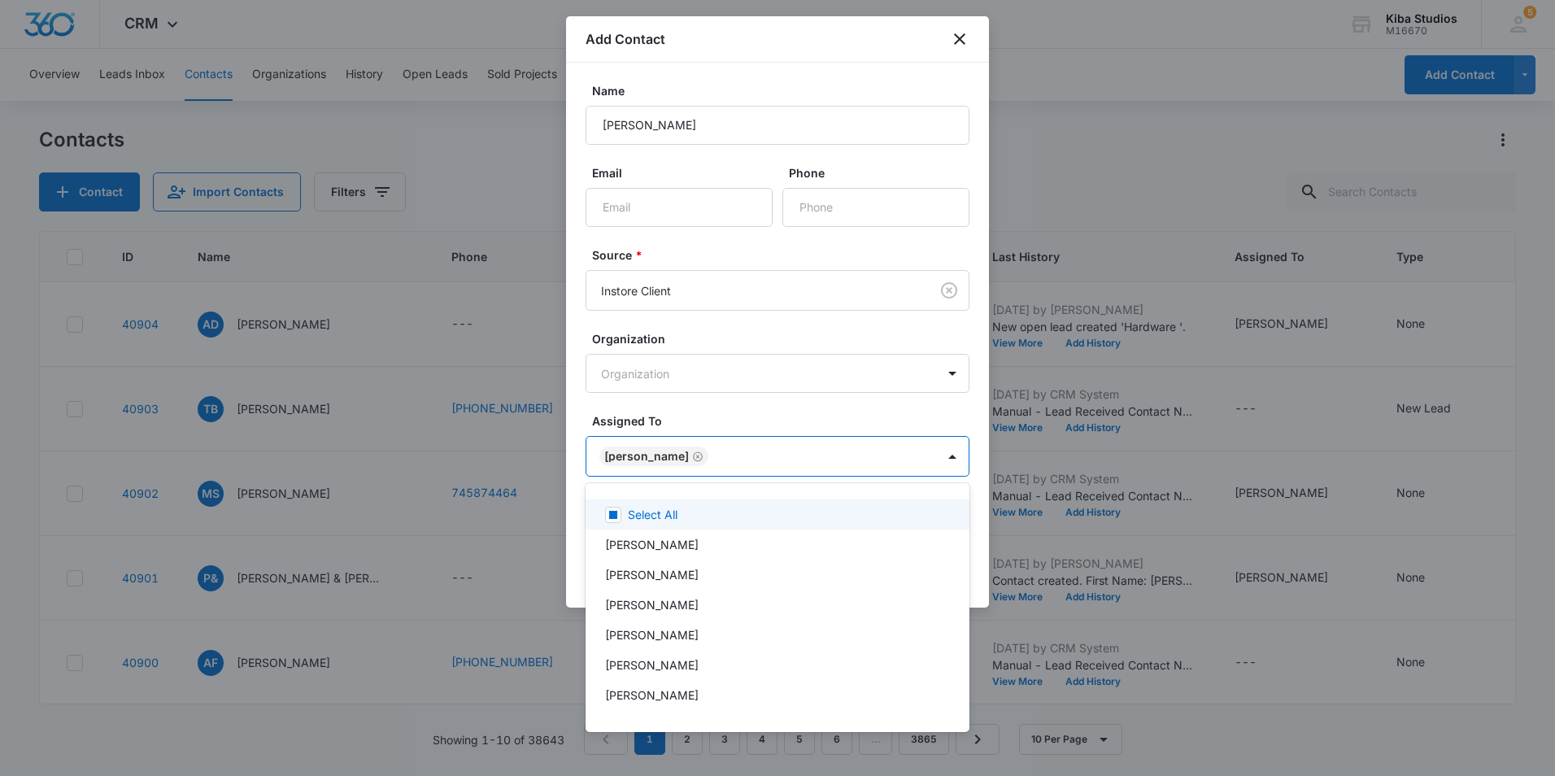
click at [829, 403] on div at bounding box center [777, 388] width 1555 height 776
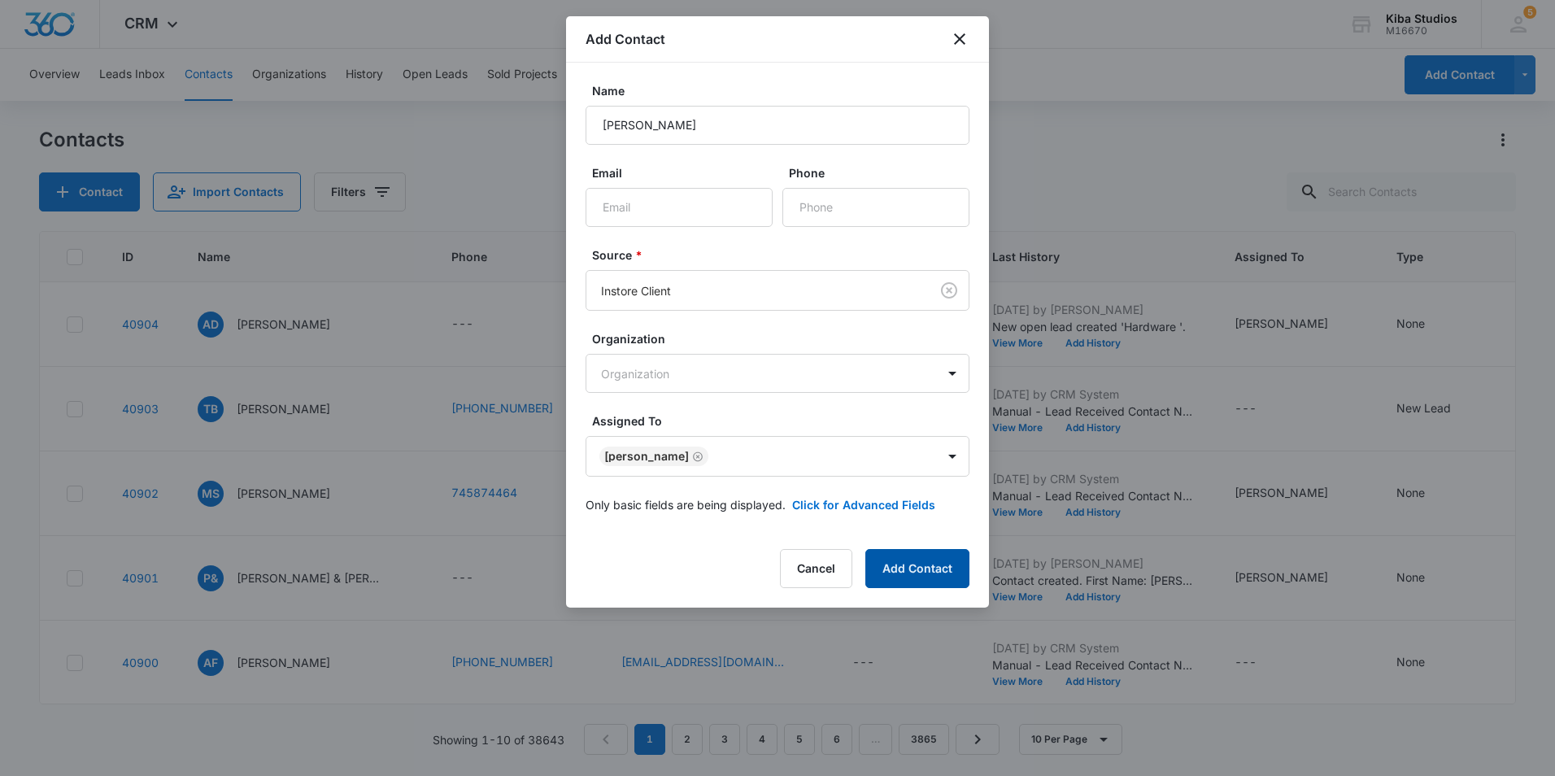
click at [920, 568] on button "Add Contact" at bounding box center [917, 568] width 104 height 39
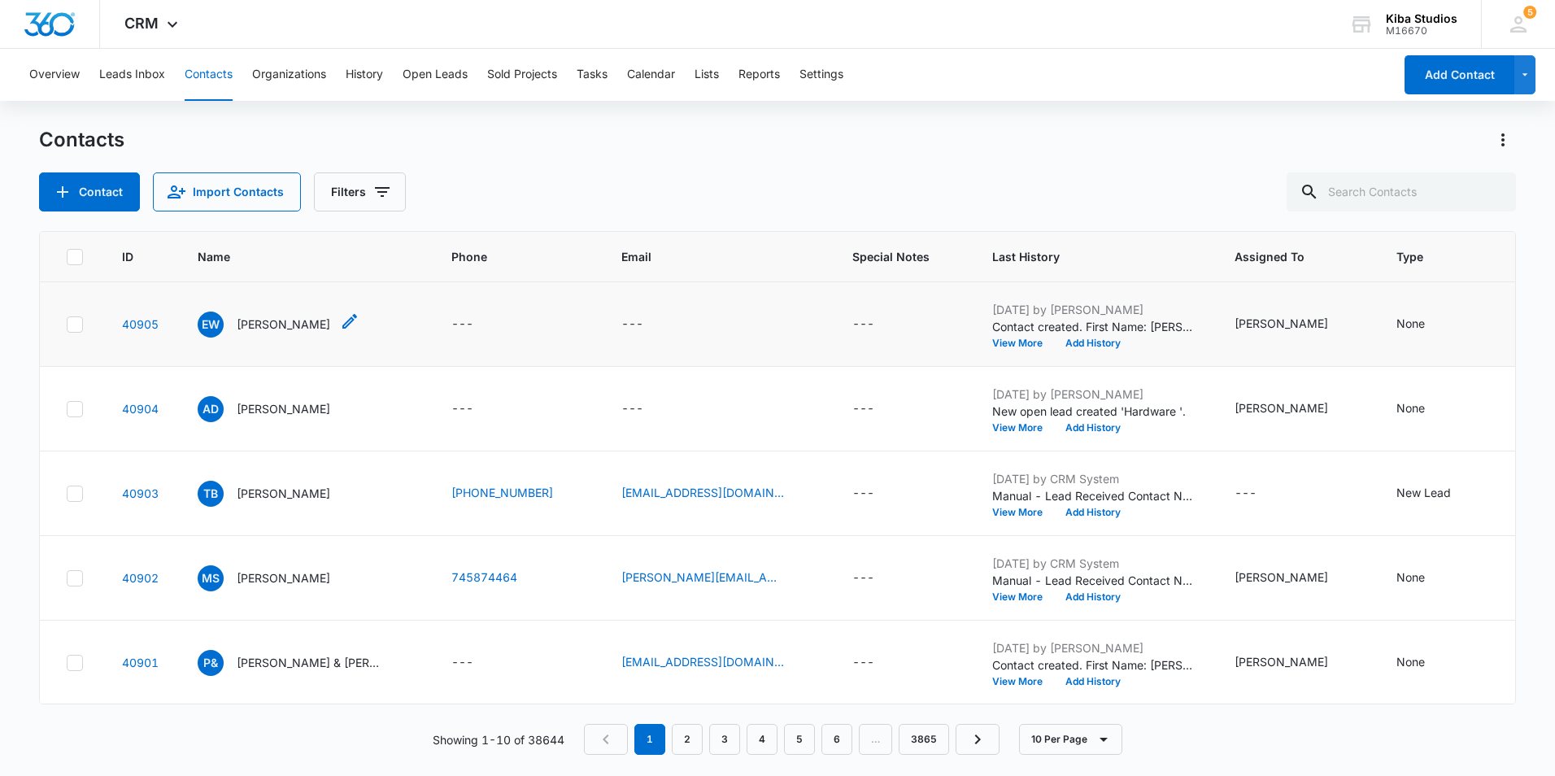
click at [257, 325] on p "[PERSON_NAME]" at bounding box center [284, 324] width 94 height 17
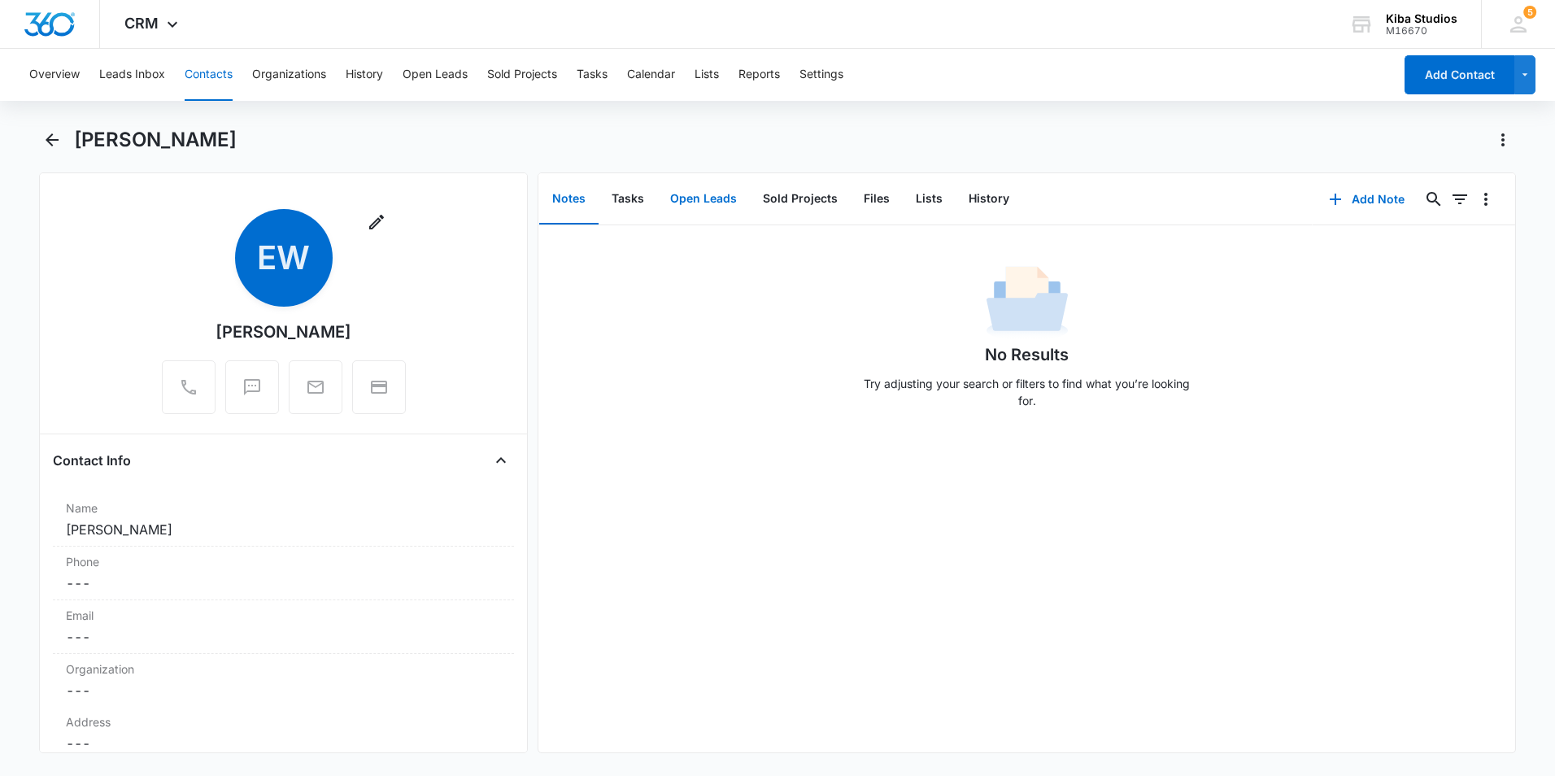
click at [699, 196] on button "Open Leads" at bounding box center [703, 199] width 93 height 50
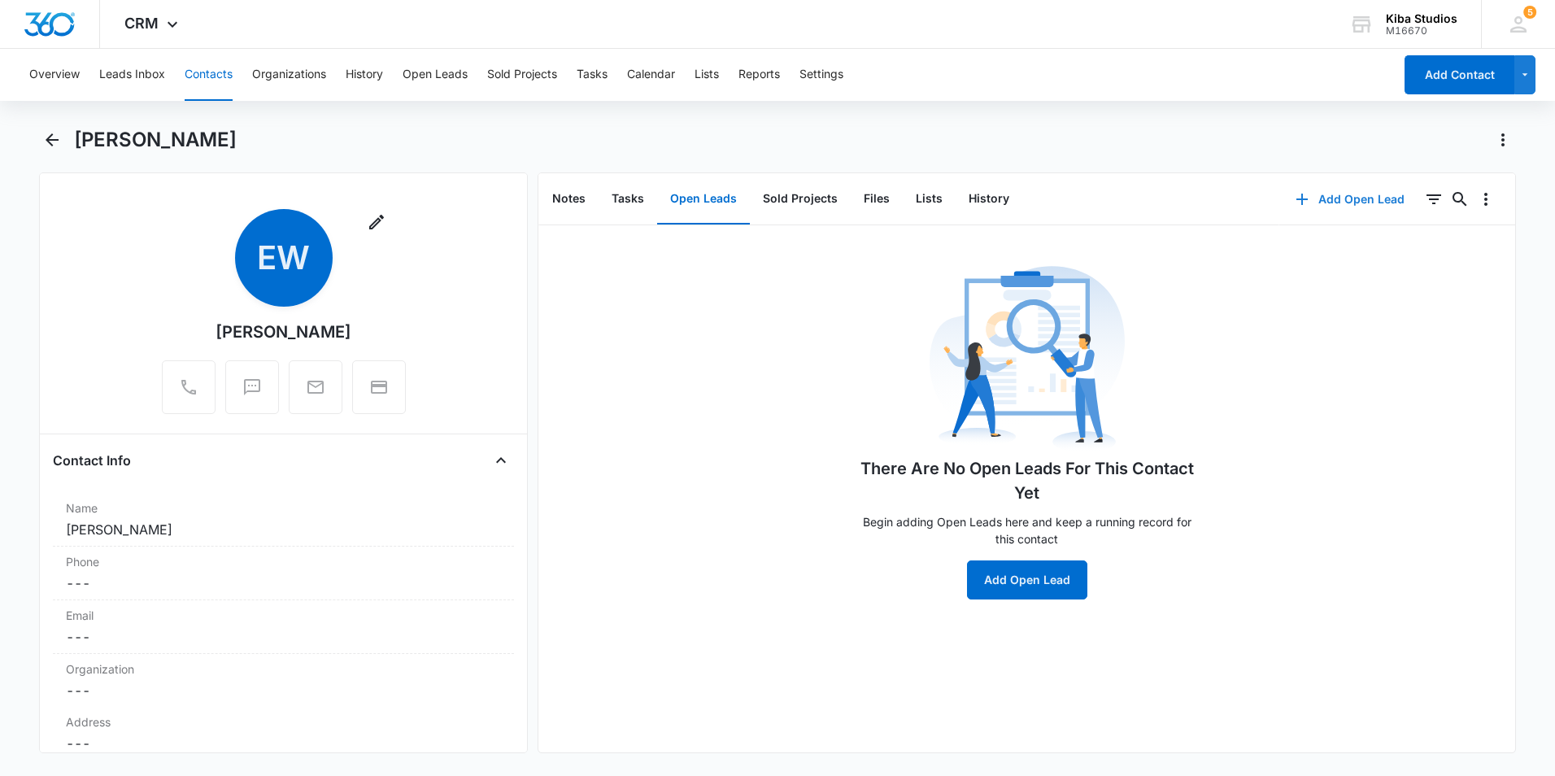
click at [1308, 203] on button "Add Open Lead" at bounding box center [1350, 199] width 142 height 39
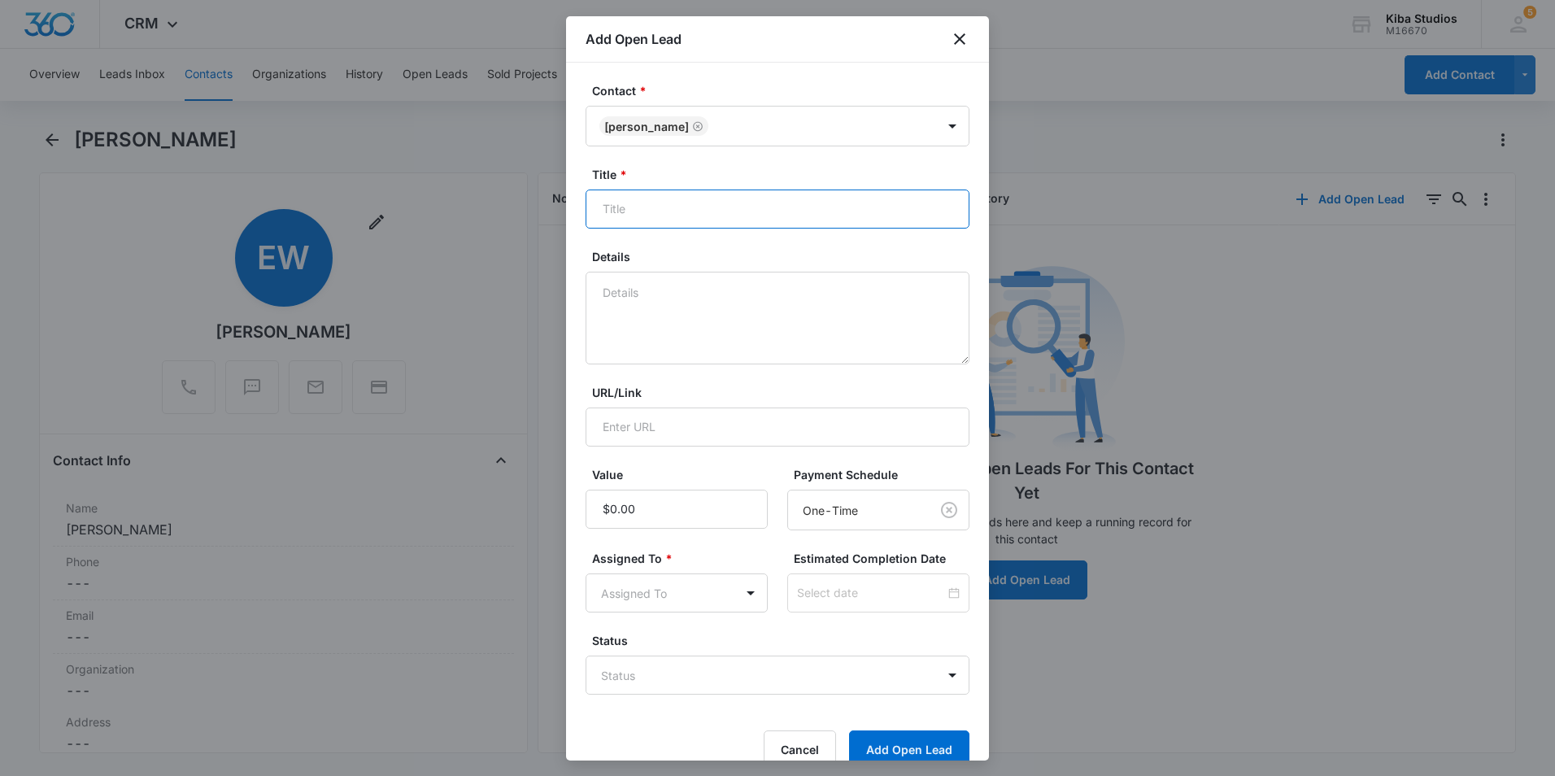
click at [703, 194] on input "Title *" at bounding box center [778, 208] width 384 height 39
type input "l"
type input "Laundry Room"
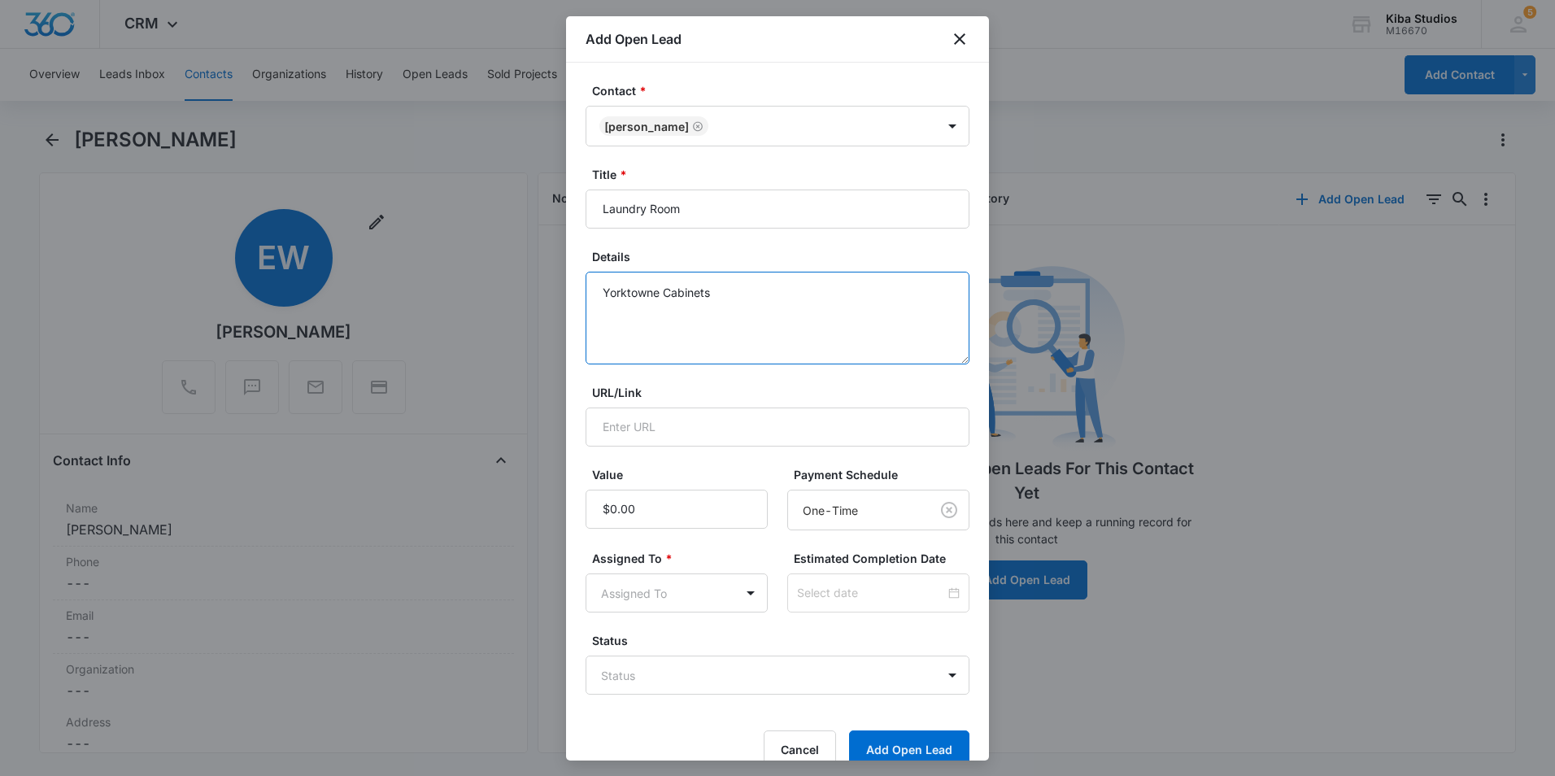
type textarea "Yorktowne Cabinets"
type input "$3,975.09"
click at [710, 603] on body "CRM Apps Reputation Websites Forms CRM Email Social Shop Scheduling Payments PO…" at bounding box center [777, 388] width 1555 height 776
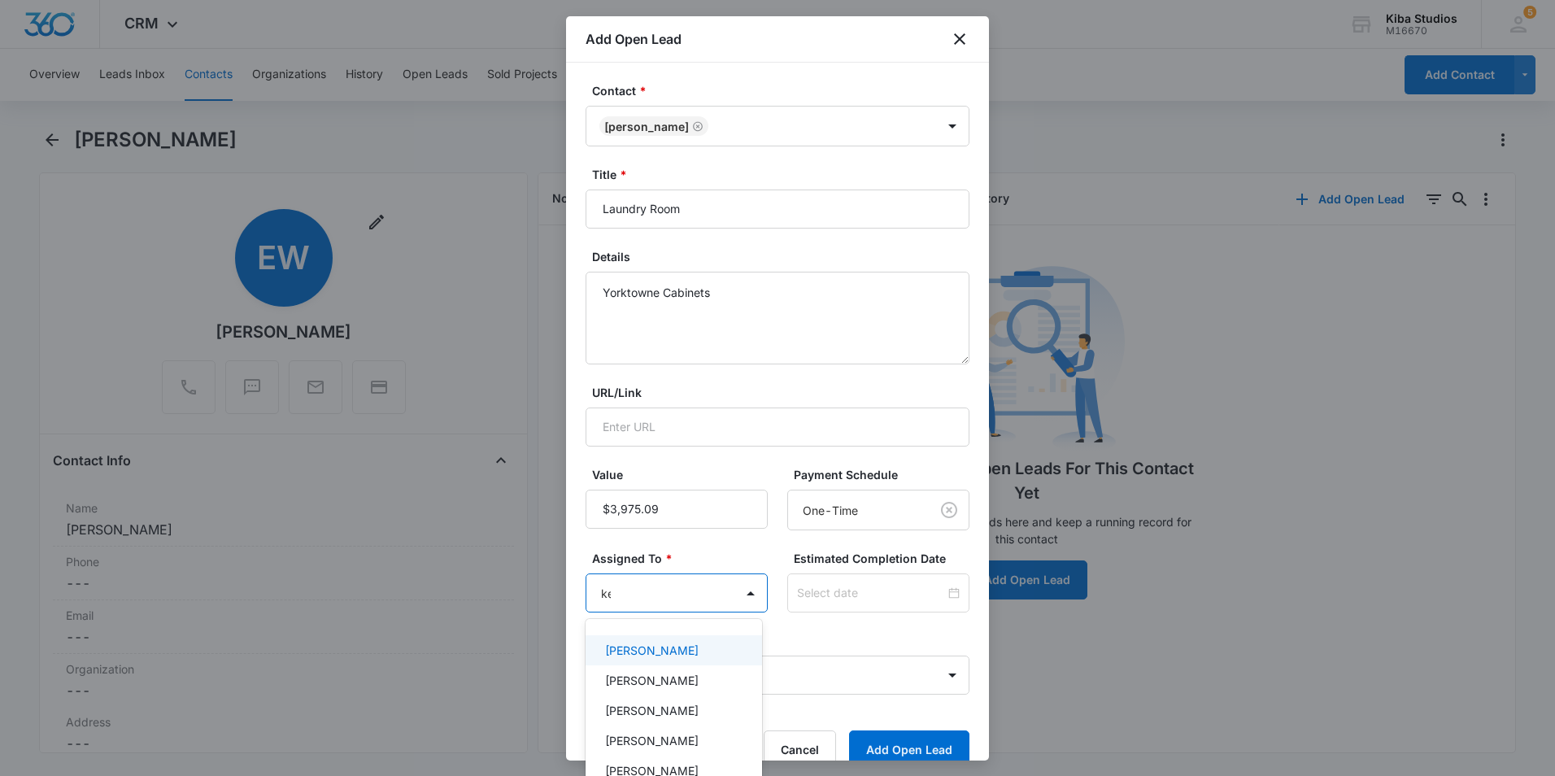
type input "[PERSON_NAME]"
click at [682, 653] on p "[PERSON_NAME]" at bounding box center [652, 650] width 94 height 17
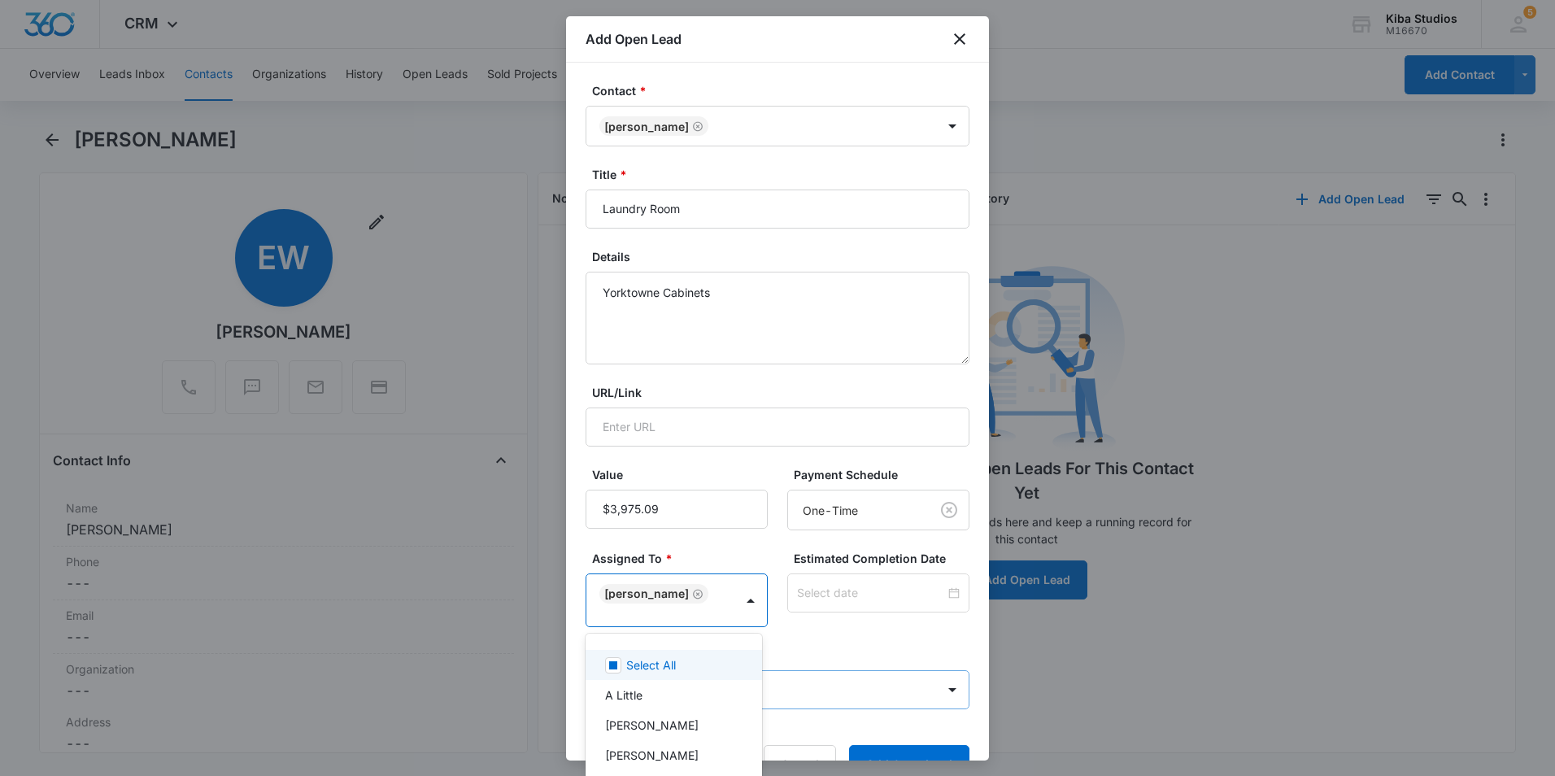
click at [803, 695] on div at bounding box center [777, 388] width 1555 height 776
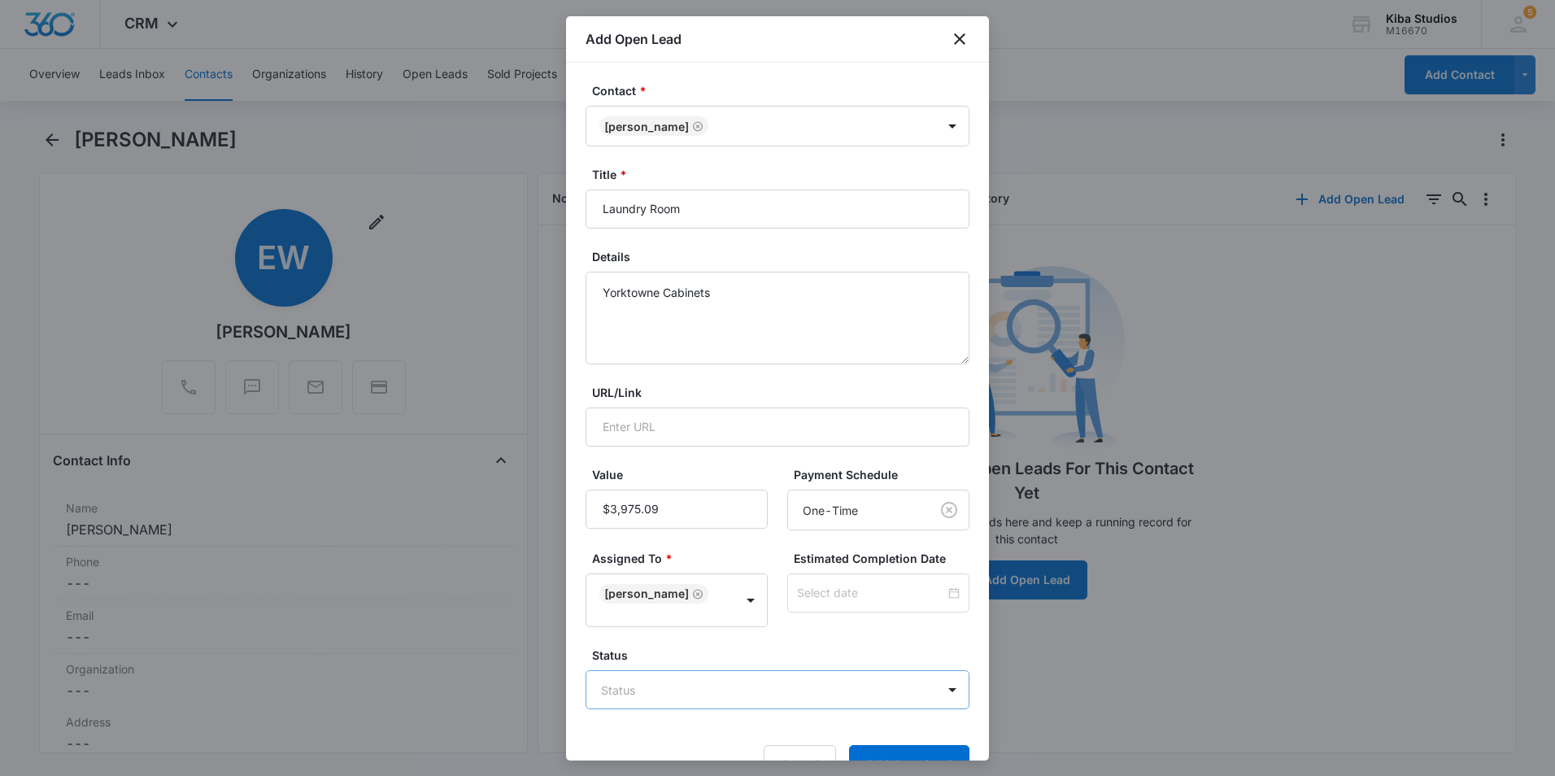
click at [792, 686] on body "CRM Apps Reputation Websites Forms CRM Email Social Shop Scheduling Payments PO…" at bounding box center [777, 388] width 1555 height 776
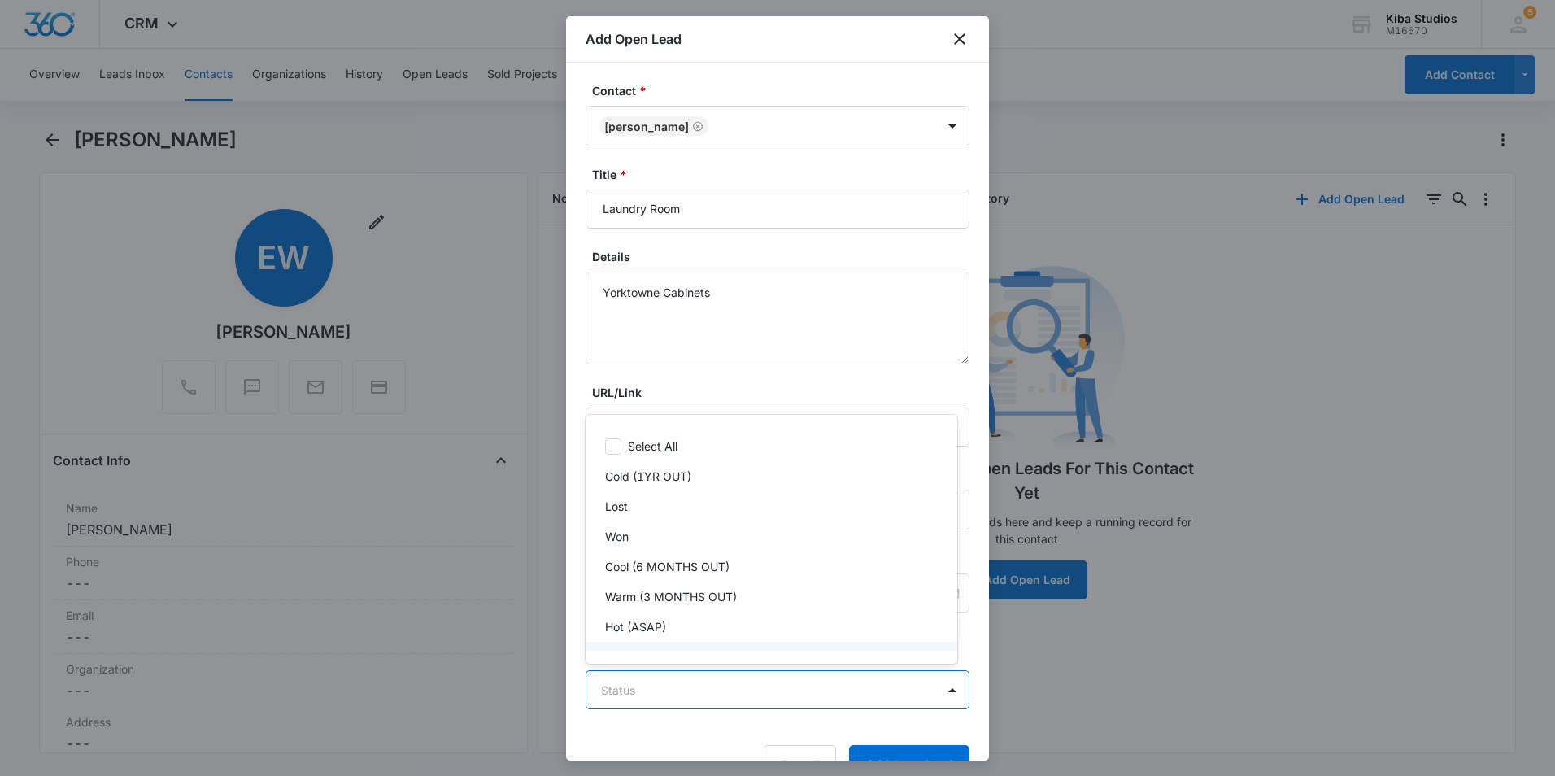
scroll to position [24, 0]
click at [686, 604] on div "Hot (ASAP)" at bounding box center [769, 602] width 329 height 17
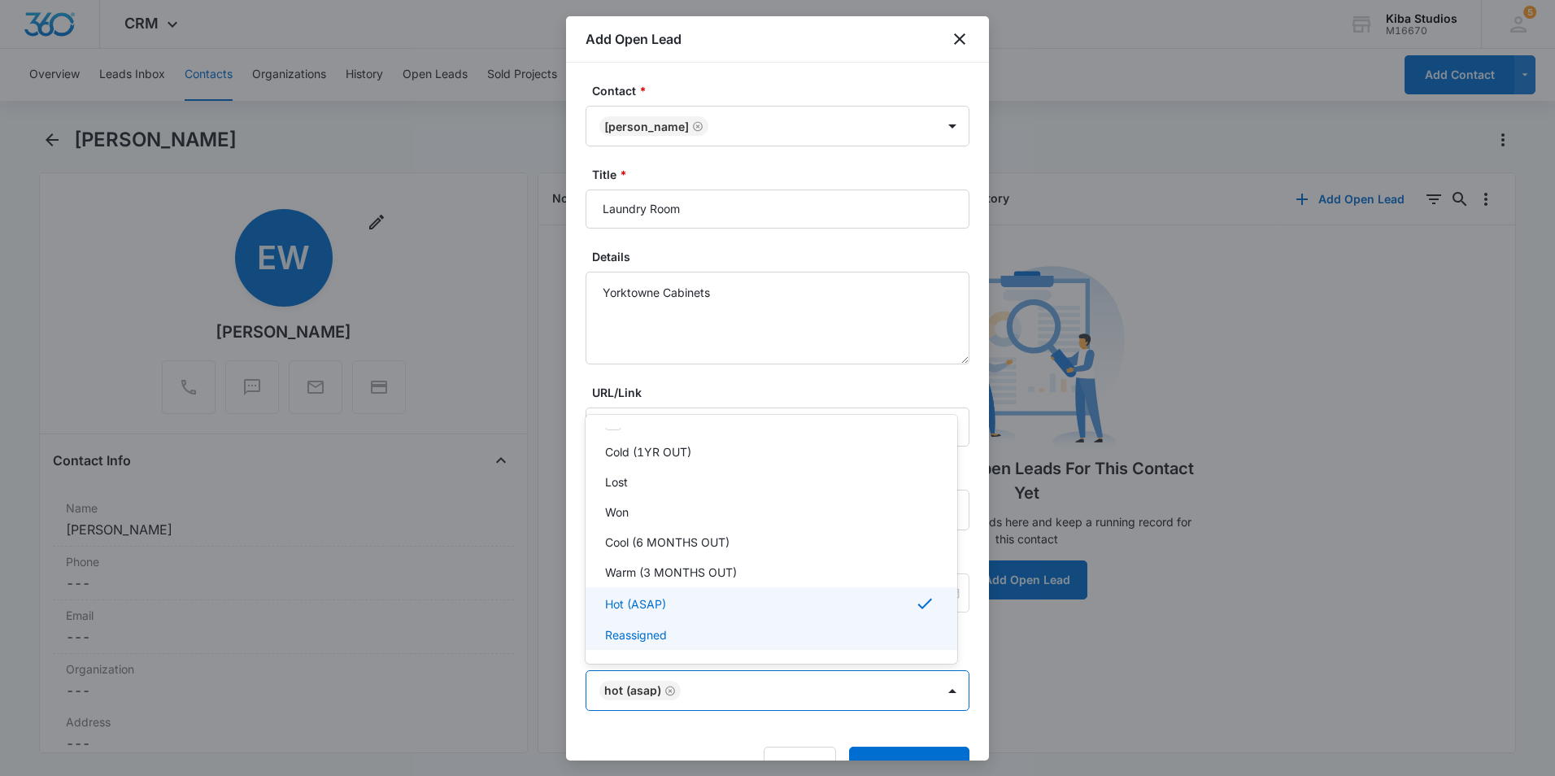
click at [918, 756] on div at bounding box center [777, 388] width 1555 height 776
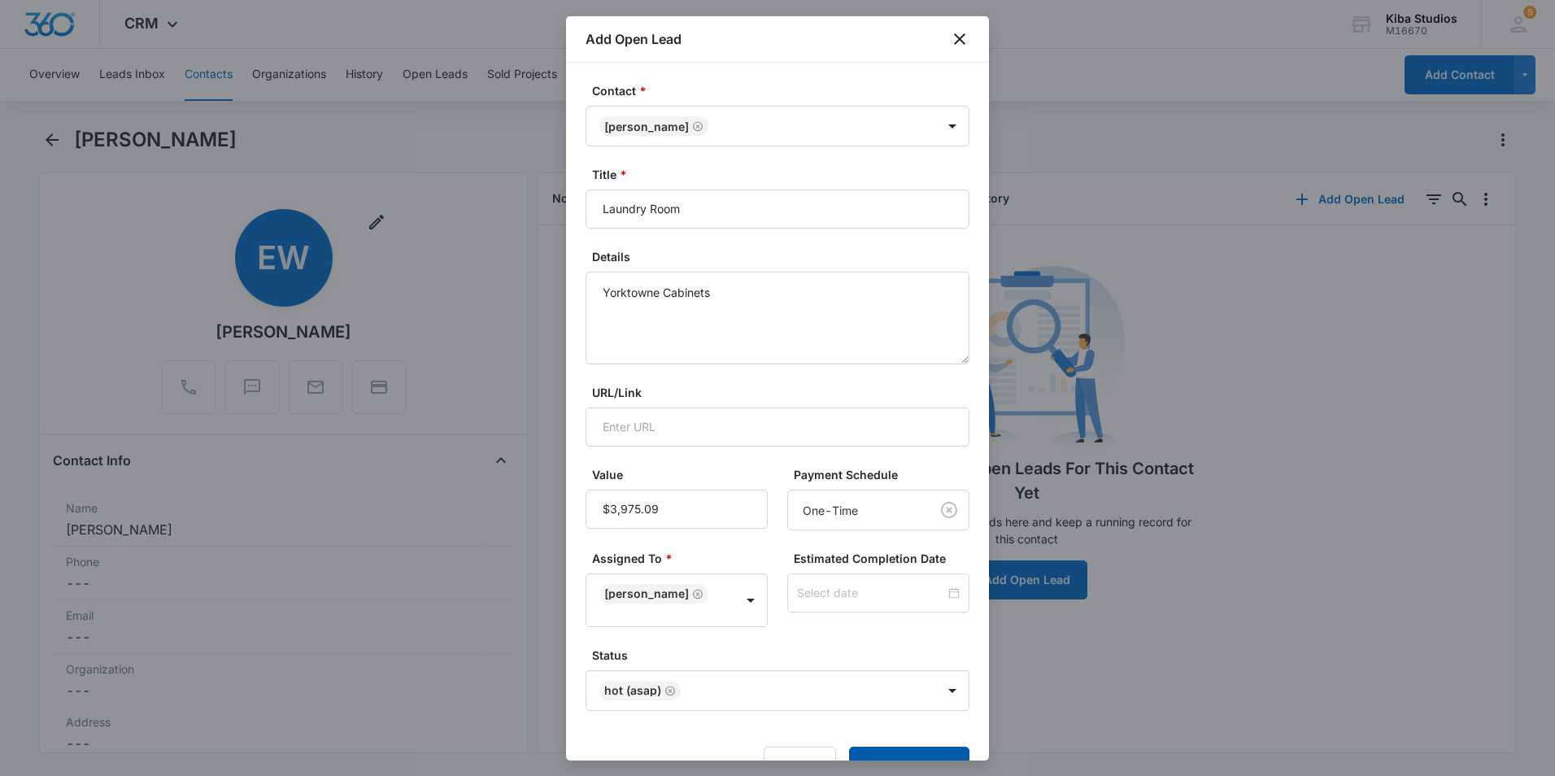
click at [918, 752] on button "Add Open Lead" at bounding box center [909, 766] width 120 height 39
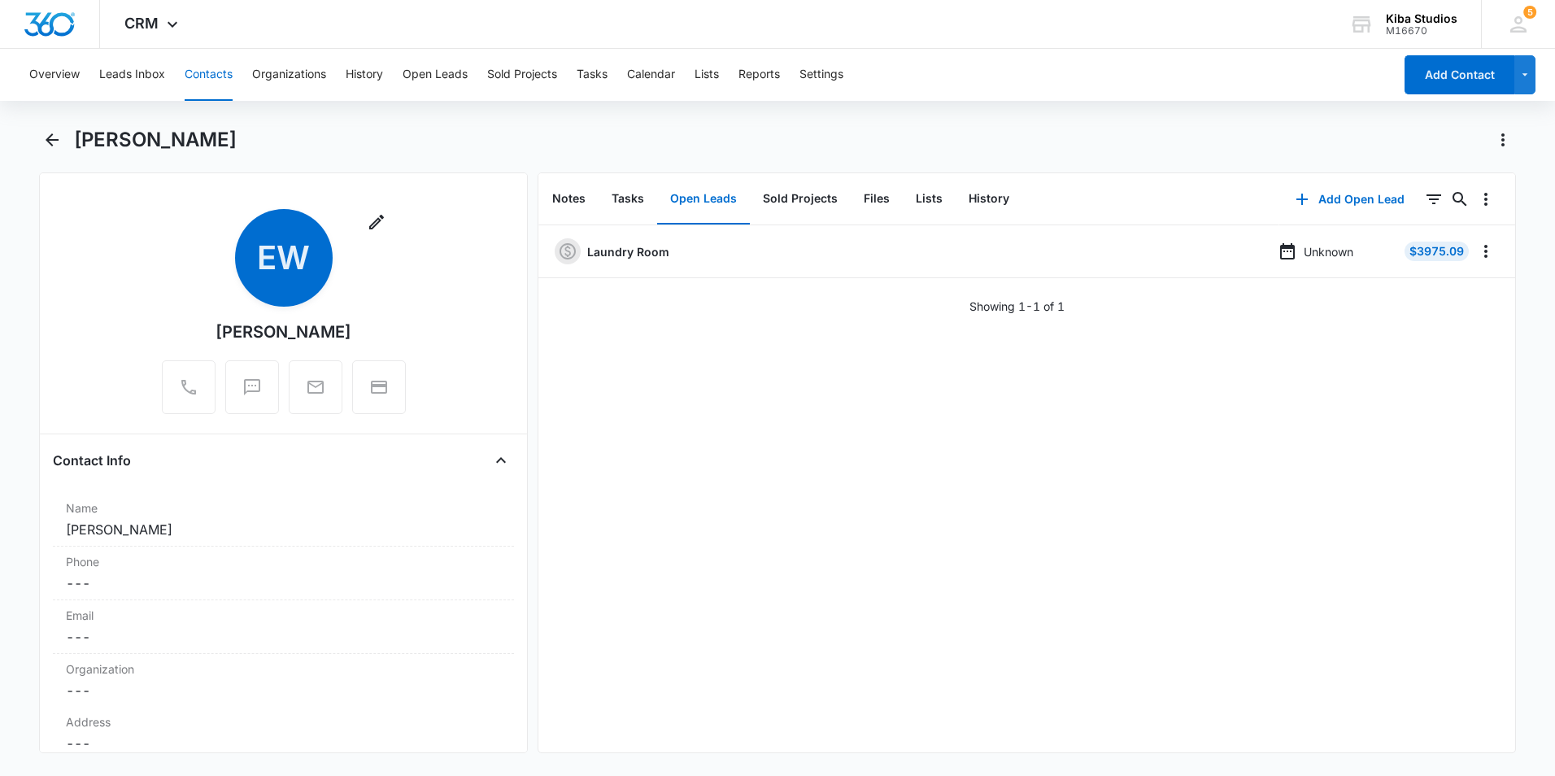
click at [216, 74] on button "Contacts" at bounding box center [209, 75] width 48 height 52
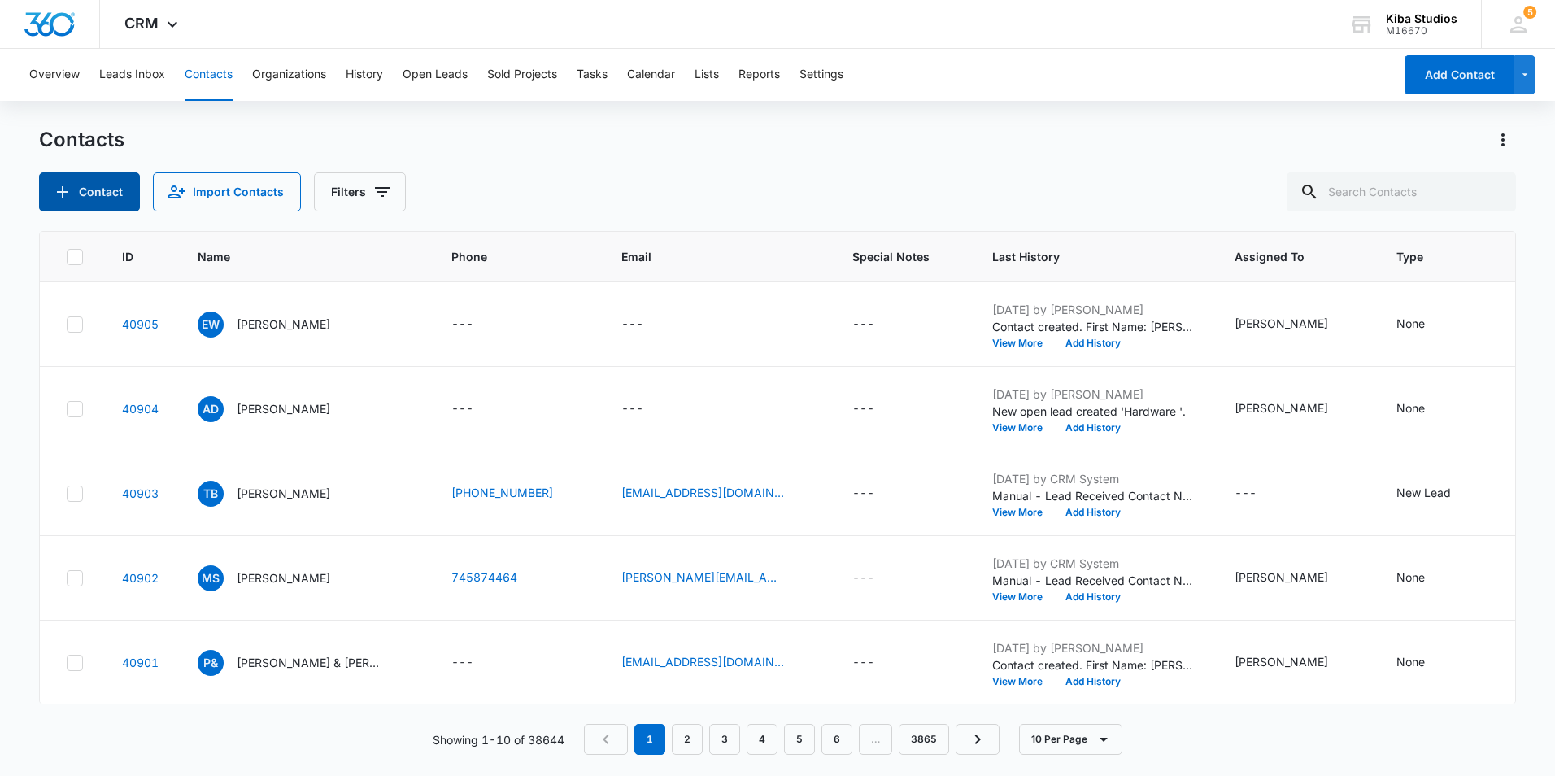
click at [122, 187] on button "Contact" at bounding box center [89, 191] width 101 height 39
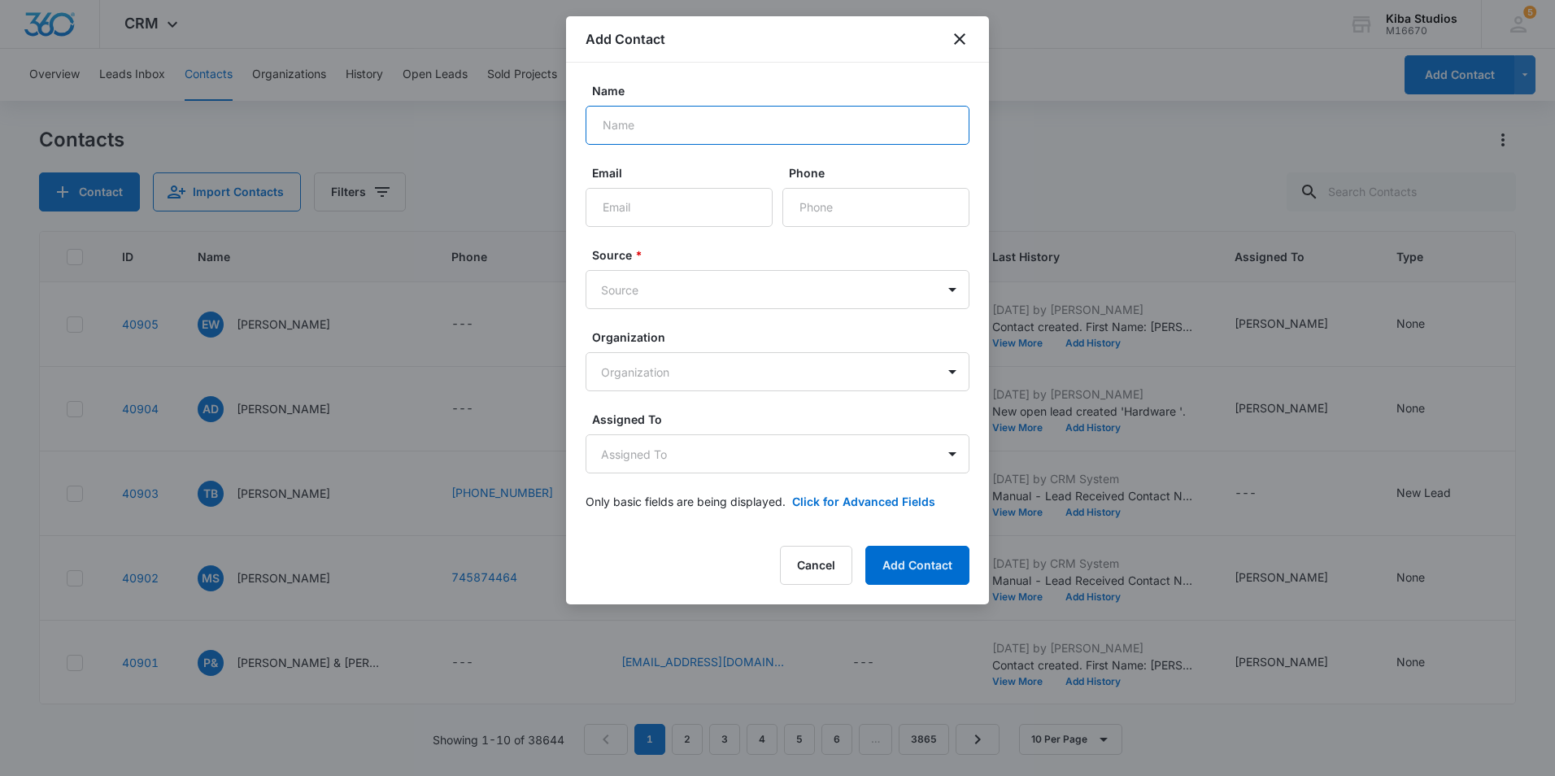
click at [667, 129] on input "Name" at bounding box center [778, 125] width 384 height 39
type input "[PERSON_NAME]"
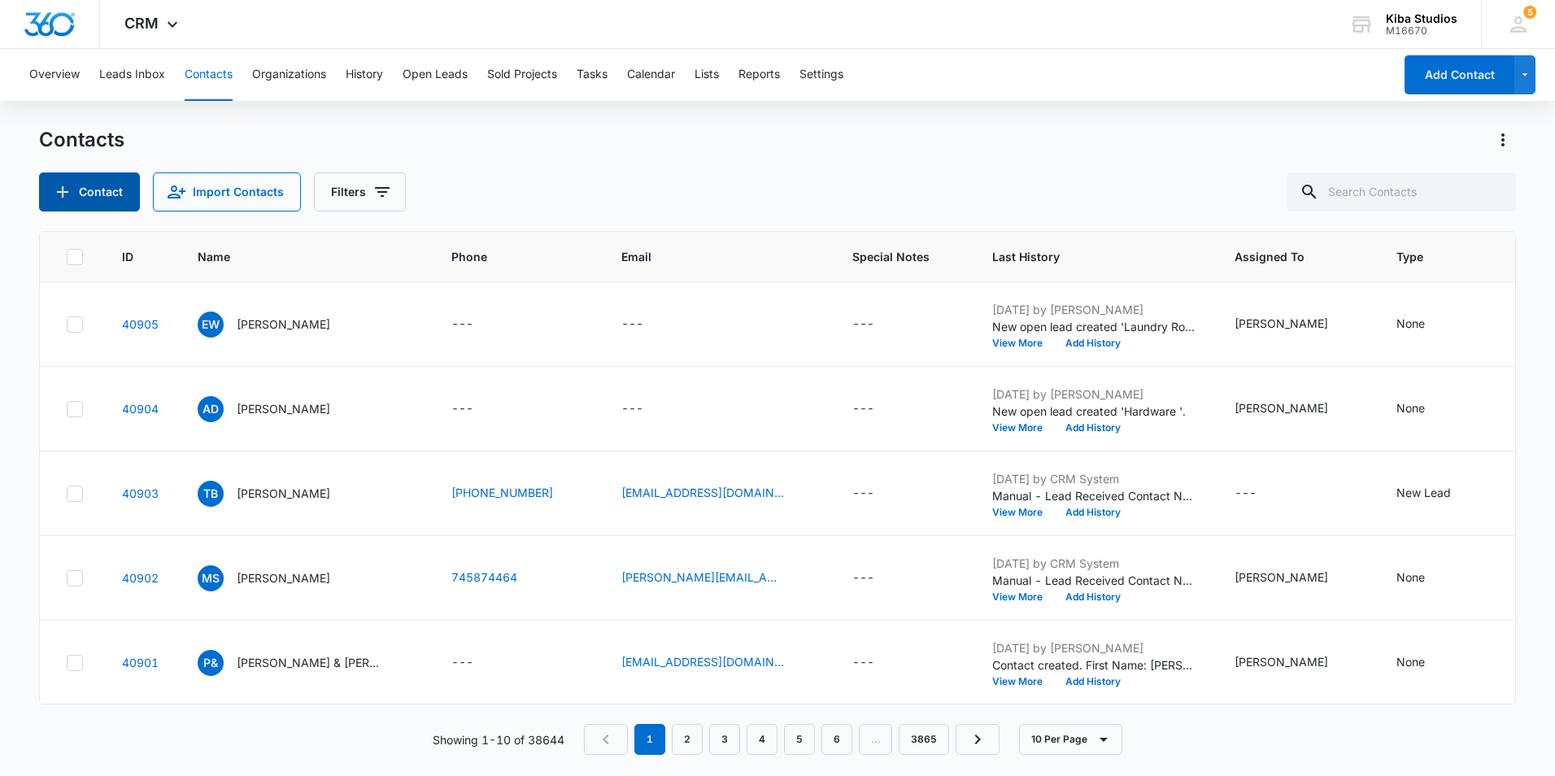
click at [89, 194] on button "Contact" at bounding box center [89, 191] width 101 height 39
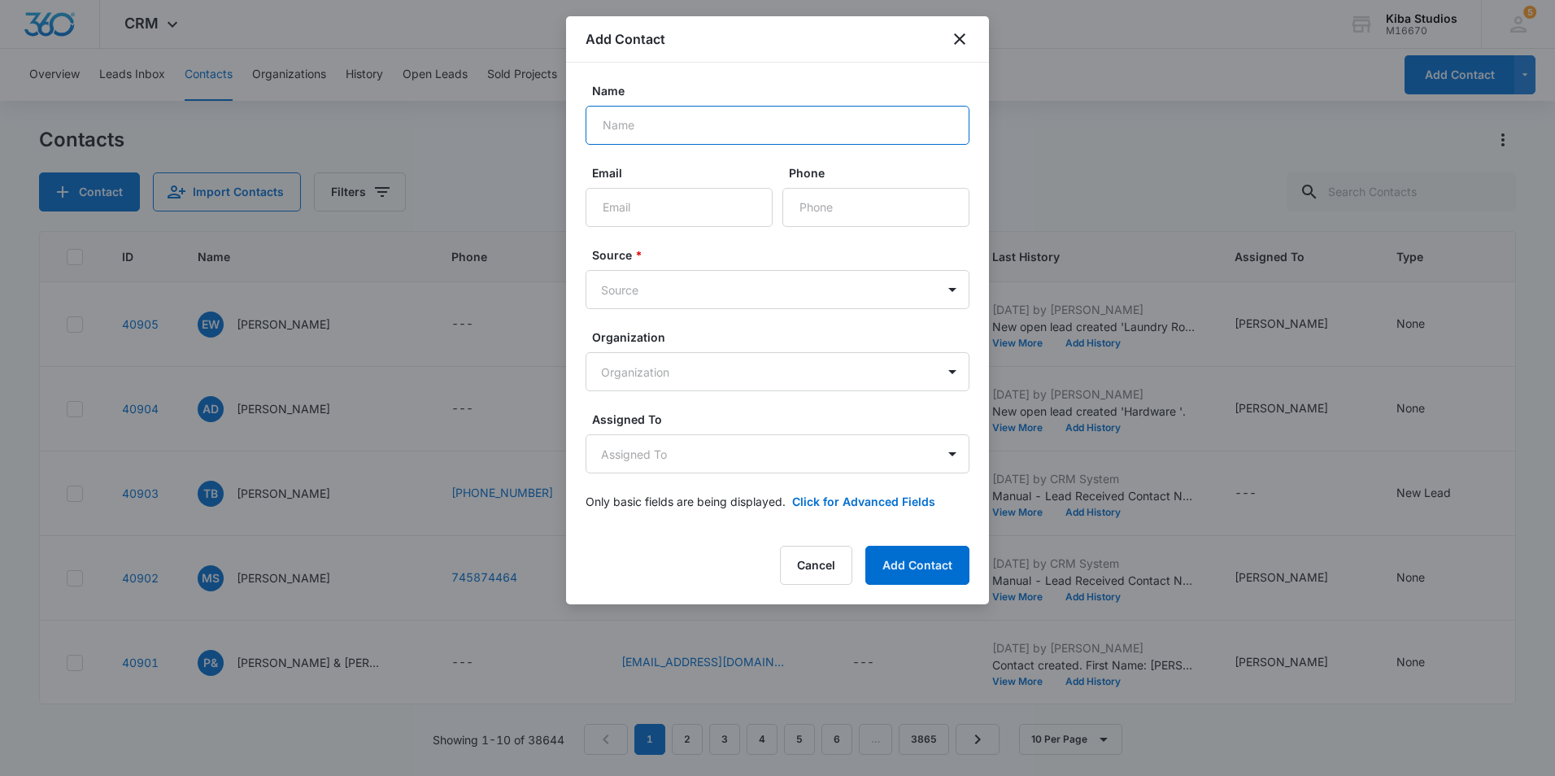
click at [719, 130] on input "Name" at bounding box center [778, 125] width 384 height 39
type input "Jim Misner"
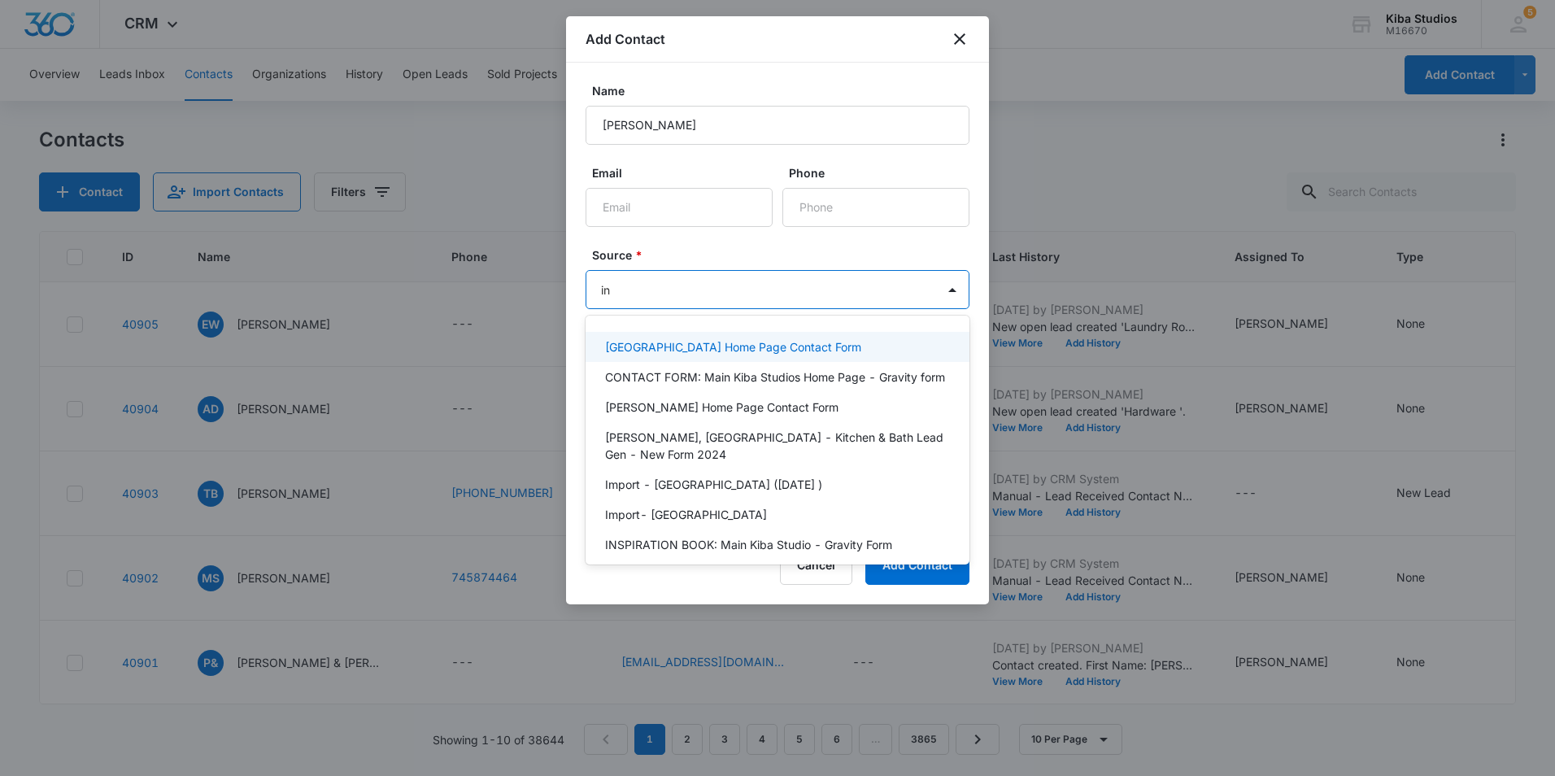
type input "ins"
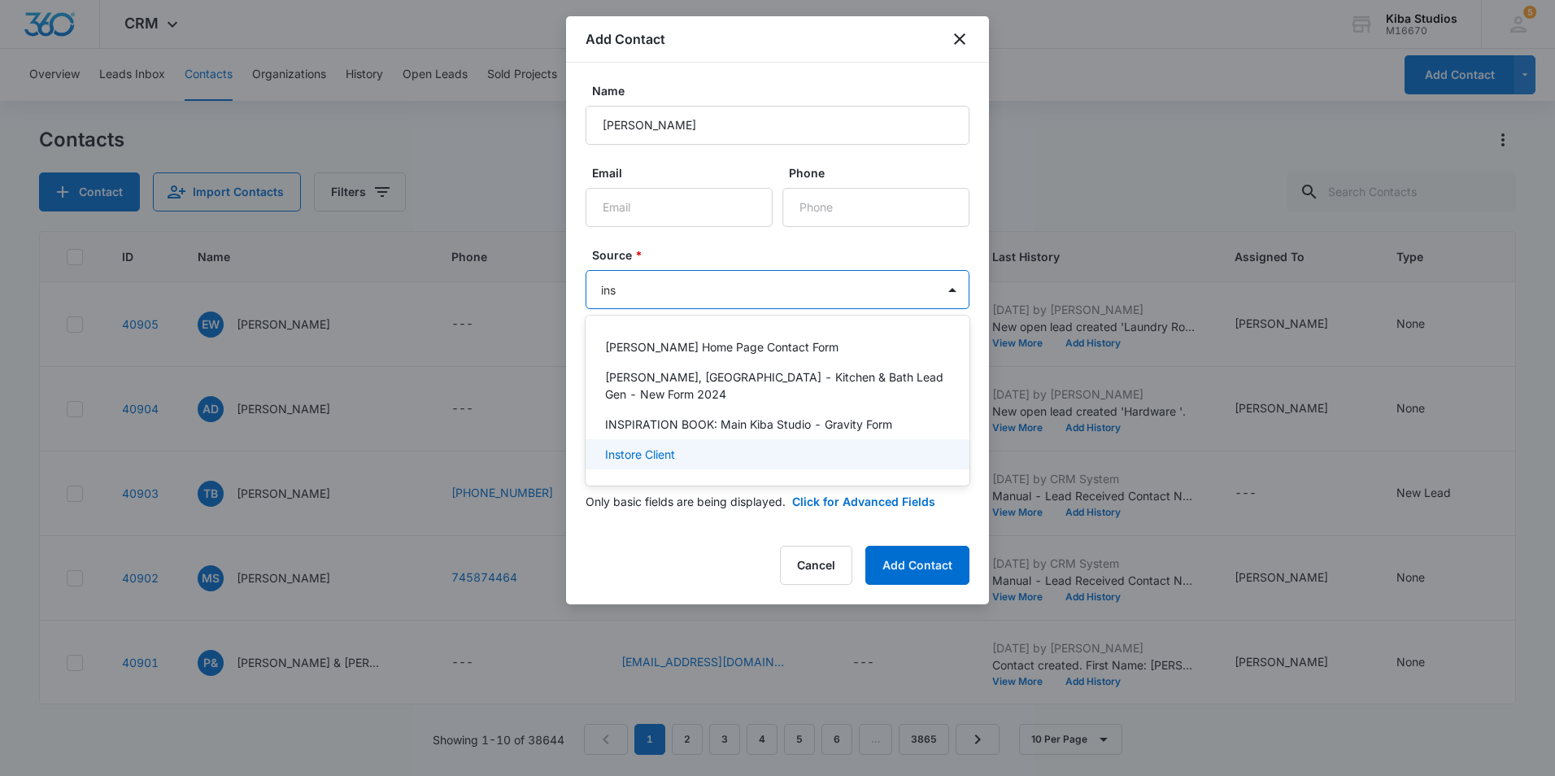
click at [673, 446] on div "Instore Client" at bounding box center [778, 454] width 384 height 30
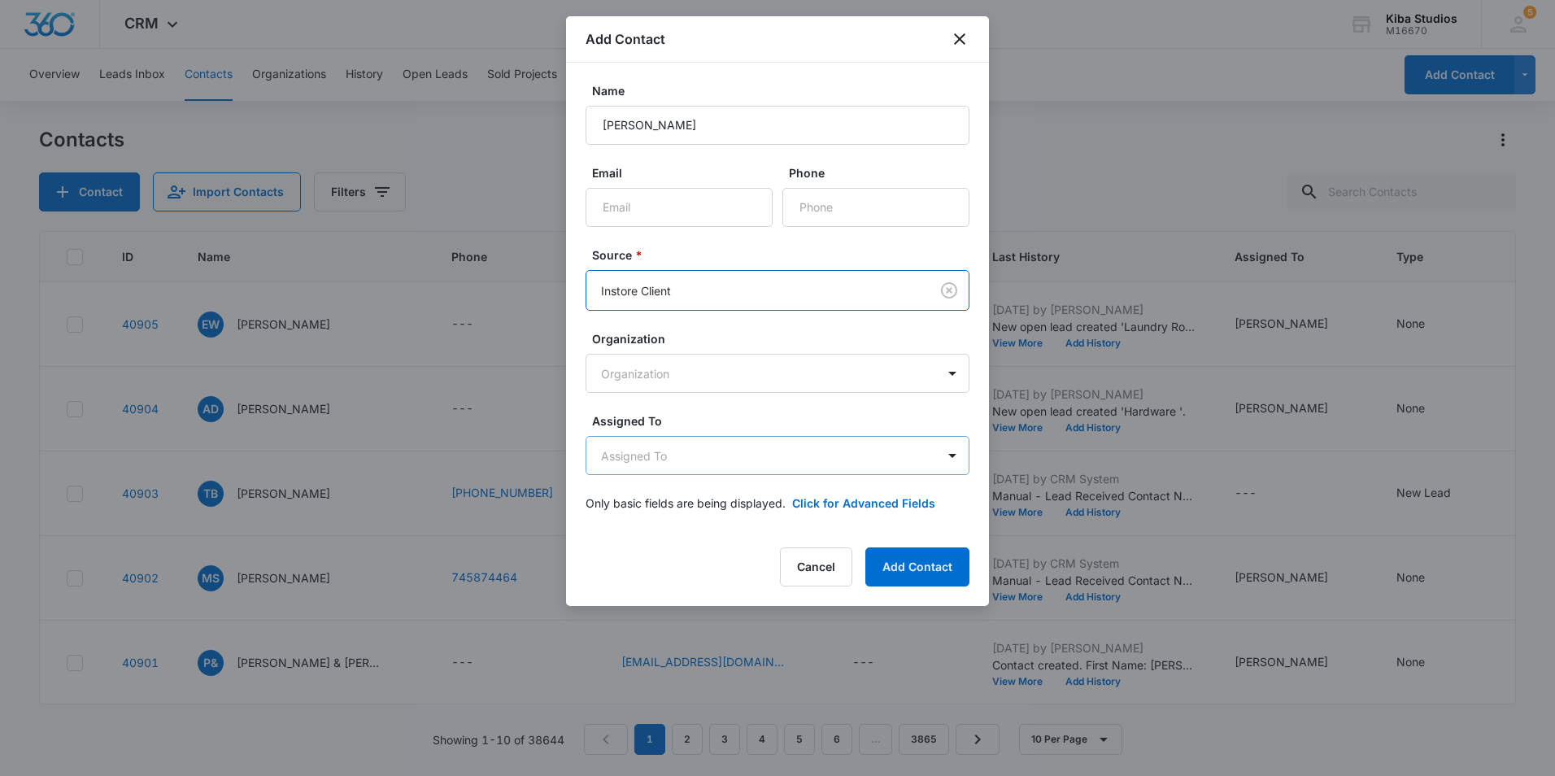
click at [677, 460] on body "CRM Apps Reputation Websites Forms CRM Email Social Shop Scheduling Payments PO…" at bounding box center [777, 388] width 1555 height 776
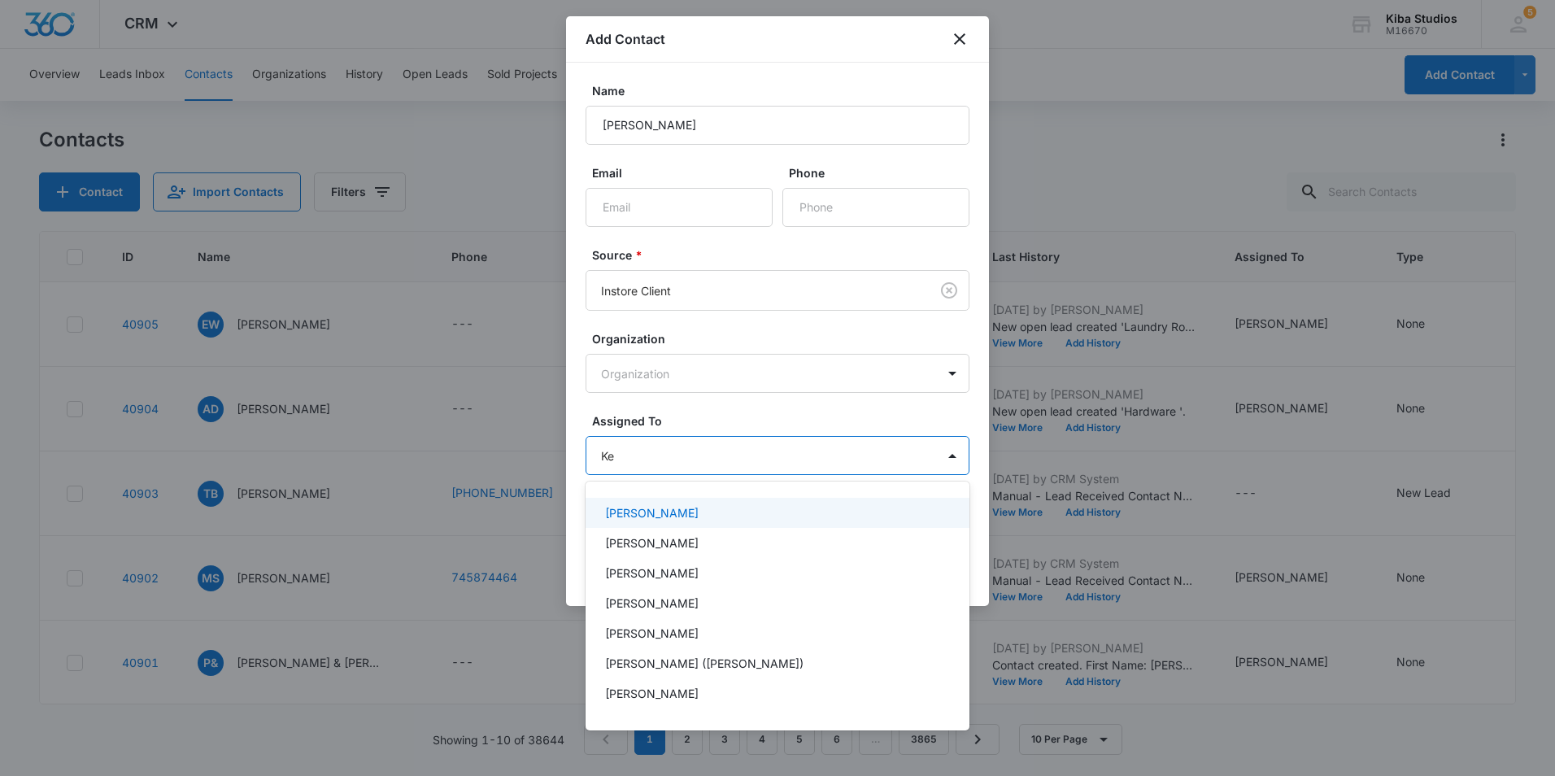
type input "Ken"
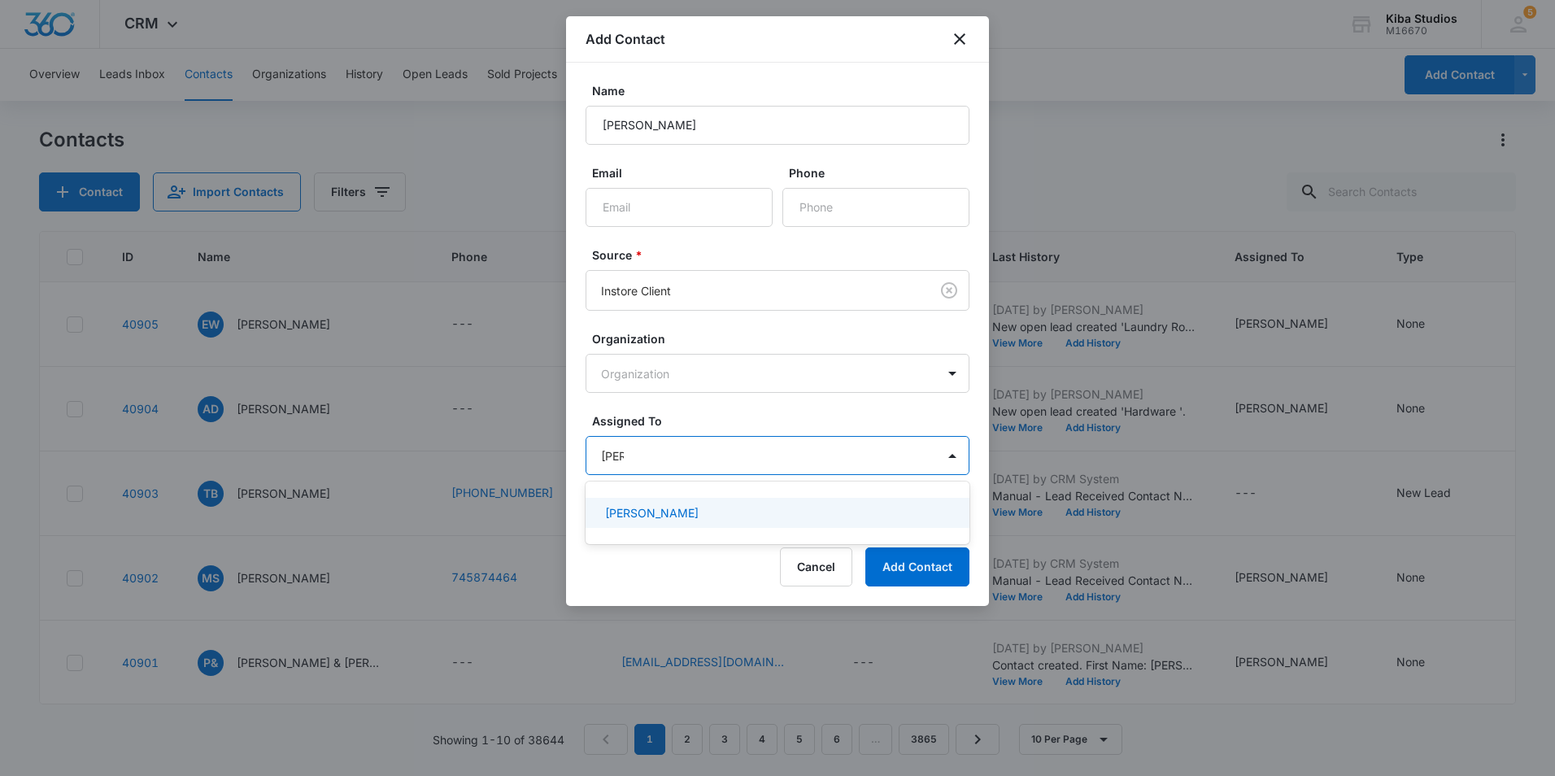
click at [831, 505] on div "[PERSON_NAME]" at bounding box center [776, 512] width 342 height 17
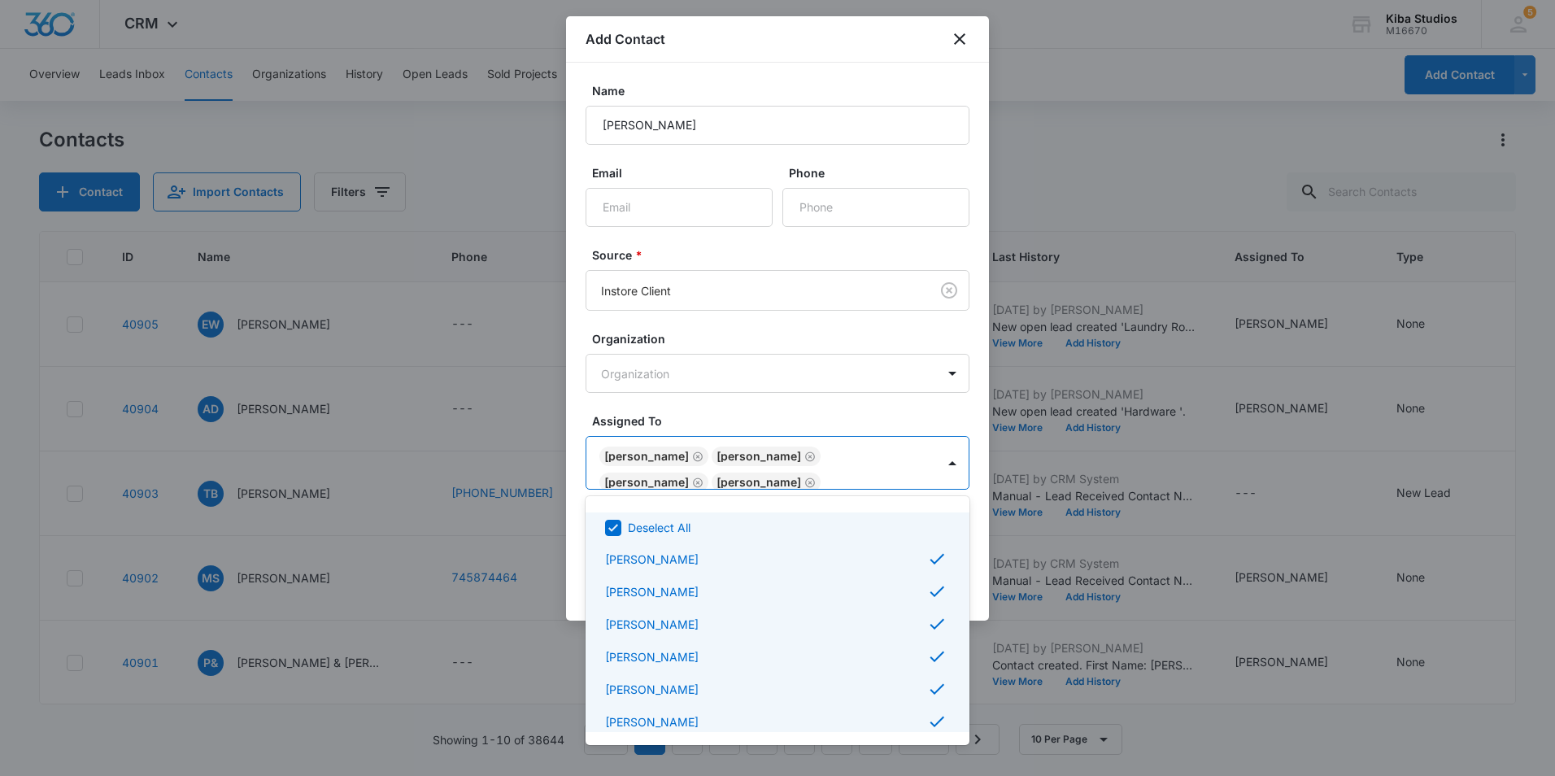
click at [616, 524] on icon at bounding box center [613, 528] width 15 height 15
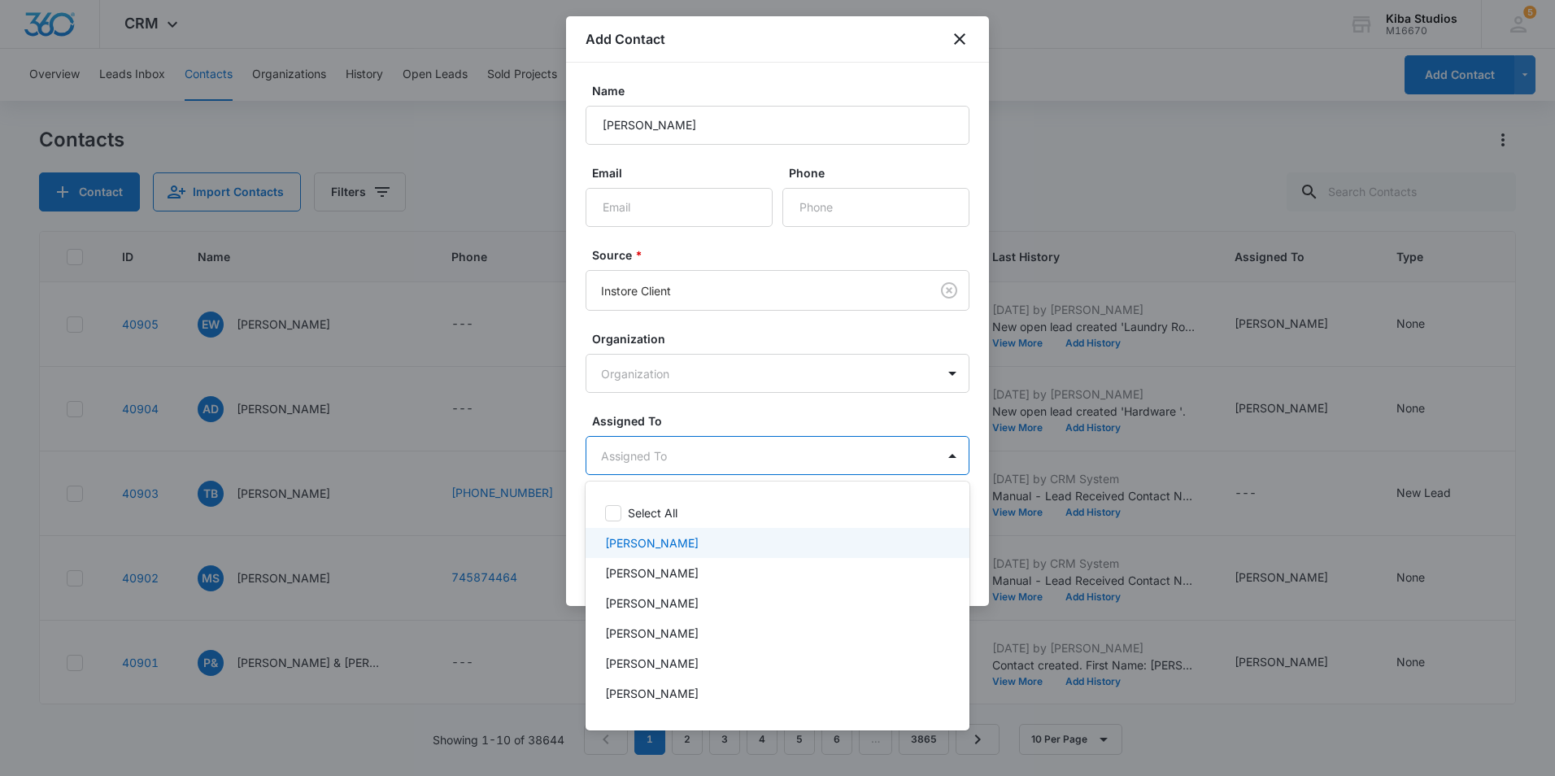
click at [697, 461] on div at bounding box center [777, 388] width 1555 height 776
click at [826, 445] on body "CRM Apps Reputation Websites Forms CRM Email Social Shop Scheduling Payments PO…" at bounding box center [777, 388] width 1555 height 776
type input "kend"
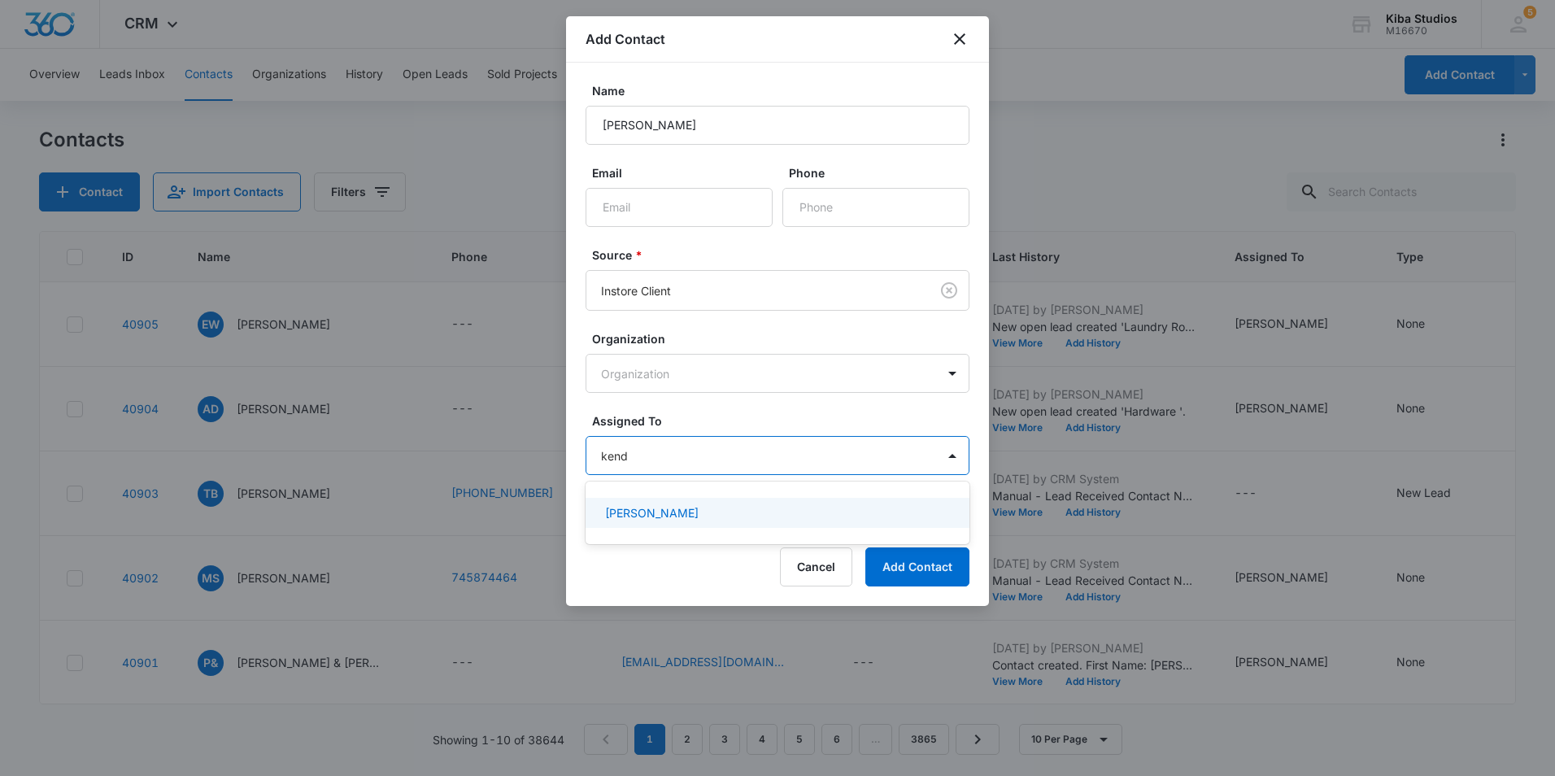
click at [647, 516] on p "[PERSON_NAME]" at bounding box center [652, 512] width 94 height 17
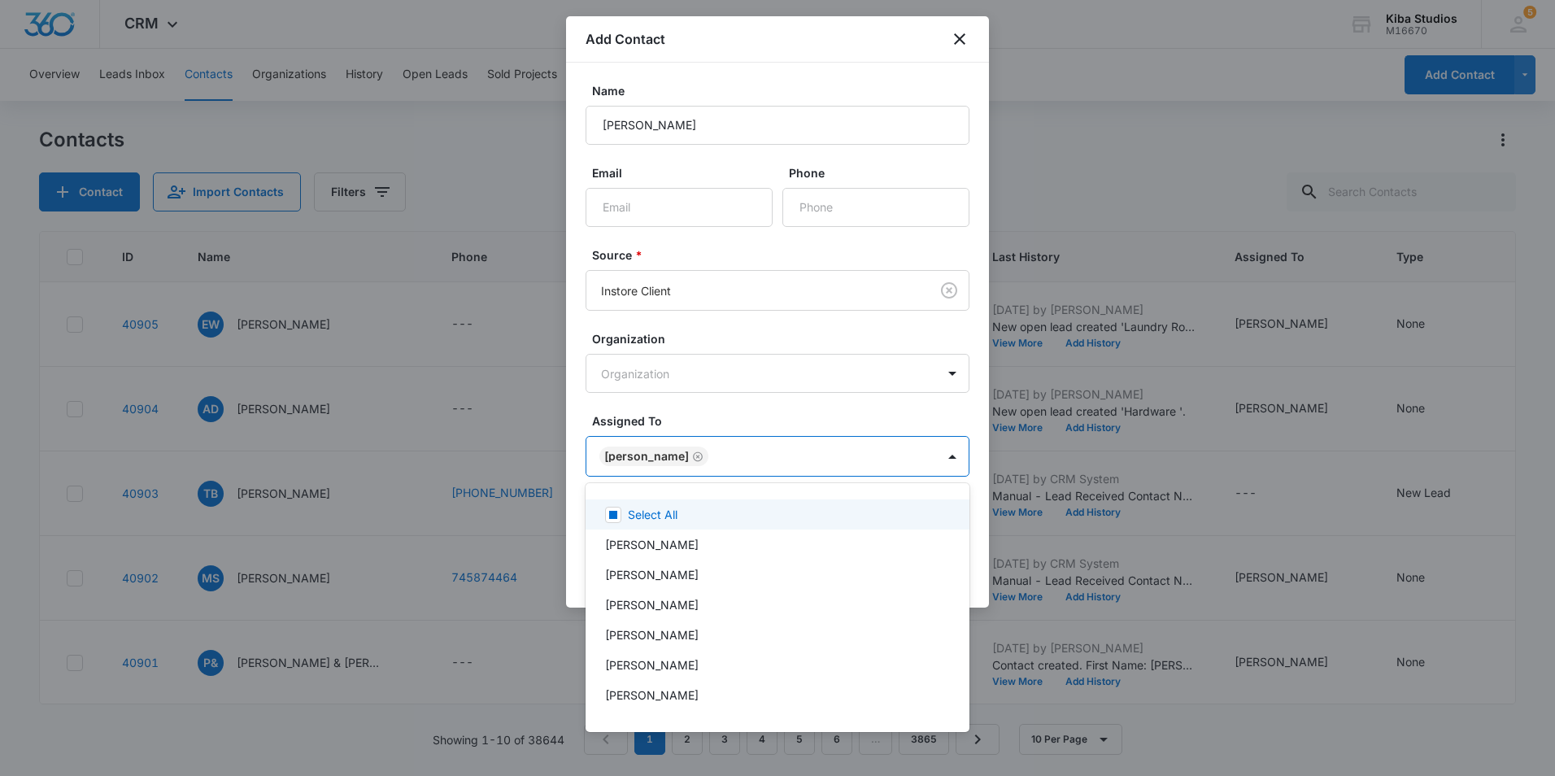
click at [766, 409] on div at bounding box center [777, 388] width 1555 height 776
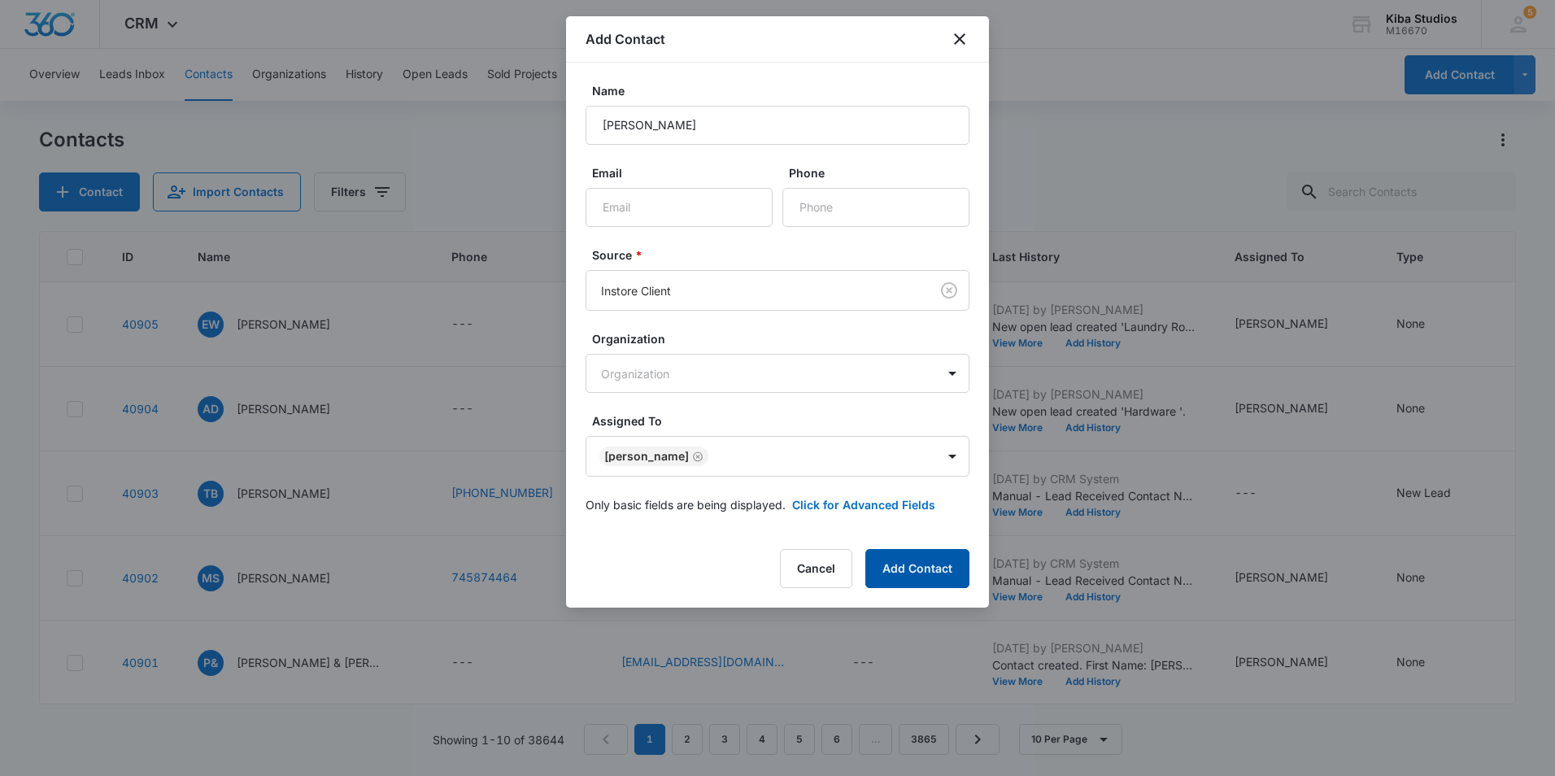
click at [894, 572] on button "Add Contact" at bounding box center [917, 568] width 104 height 39
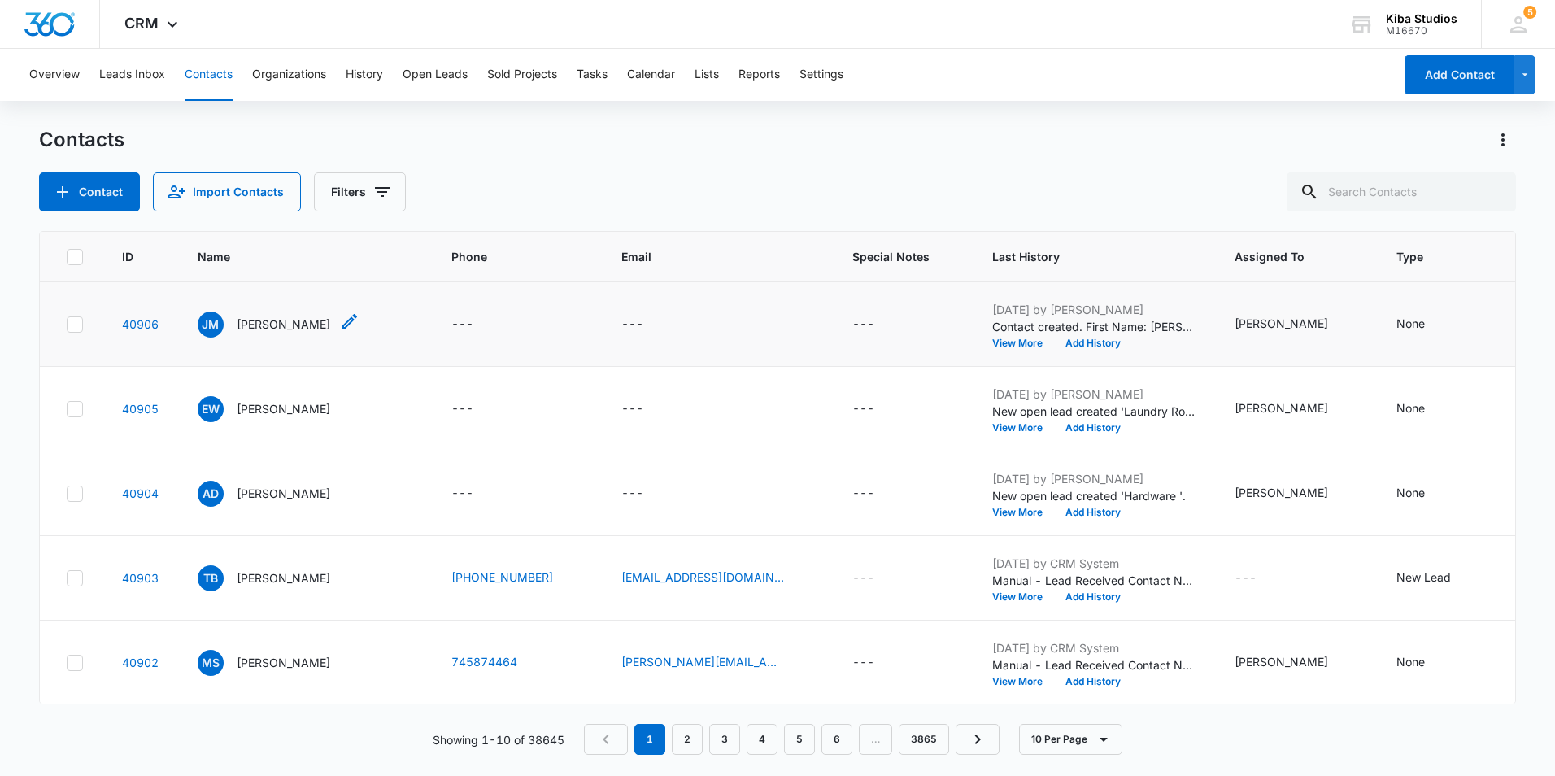
click at [264, 325] on p "Jim Misner" at bounding box center [284, 324] width 94 height 17
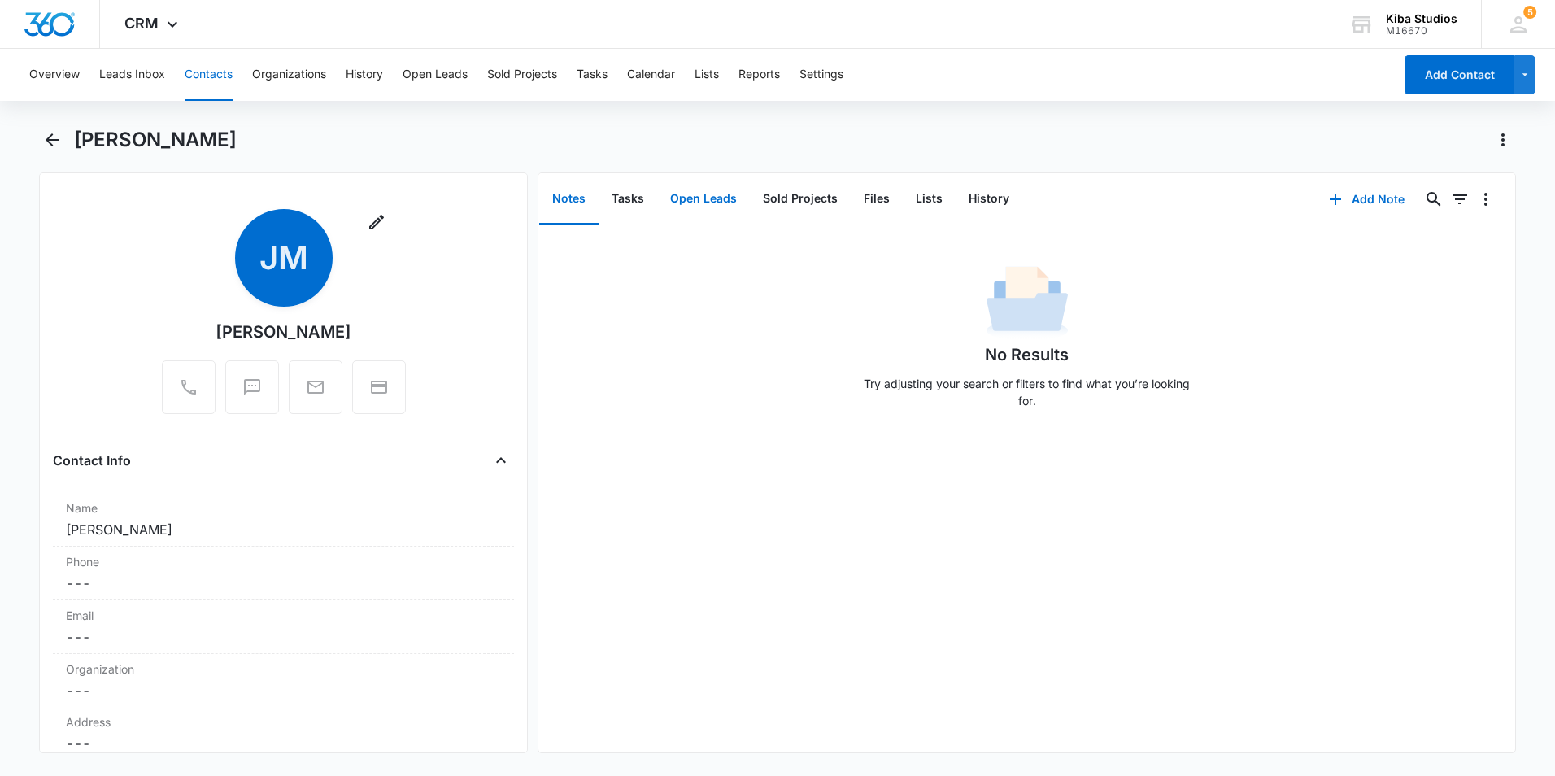
click at [697, 206] on button "Open Leads" at bounding box center [703, 199] width 93 height 50
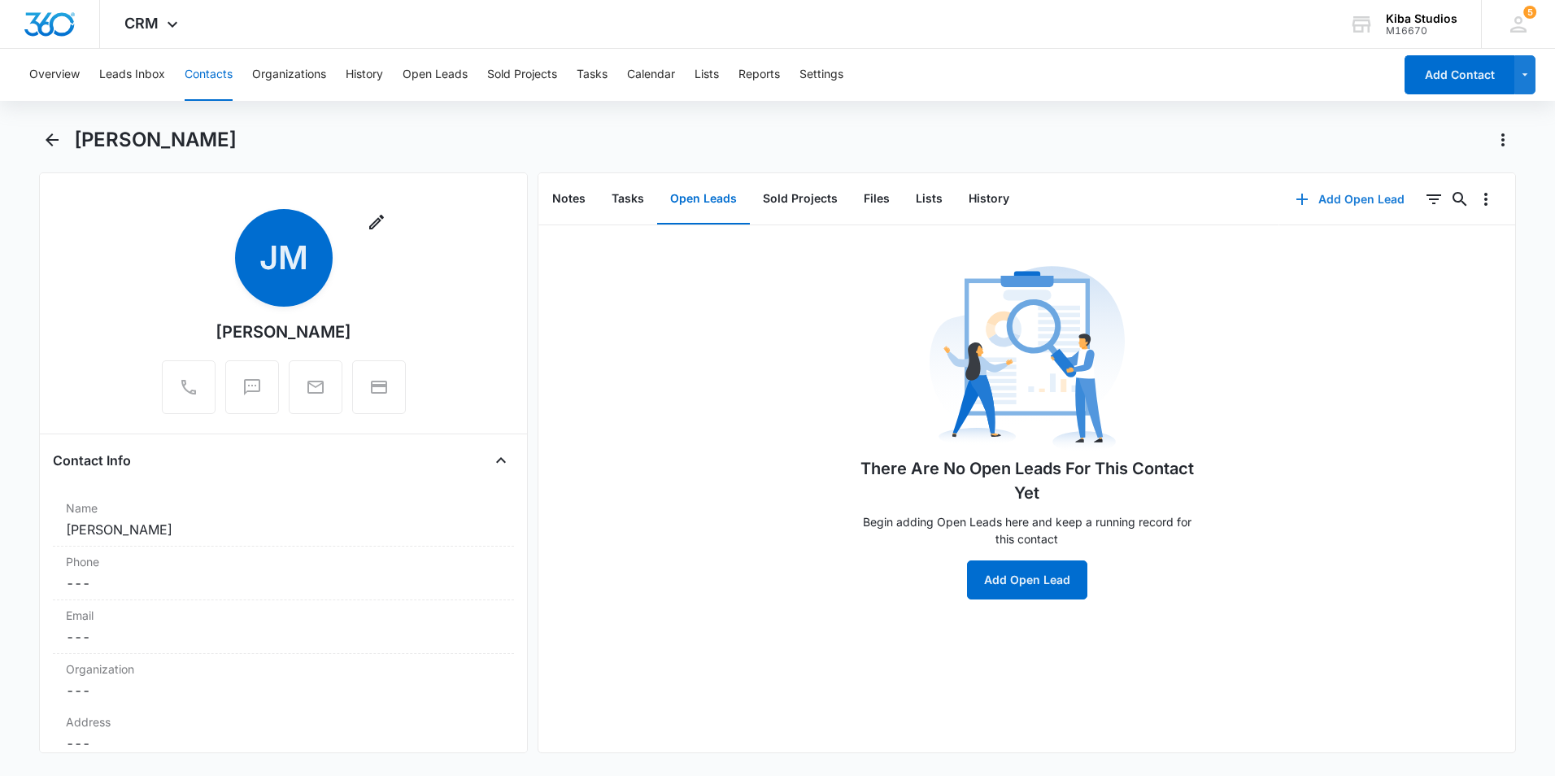
click at [1334, 204] on button "Add Open Lead" at bounding box center [1350, 199] width 142 height 39
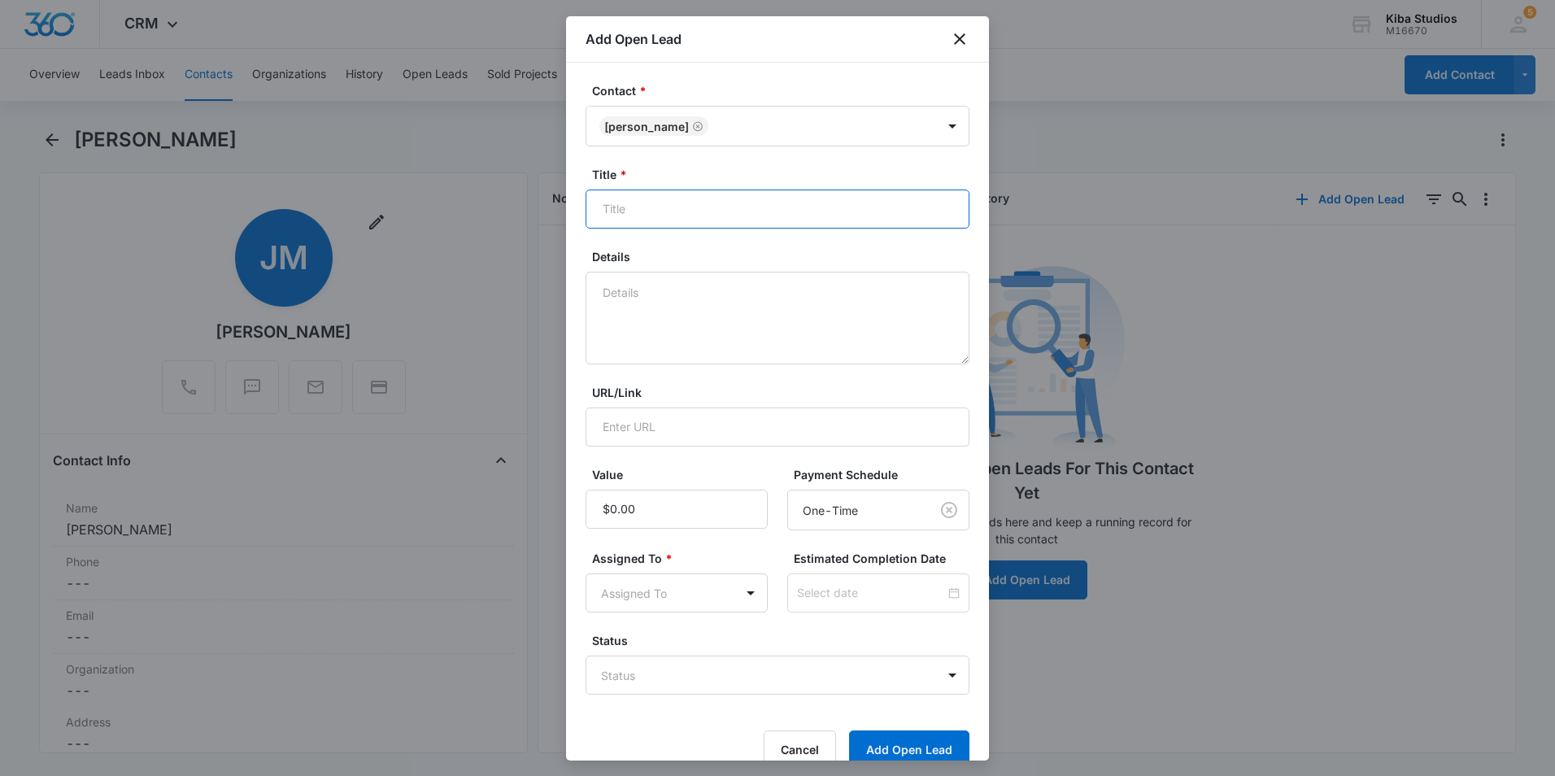
click at [661, 211] on input "Title *" at bounding box center [778, 208] width 384 height 39
type input "L"
type input "Warranty Pieces"
type input "$265.00"
click at [658, 599] on body "CRM Apps Reputation Websites Forms CRM Email Social Shop Scheduling Payments PO…" at bounding box center [777, 388] width 1555 height 776
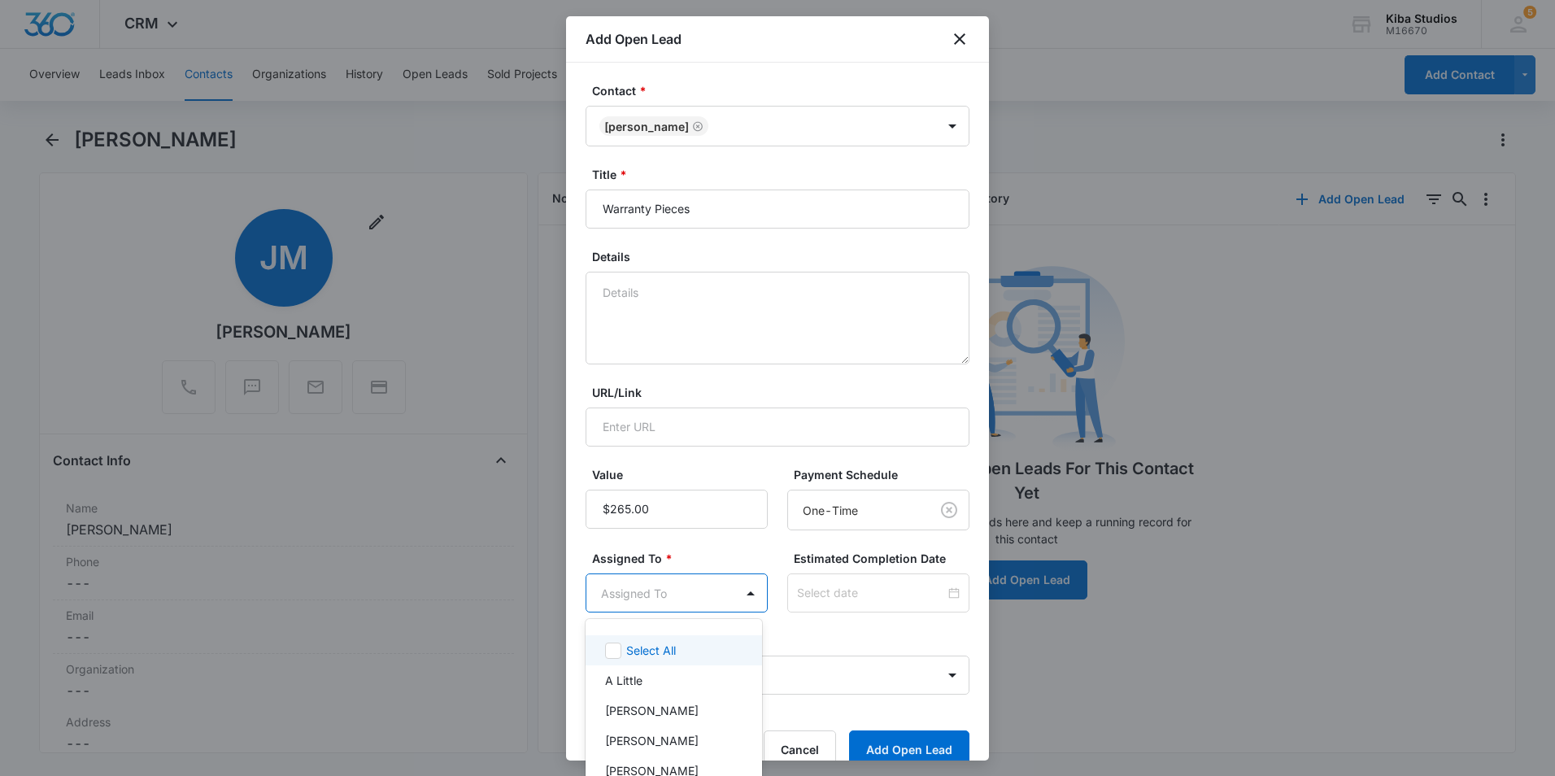
click at [658, 599] on body "CRM Apps Reputation Websites Forms CRM Email Social Shop Scheduling Payments PO…" at bounding box center [777, 388] width 1555 height 776
type input "kend"
click at [656, 647] on p "[PERSON_NAME]" at bounding box center [652, 650] width 94 height 17
click at [860, 647] on div at bounding box center [777, 388] width 1555 height 776
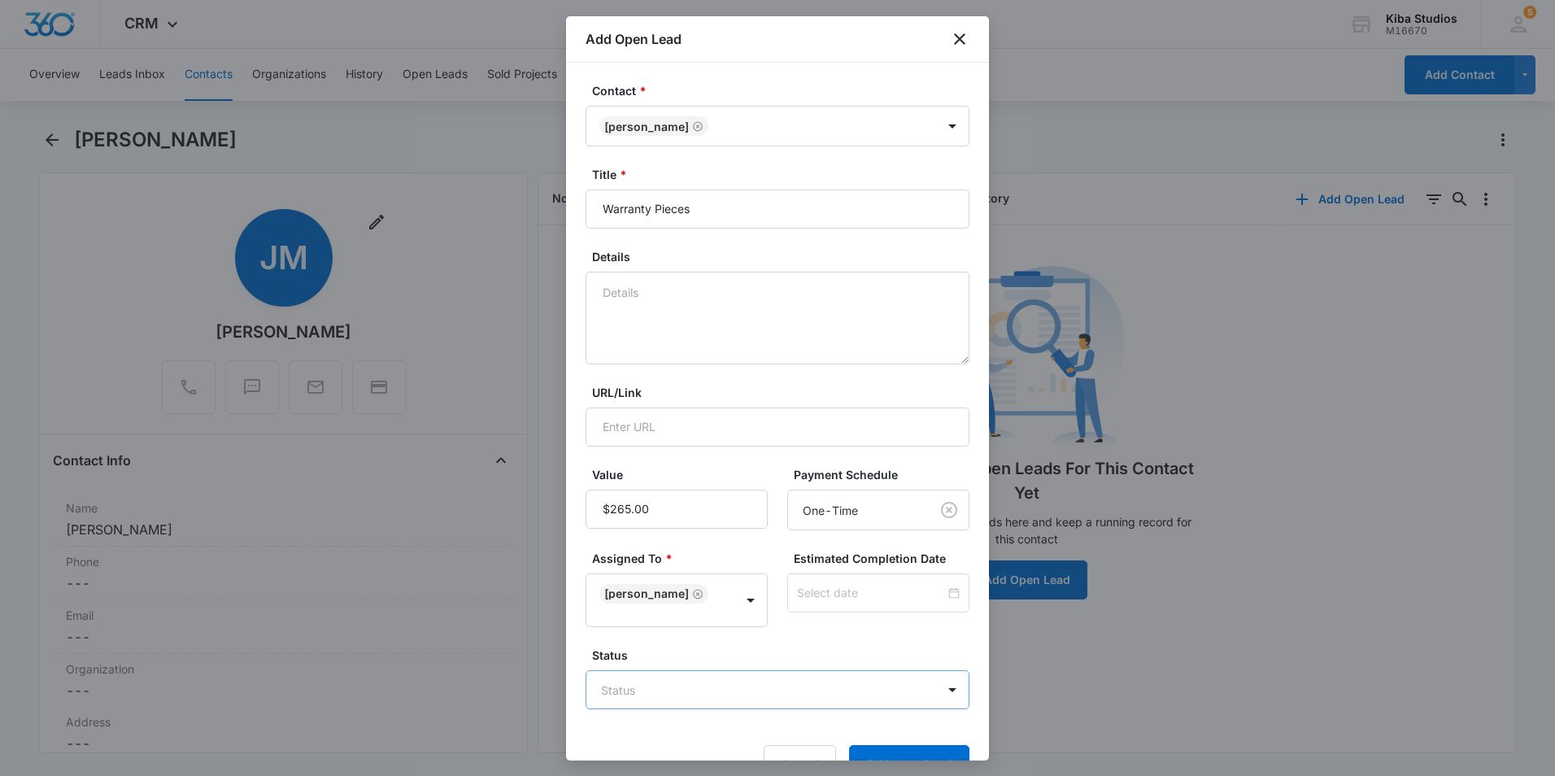
click at [823, 695] on body "CRM Apps Reputation Websites Forms CRM Email Social Shop Scheduling Payments PO…" at bounding box center [777, 388] width 1555 height 776
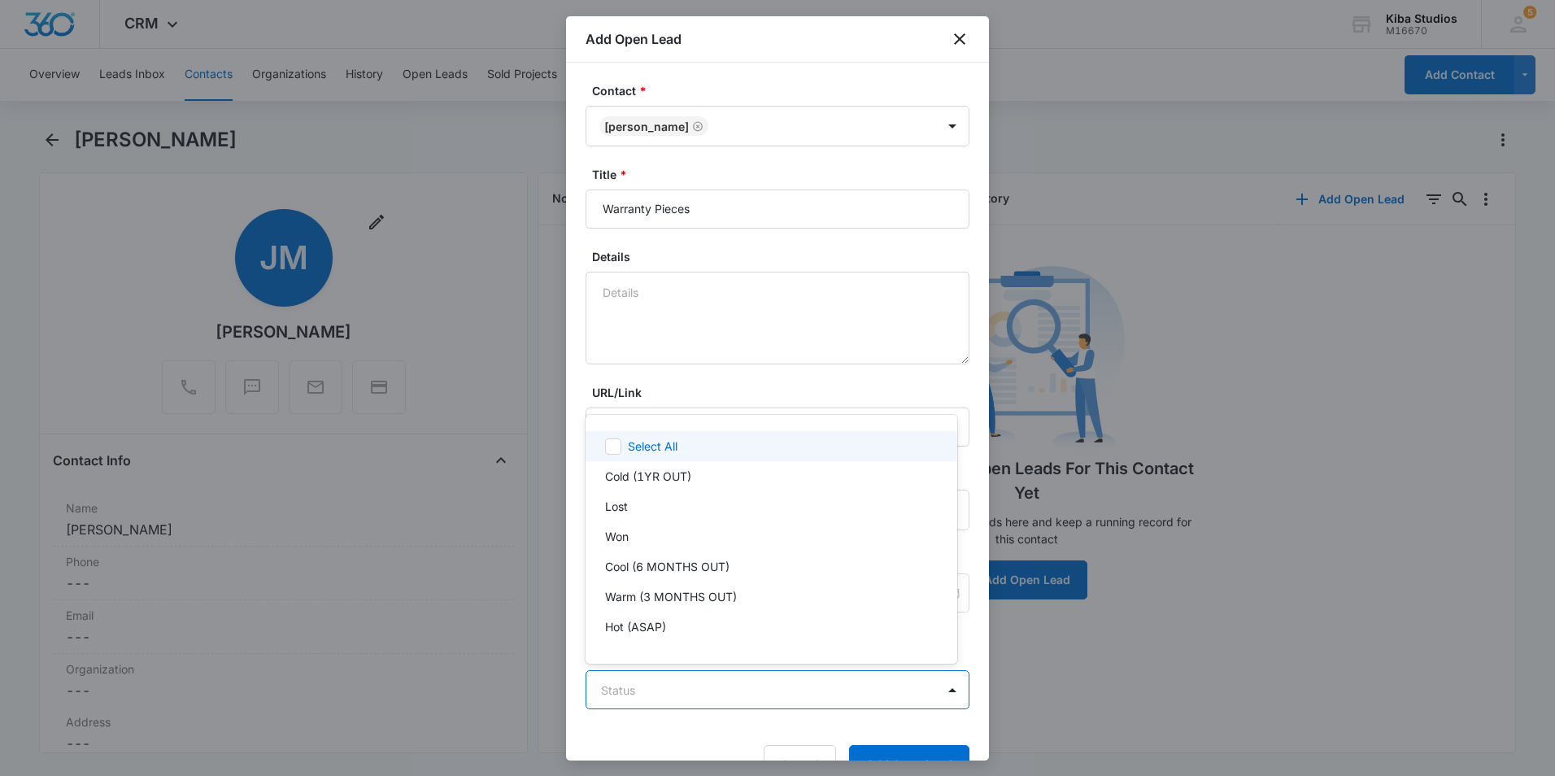
scroll to position [24, 0]
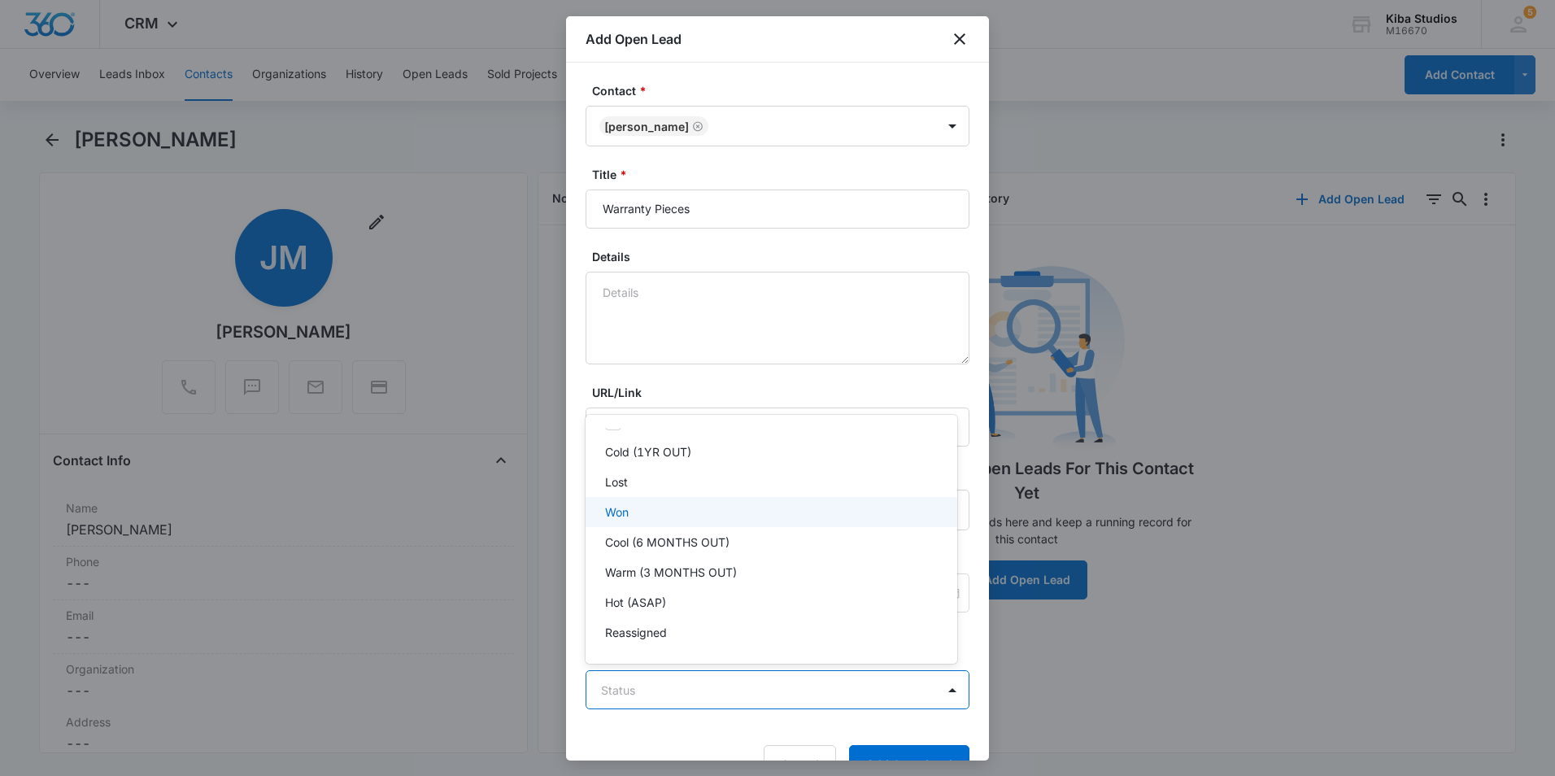
click at [710, 522] on div "Won" at bounding box center [772, 512] width 372 height 30
click at [899, 754] on div at bounding box center [777, 388] width 1555 height 776
click at [899, 754] on button "Add Open Lead" at bounding box center [909, 766] width 120 height 39
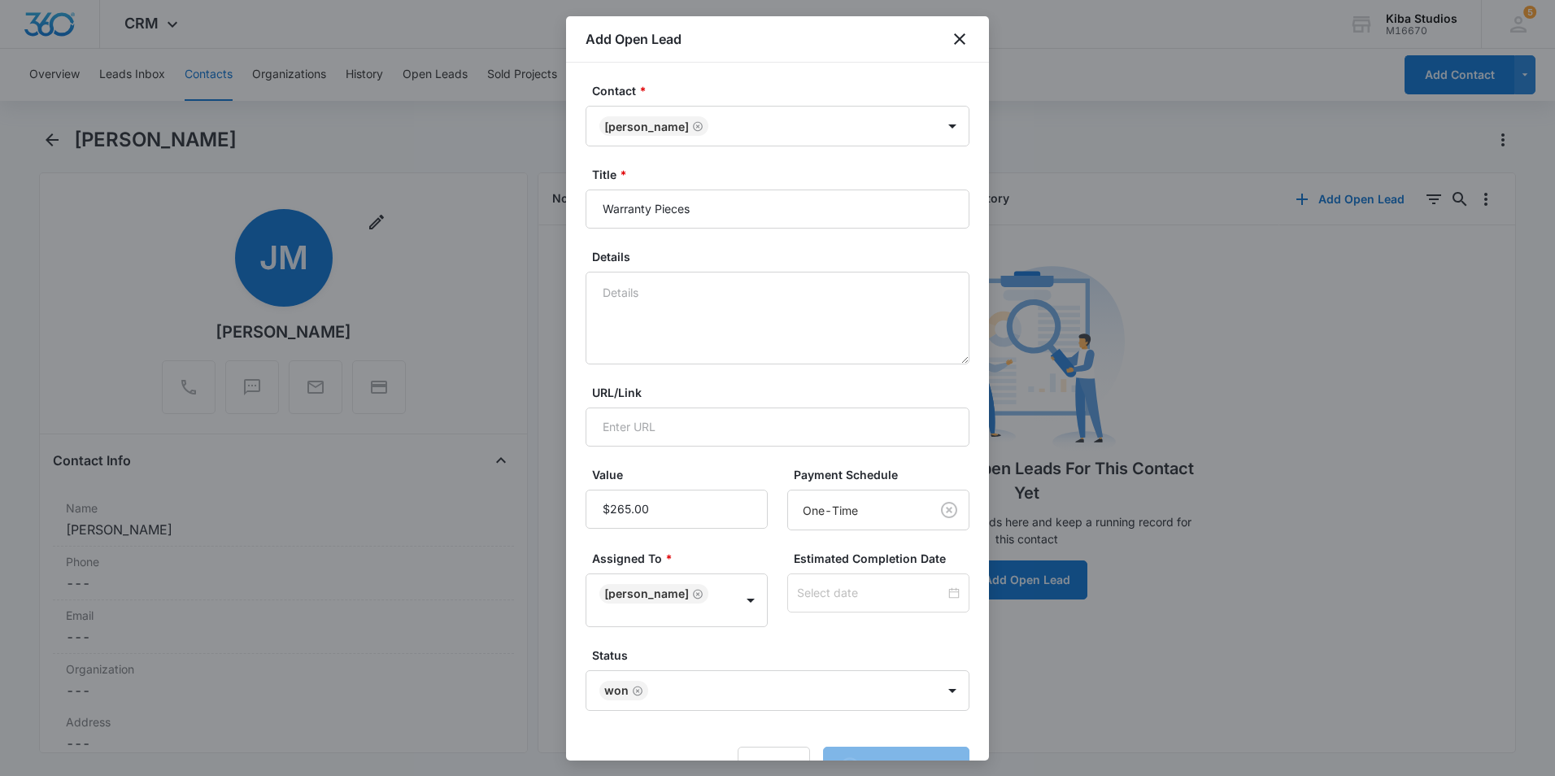
click at [899, 754] on div "Cancel Loading Add Open Lead" at bounding box center [778, 766] width 384 height 39
